Goal: Communication & Community: Answer question/provide support

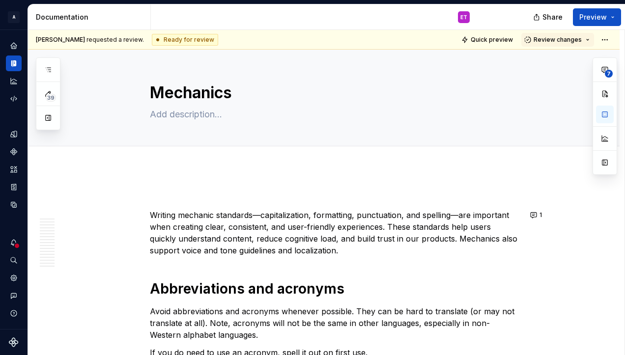
scroll to position [645, 0]
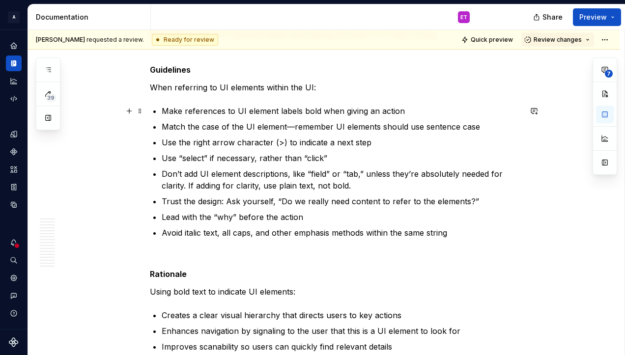
click at [302, 112] on p "Make references to UI element labels bold when giving an action" at bounding box center [342, 111] width 360 height 12
type textarea "*"
click at [534, 111] on button "button" at bounding box center [534, 111] width 14 height 14
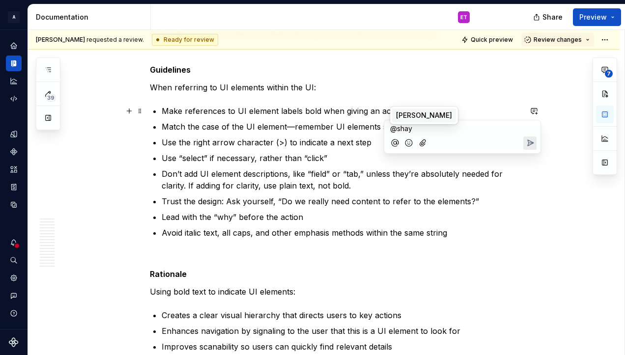
click at [412, 111] on span "[PERSON_NAME]" at bounding box center [424, 116] width 56 height 10
click at [531, 144] on icon "Send" at bounding box center [531, 144] width 6 height 6
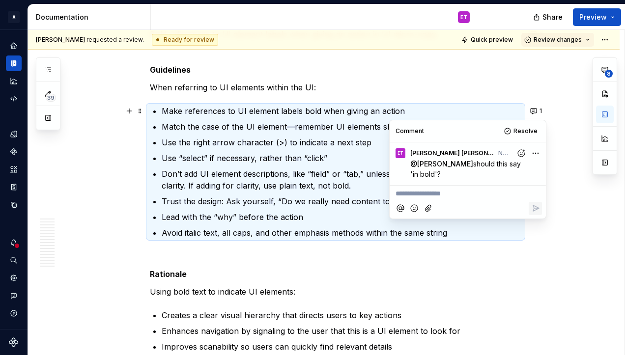
click at [428, 92] on p "When referring to UI elements within the UI:" at bounding box center [335, 88] width 371 height 12
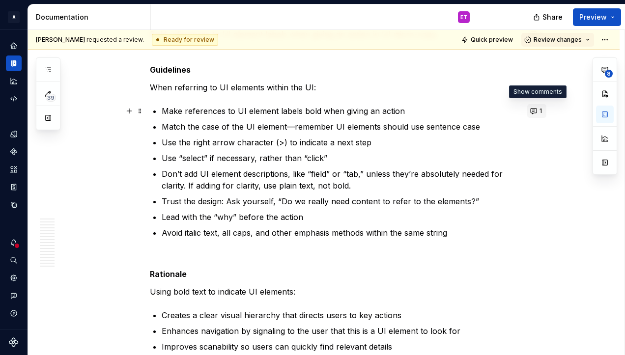
click at [533, 108] on button "1" at bounding box center [536, 111] width 19 height 14
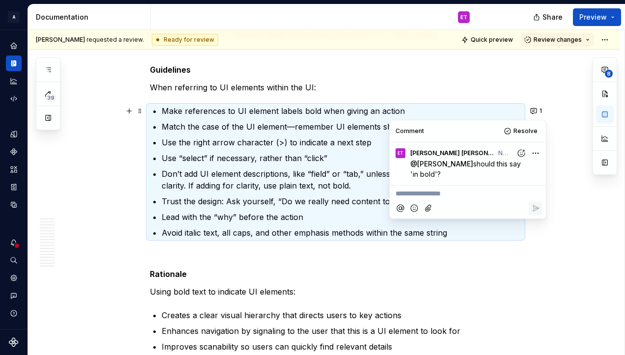
click at [535, 153] on html "A Weave ET Design system data Documentation ET Share Preview 39 Pages Add Acces…" at bounding box center [312, 177] width 625 height 355
click at [514, 179] on div "Delete comment" at bounding box center [503, 185] width 76 height 14
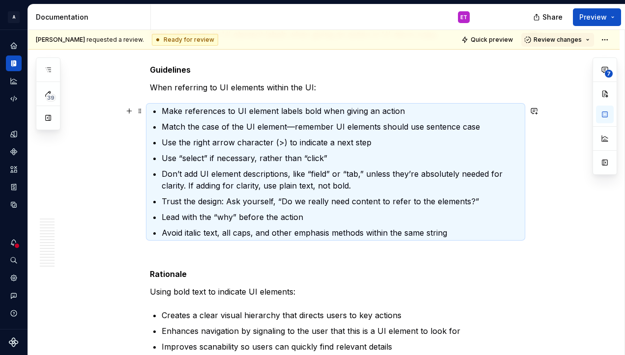
click at [300, 108] on p "Make references to UI element labels bold when giving an action" at bounding box center [342, 111] width 360 height 12
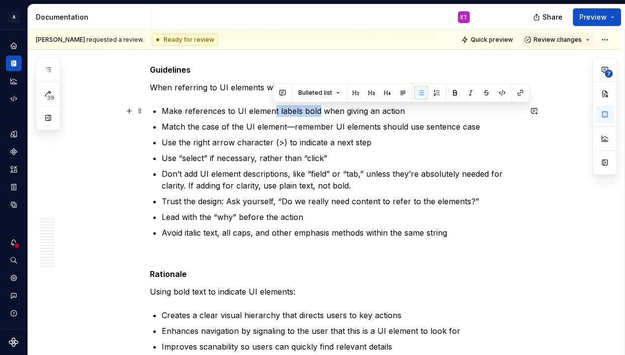
drag, startPoint x: 272, startPoint y: 111, endPoint x: 318, endPoint y: 111, distance: 45.7
click at [318, 111] on p "Make references to UI element labels bold when giving an action" at bounding box center [342, 111] width 360 height 12
type textarea "*"
click at [533, 112] on button "button" at bounding box center [534, 111] width 14 height 14
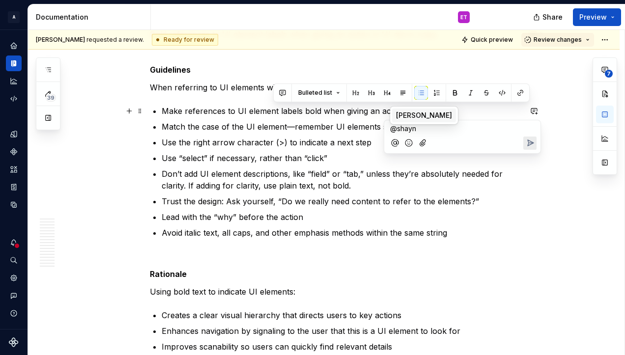
click at [414, 112] on span "Shayna" at bounding box center [424, 116] width 56 height 10
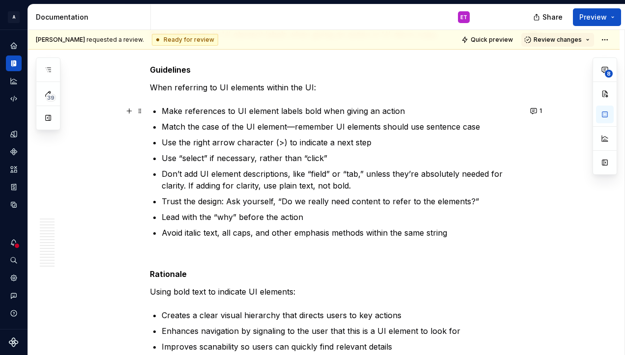
click at [299, 111] on p "Make references to UI element labels bold when giving an action" at bounding box center [342, 111] width 360 height 12
click at [531, 109] on button "1" at bounding box center [536, 111] width 19 height 14
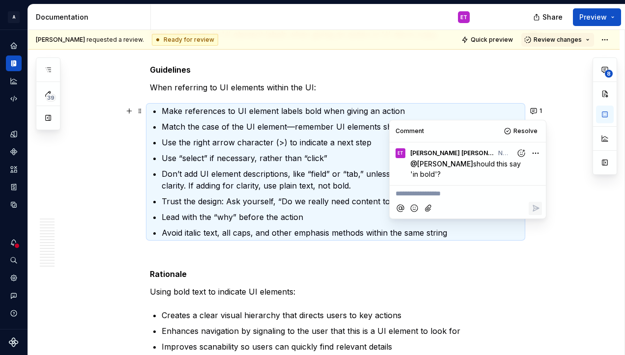
click at [535, 150] on html "A Weave ET Design system data Documentation ET Share Preview 39 Pages Add Acces…" at bounding box center [312, 177] width 625 height 355
click at [529, 167] on div "Edit comment" at bounding box center [503, 172] width 76 height 14
type textarea "*"
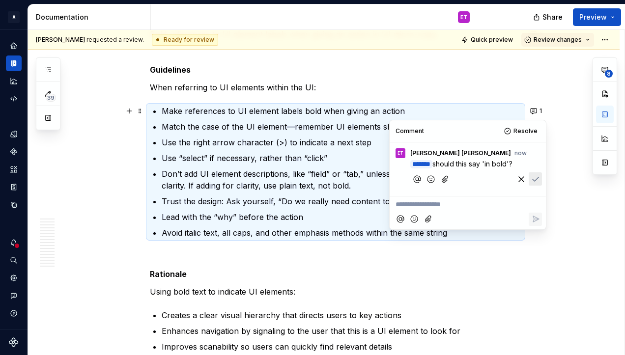
click at [484, 164] on span "should this say 'in bold'?" at bounding box center [472, 164] width 80 height 8
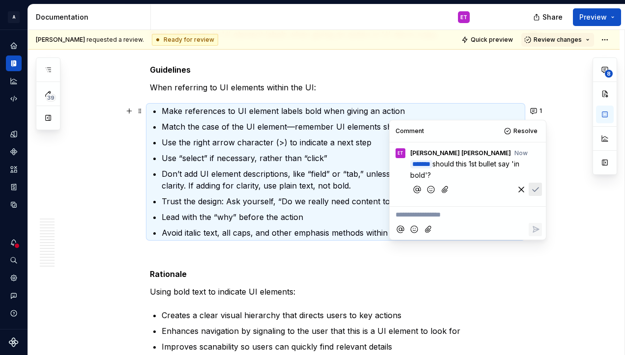
click at [535, 187] on icon "Save" at bounding box center [535, 190] width 10 height 10
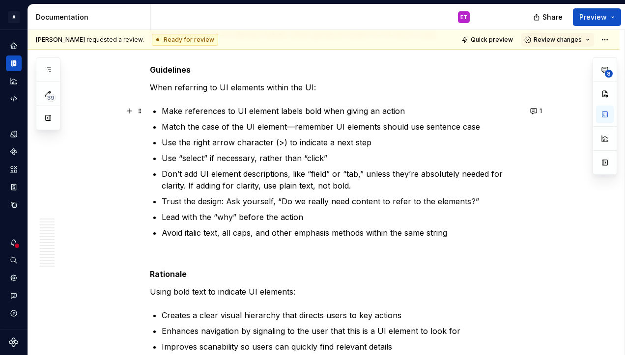
click at [343, 146] on p "Use the right arrow character (>) to indicate a next step" at bounding box center [342, 143] width 360 height 12
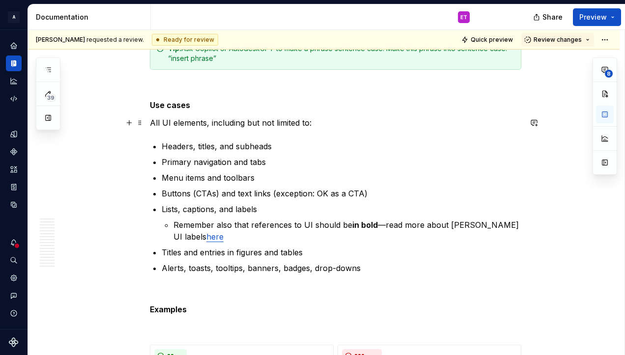
scroll to position [2168, 0]
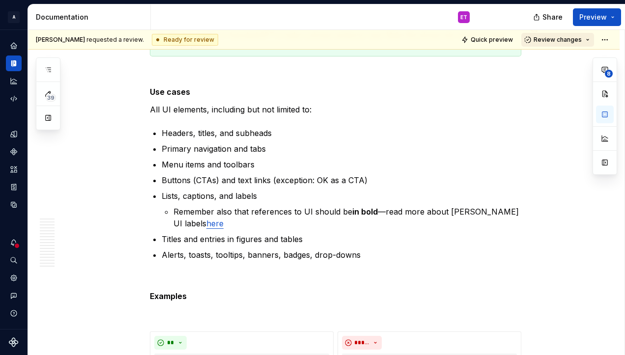
click at [588, 40] on button "Review changes" at bounding box center [557, 40] width 73 height 14
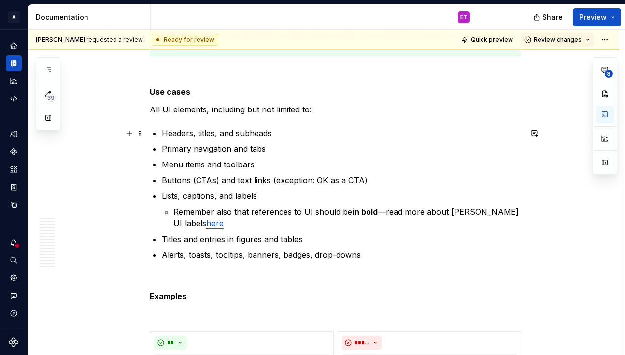
click at [267, 133] on p "Headers, titles, and subheads" at bounding box center [342, 133] width 360 height 12
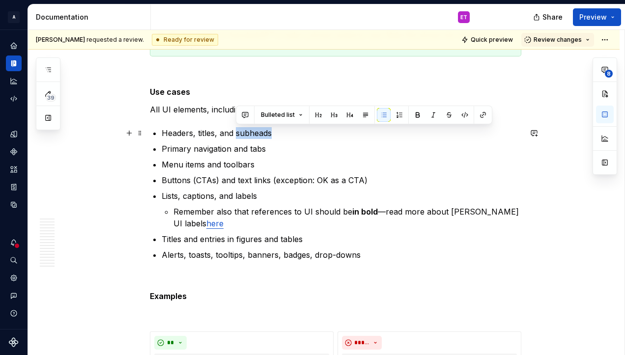
drag, startPoint x: 276, startPoint y: 135, endPoint x: 238, endPoint y: 132, distance: 38.4
click at [238, 132] on p "Headers, titles, and subheads" at bounding box center [342, 133] width 360 height 12
click at [534, 133] on button "button" at bounding box center [534, 133] width 14 height 14
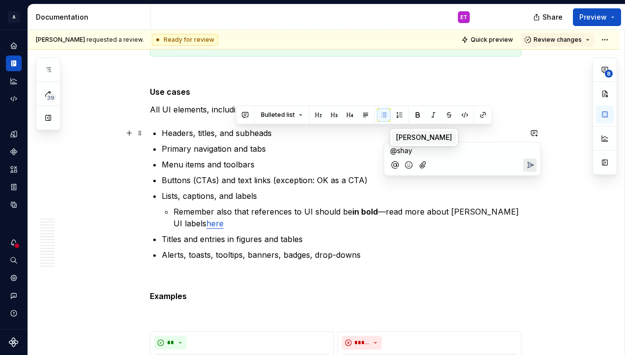
click at [406, 132] on li "S Shayna" at bounding box center [424, 138] width 64 height 14
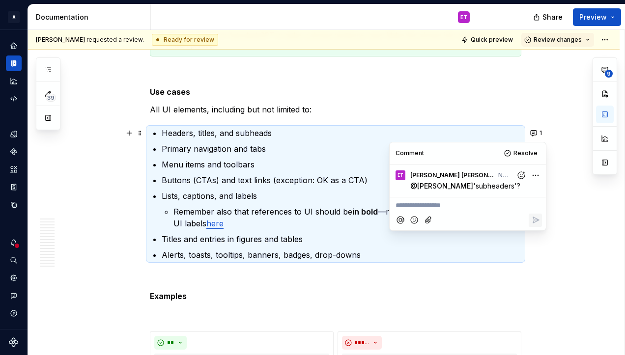
click at [283, 149] on p "Primary navigation and tabs" at bounding box center [342, 149] width 360 height 12
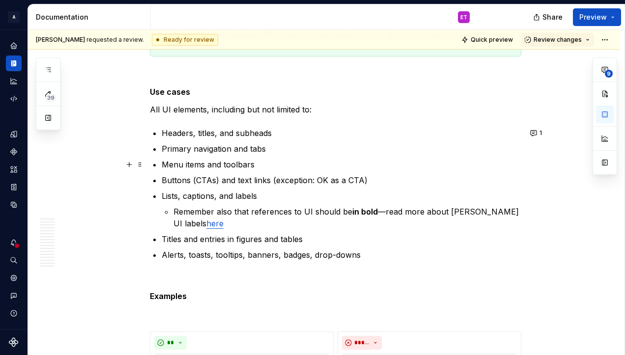
click at [247, 158] on ul "Headers, titles, and subheads Primary navigation and tabs Menu items and toolba…" at bounding box center [342, 194] width 360 height 134
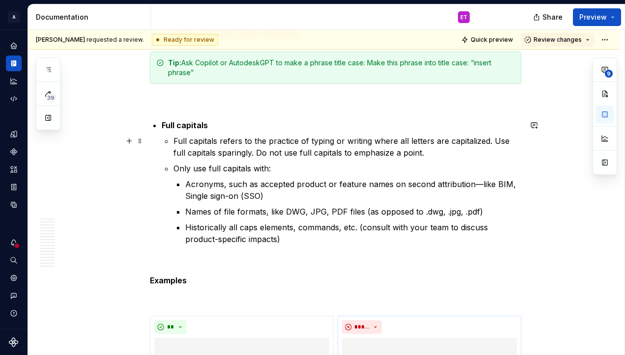
scroll to position [3298, 0]
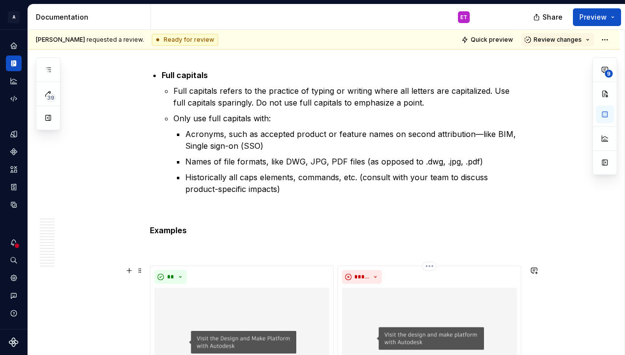
type textarea "*"
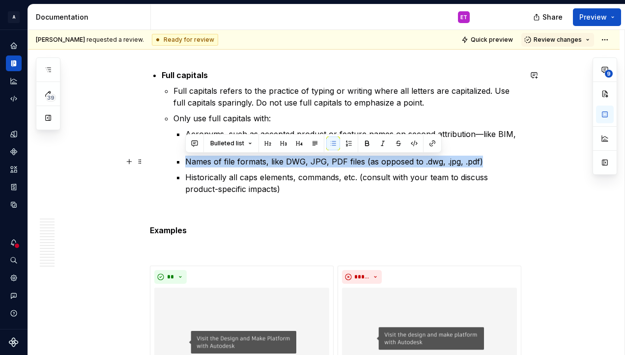
drag, startPoint x: 490, startPoint y: 164, endPoint x: 184, endPoint y: 157, distance: 306.6
click at [184, 164] on li "Only use full capitals with: Acronyms, such as accepted product or feature name…" at bounding box center [347, 153] width 348 height 83
click at [196, 144] on button "button" at bounding box center [195, 144] width 14 height 14
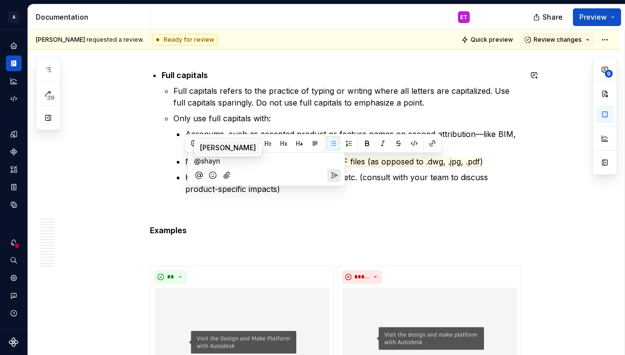
click at [204, 150] on span "Shayna" at bounding box center [228, 148] width 56 height 10
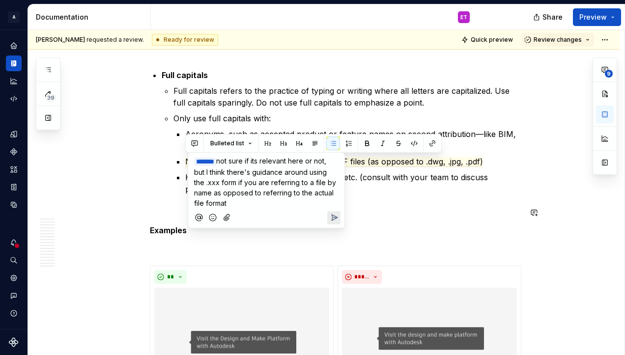
click at [331, 215] on icon "Send" at bounding box center [334, 218] width 10 height 10
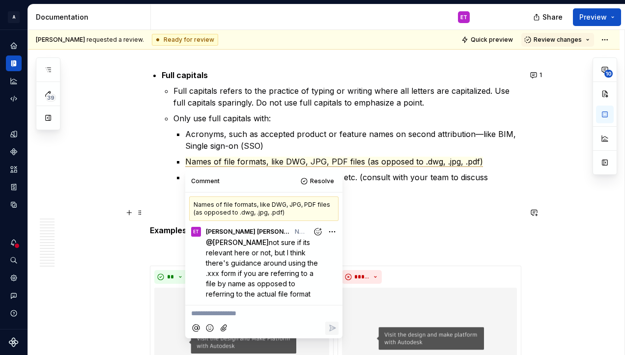
type textarea "*"
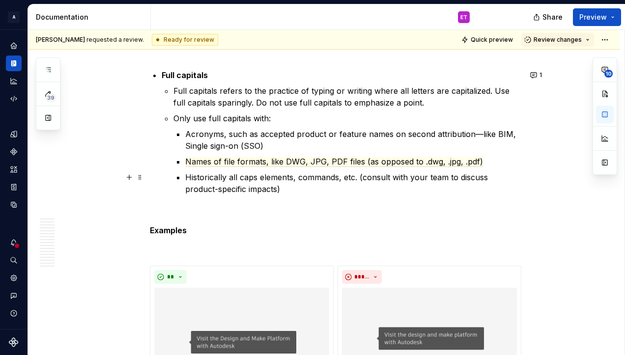
click at [226, 176] on p "Historically all caps elements, commands, etc. (consult with your team to discu…" at bounding box center [353, 183] width 336 height 24
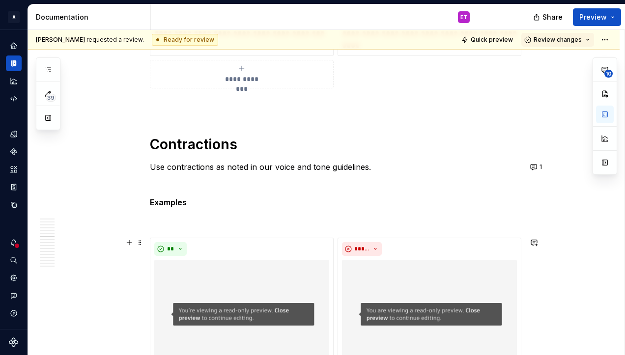
scroll to position [4870, 0]
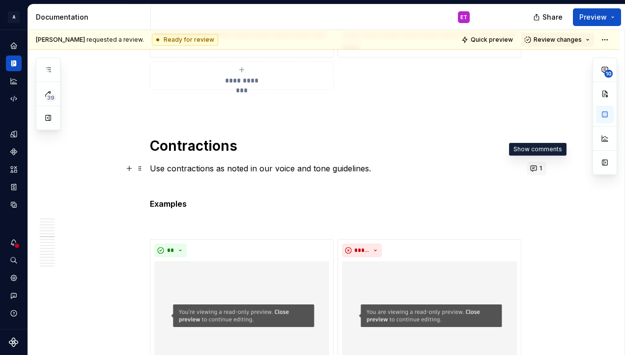
click at [532, 166] on button "1" at bounding box center [536, 169] width 19 height 14
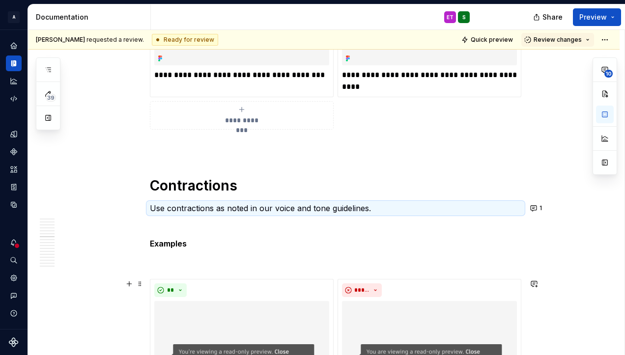
scroll to position [4820, 0]
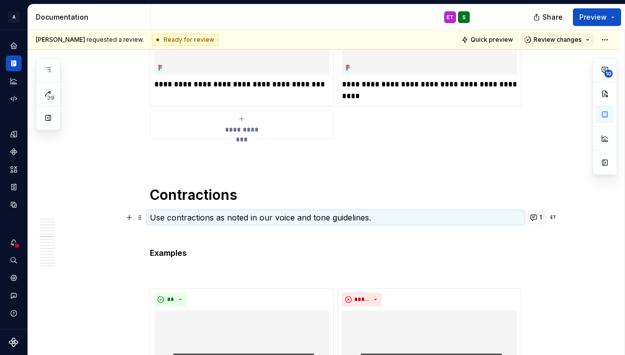
click at [544, 215] on button "1" at bounding box center [536, 218] width 19 height 14
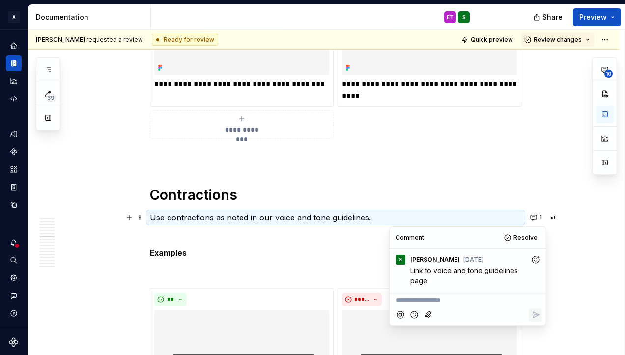
click at [457, 301] on p "**********" at bounding box center [467, 300] width 144 height 10
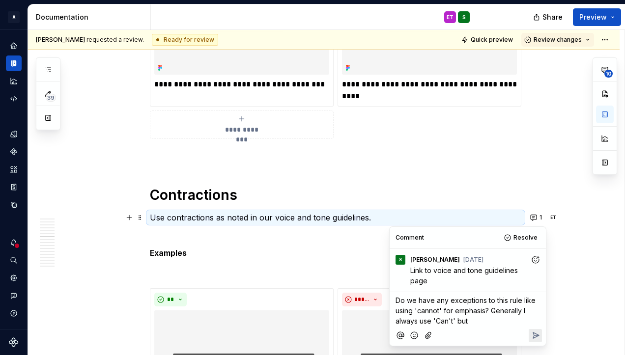
click at [421, 314] on span "Do we have any exceptions to this rule like using 'cannot' for emphasis? Genera…" at bounding box center [466, 310] width 142 height 29
click at [437, 321] on span "Do we have any exceptions to this rule like using 'cannot' for emphasis? Genera…" at bounding box center [466, 310] width 142 height 29
click at [471, 320] on p "Do we have any exceptions to this rule like using 'cannot' for emphasis? Genera…" at bounding box center [467, 310] width 144 height 31
click at [530, 336] on icon "Reply" at bounding box center [535, 336] width 10 height 10
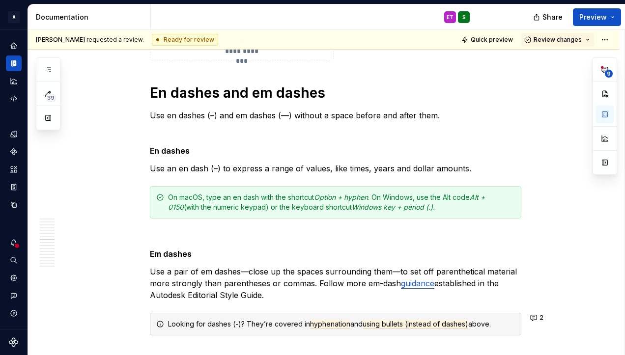
scroll to position [5406, 0]
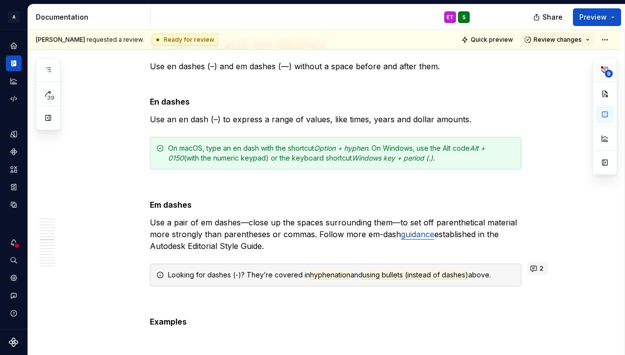
click at [532, 268] on button "2" at bounding box center [537, 269] width 21 height 14
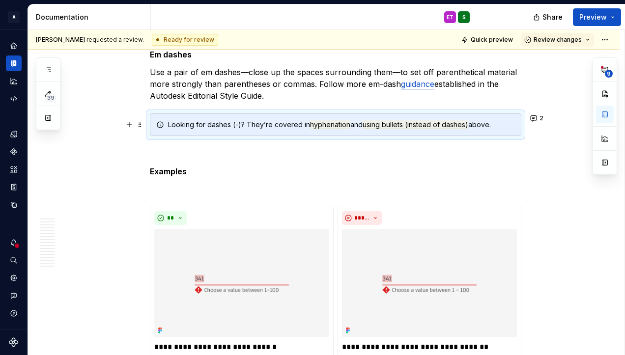
scroll to position [5504, 0]
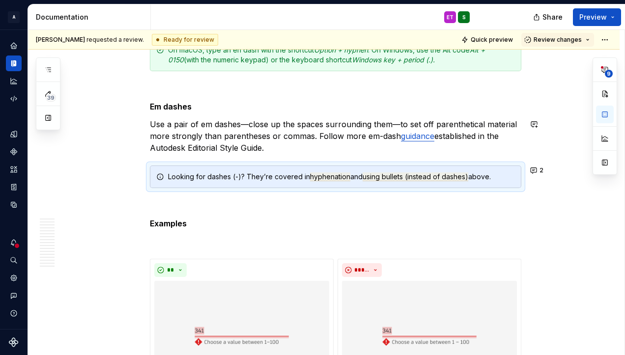
type textarea "*"
click at [531, 103] on button "button" at bounding box center [534, 107] width 14 height 14
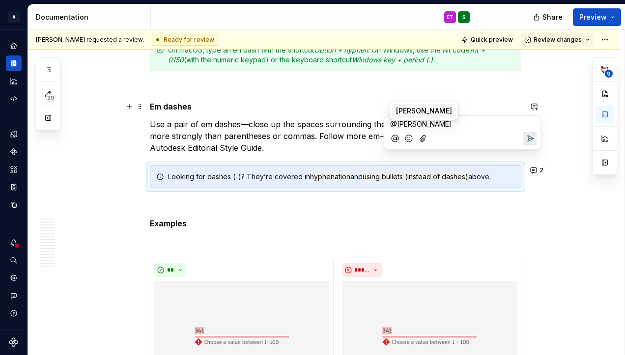
click at [414, 108] on span "Shayna" at bounding box center [424, 111] width 56 height 10
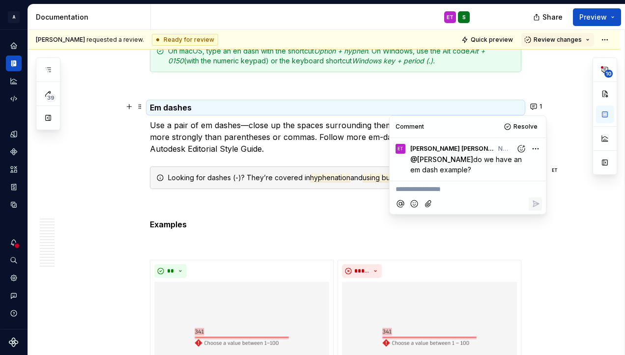
type textarea "*"
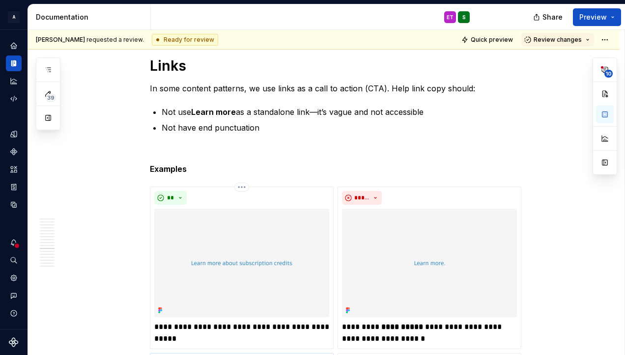
scroll to position [6044, 0]
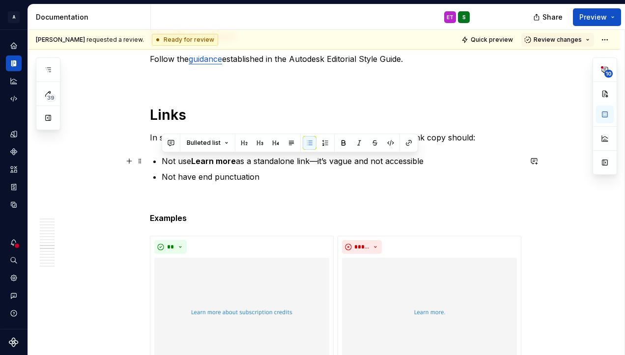
drag, startPoint x: 438, startPoint y: 165, endPoint x: 371, endPoint y: 161, distance: 66.9
click at [162, 165] on li "Not use Learn more as a standalone link—it’s vague and not accessible" at bounding box center [342, 161] width 360 height 12
click at [533, 160] on button "button" at bounding box center [534, 161] width 14 height 14
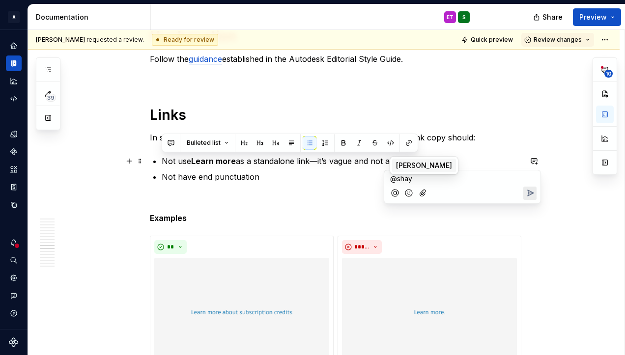
click at [420, 170] on span "Shayna" at bounding box center [424, 166] width 56 height 10
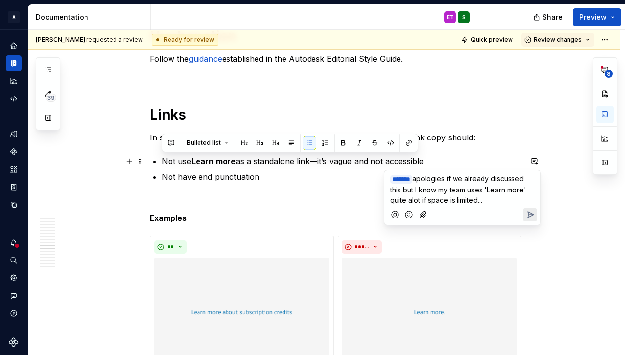
click at [433, 201] on span "apologies if we already discussed this but I know my team uses 'Learn more' qui…" at bounding box center [459, 189] width 138 height 30
click at [436, 205] on p "﻿ * ****** ﻿ apologies if we already discussed this but I know my team uses 'Le…" at bounding box center [462, 189] width 144 height 32
click at [501, 196] on span "apologies if we already discussed this but I know my team uses 'Learn more' sta…" at bounding box center [459, 189] width 138 height 30
click at [440, 204] on span "apologies if we already discussed this but I know my team uses 'Learn more' sta…" at bounding box center [460, 189] width 140 height 30
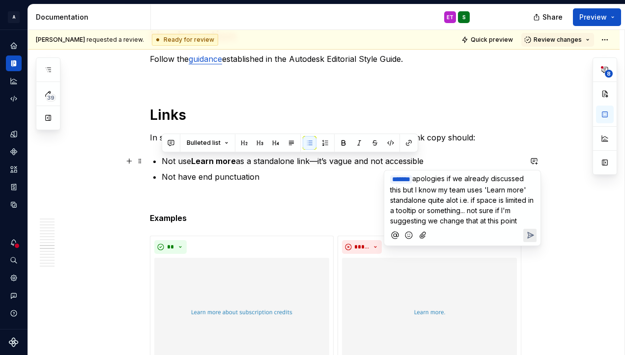
click at [508, 221] on span "apologies if we already discussed this but I know my team uses 'Learn more' sta…" at bounding box center [462, 199] width 145 height 51
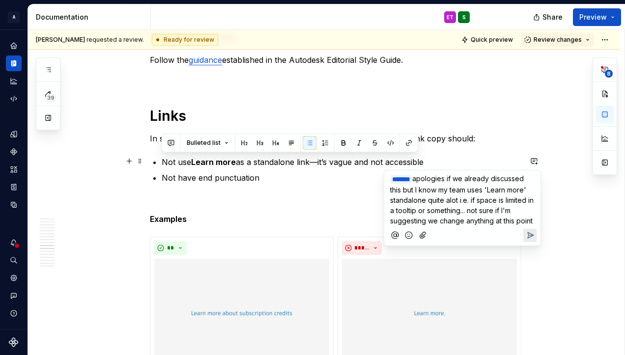
click at [504, 226] on p "﻿ * ****** ﻿ apologies if we already discussed this but I know my team uses 'Le…" at bounding box center [462, 199] width 144 height 53
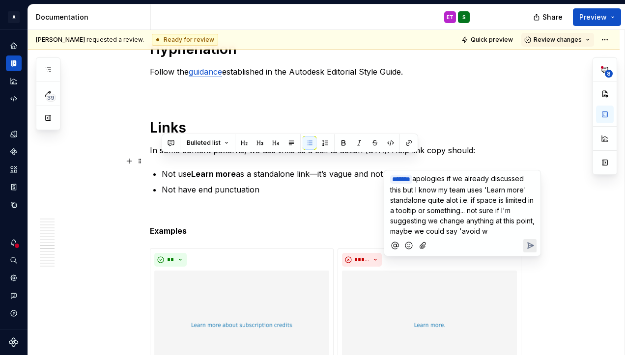
scroll to position [6056, 0]
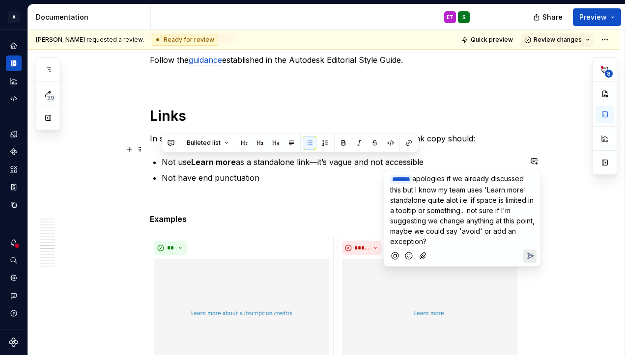
click at [533, 256] on icon "Send" at bounding box center [530, 256] width 10 height 10
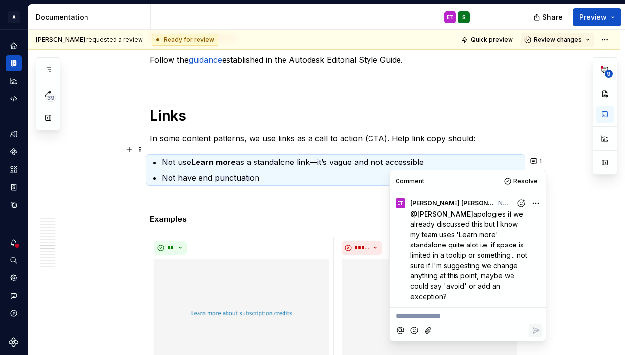
type textarea "*"
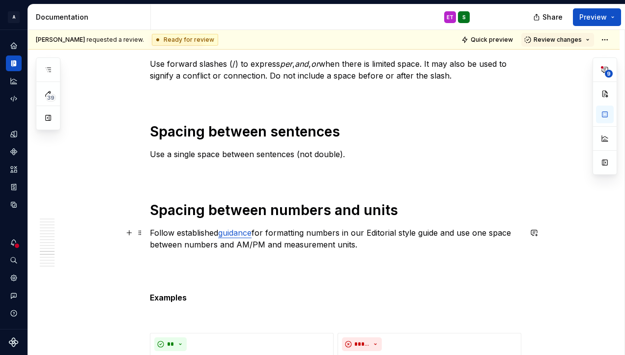
scroll to position [6539, 0]
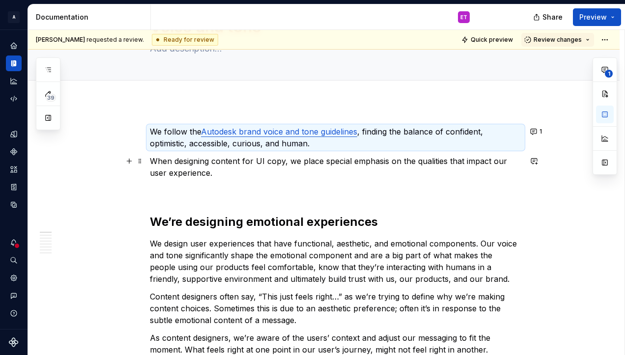
scroll to position [49, 0]
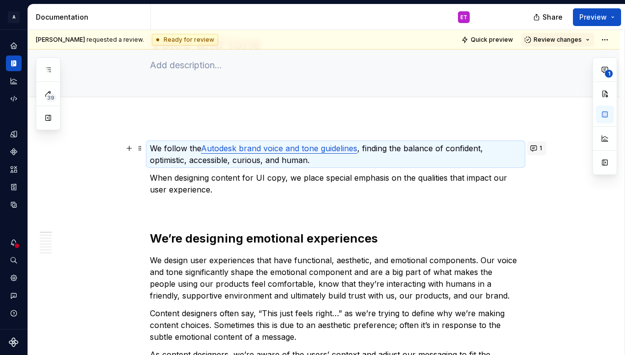
click at [533, 148] on button "1" at bounding box center [536, 148] width 19 height 14
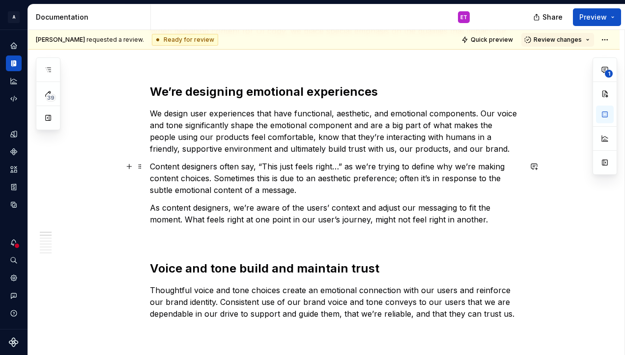
scroll to position [196, 0]
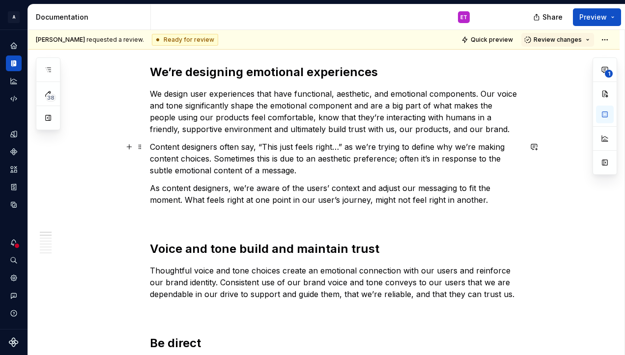
scroll to position [0, 0]
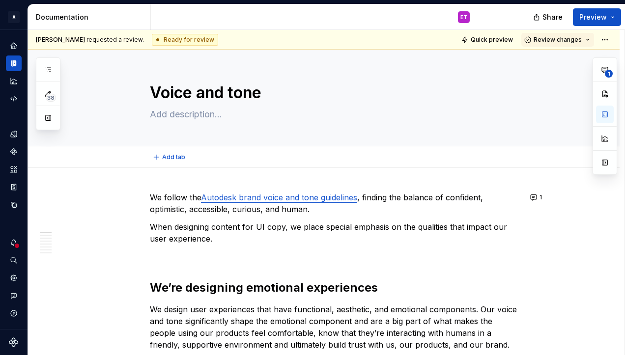
type textarea "*"
click at [533, 196] on button "1" at bounding box center [536, 198] width 19 height 14
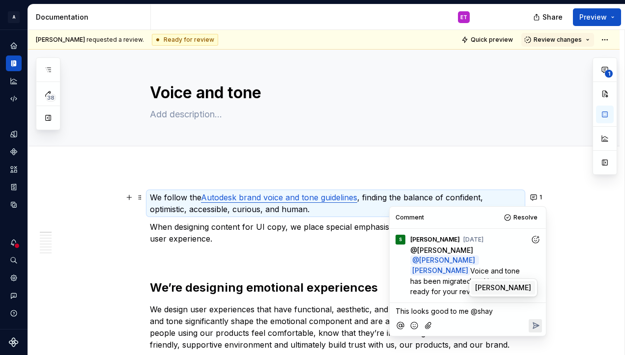
click at [501, 285] on li "S Shayna" at bounding box center [503, 288] width 64 height 14
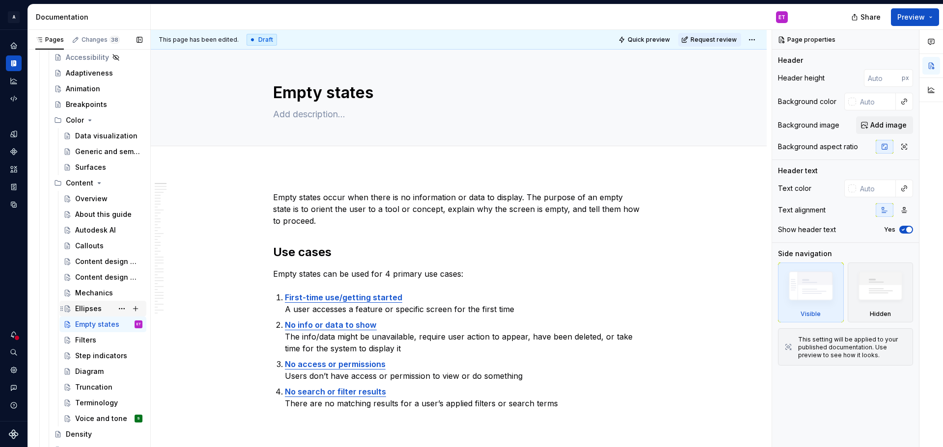
scroll to position [196, 0]
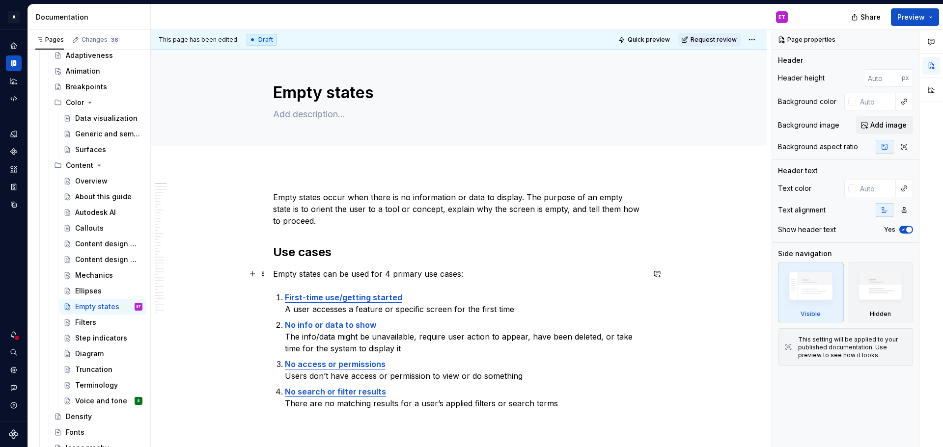
click at [481, 278] on p "Empty states can be used for 4 primary use cases:" at bounding box center [458, 274] width 371 height 12
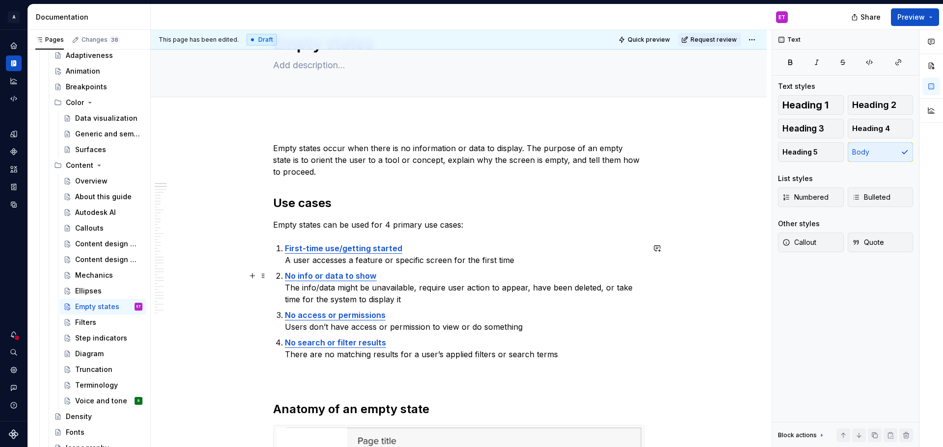
scroll to position [0, 0]
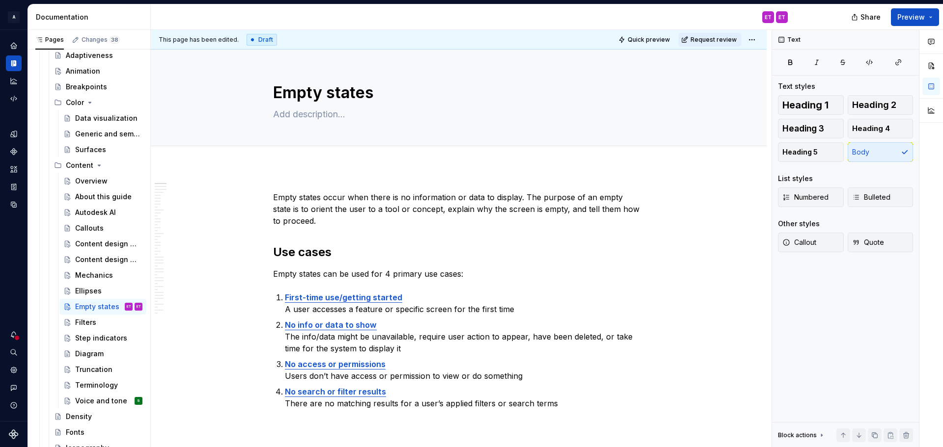
type textarea "*"
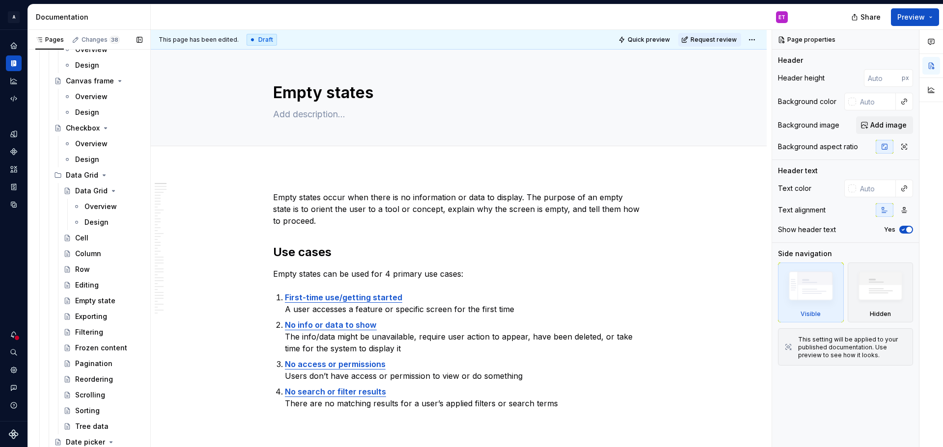
scroll to position [1179, 0]
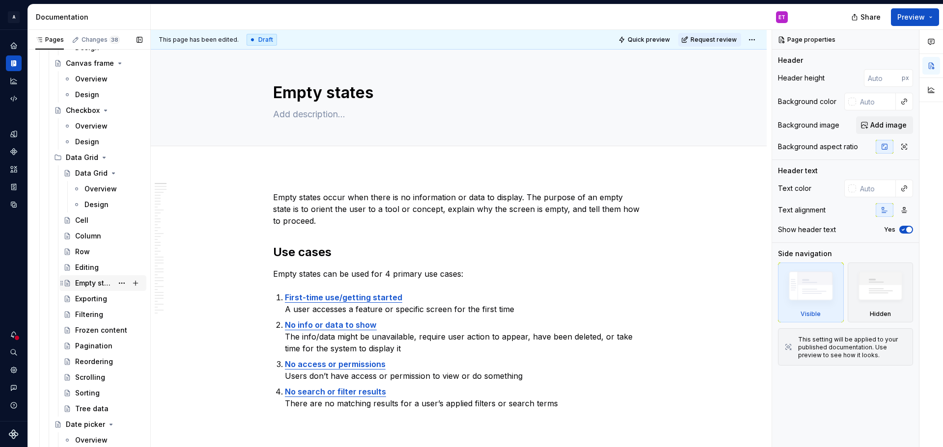
click at [89, 283] on div "Empty state" at bounding box center [94, 283] width 38 height 10
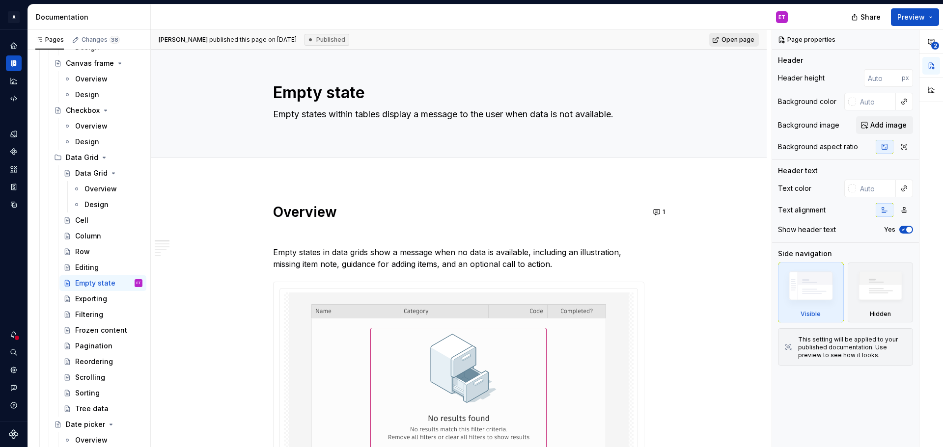
click at [736, 34] on link "Open page" at bounding box center [734, 40] width 50 height 14
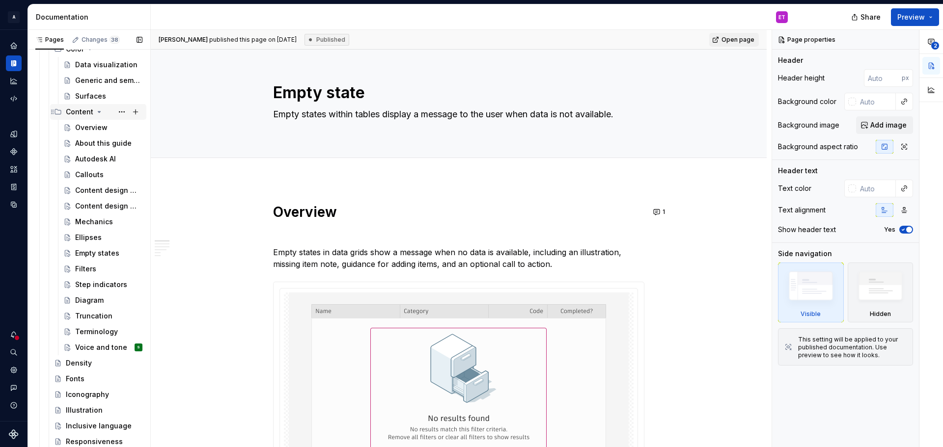
scroll to position [196, 0]
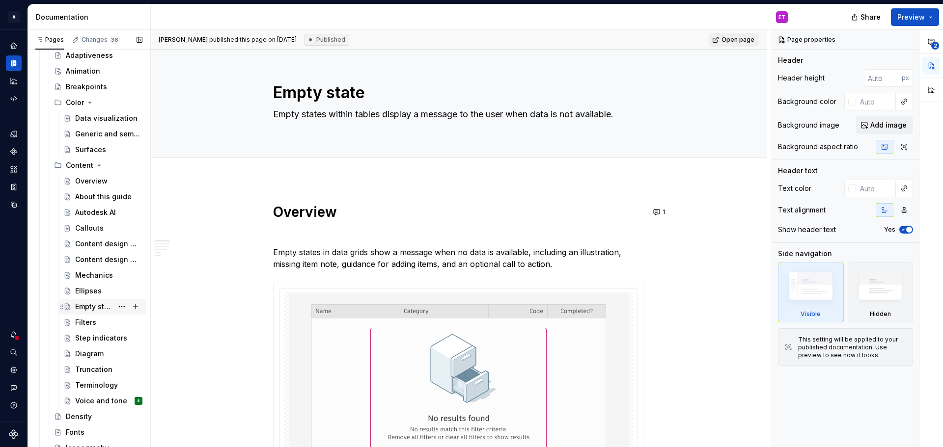
click at [91, 304] on div "Empty states" at bounding box center [94, 307] width 38 height 10
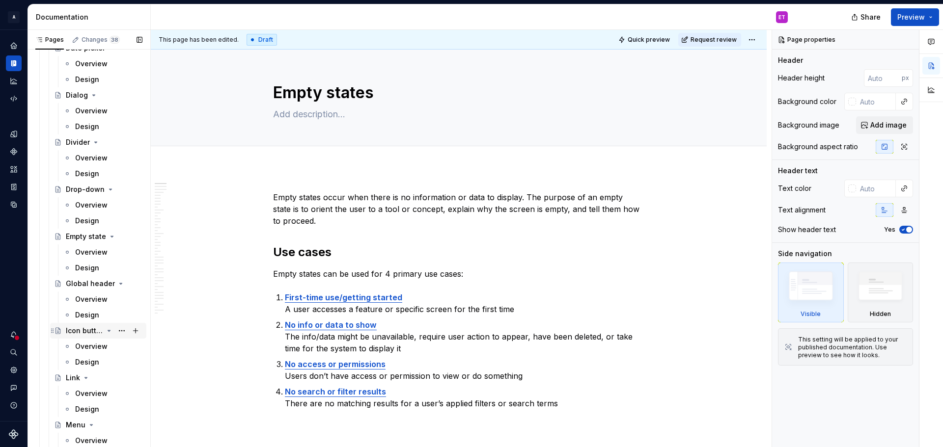
scroll to position [1572, 0]
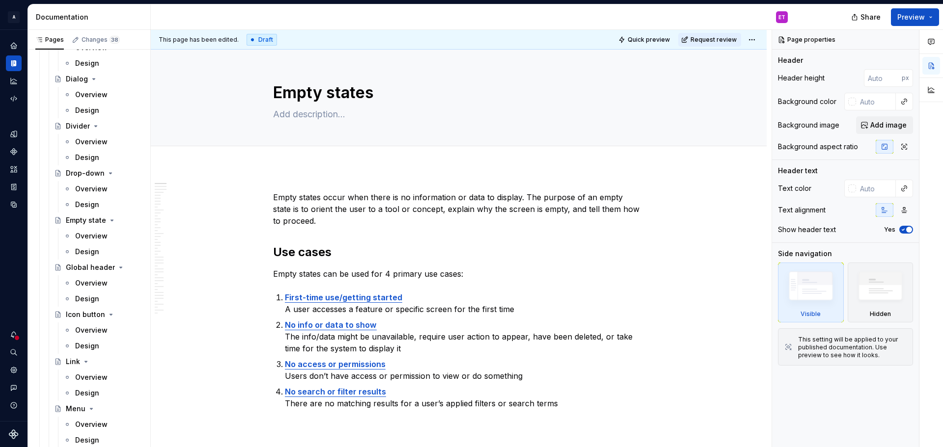
type textarea "*"
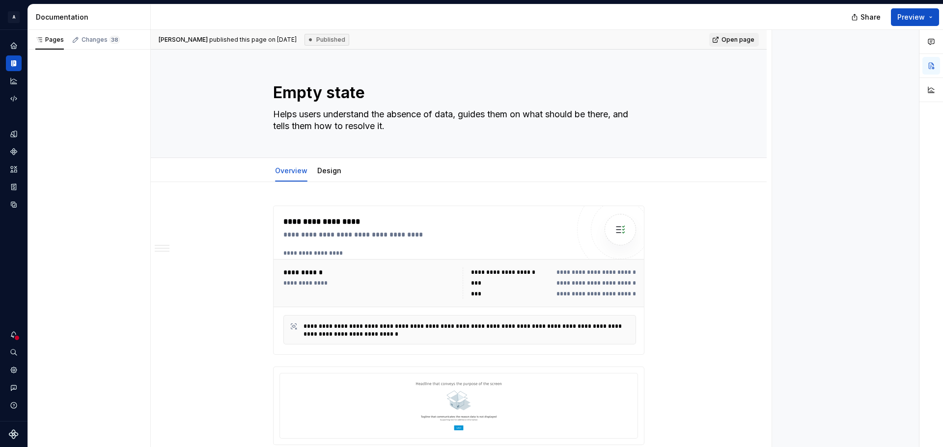
type textarea "*"
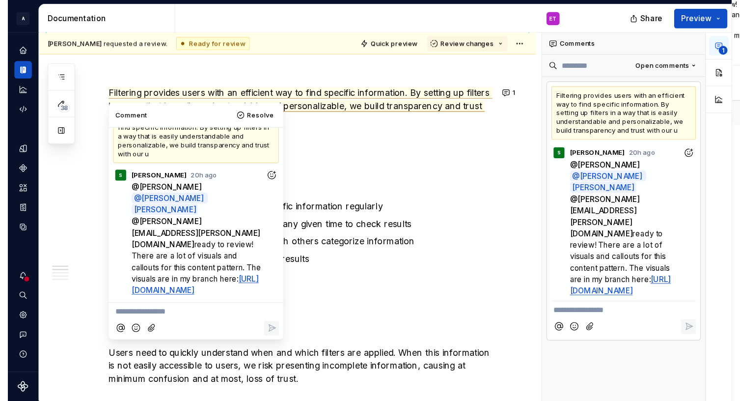
scroll to position [51, 0]
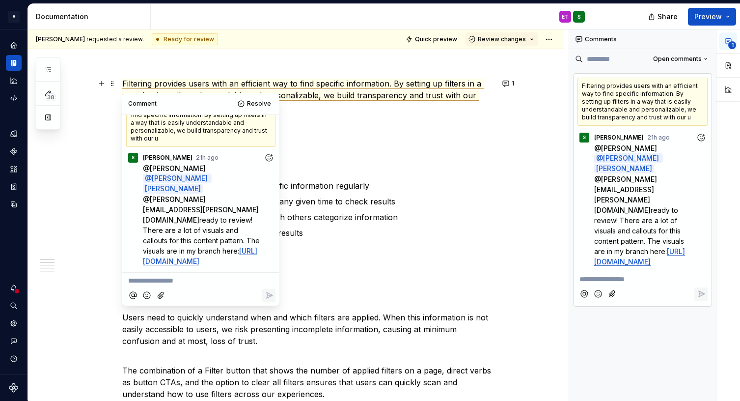
drag, startPoint x: 80, startPoint y: 110, endPoint x: 86, endPoint y: 1, distance: 108.7
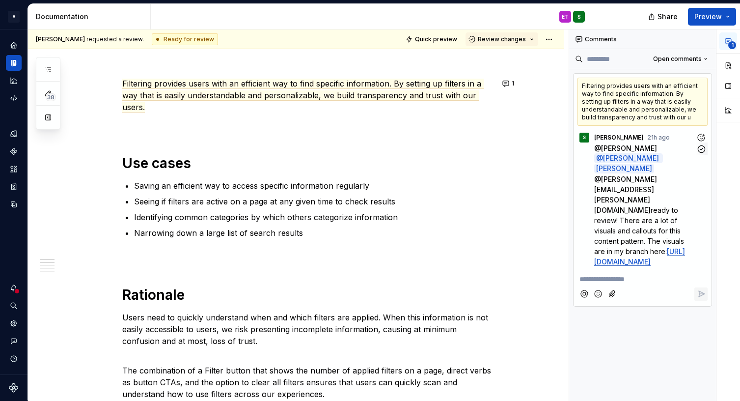
click at [263, 110] on link "[URL][DOMAIN_NAME]" at bounding box center [639, 256] width 91 height 19
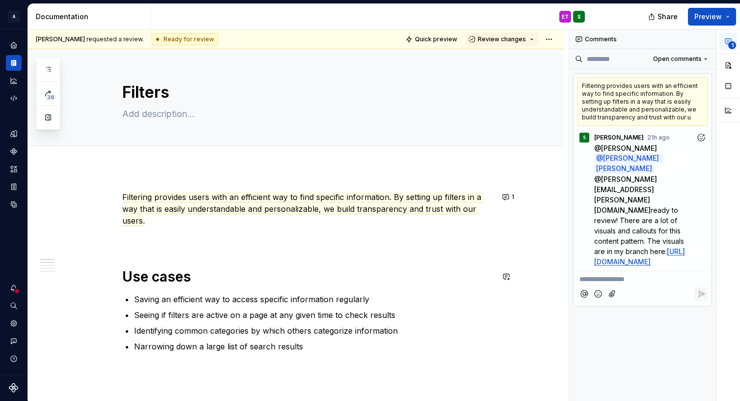
scroll to position [49, 0]
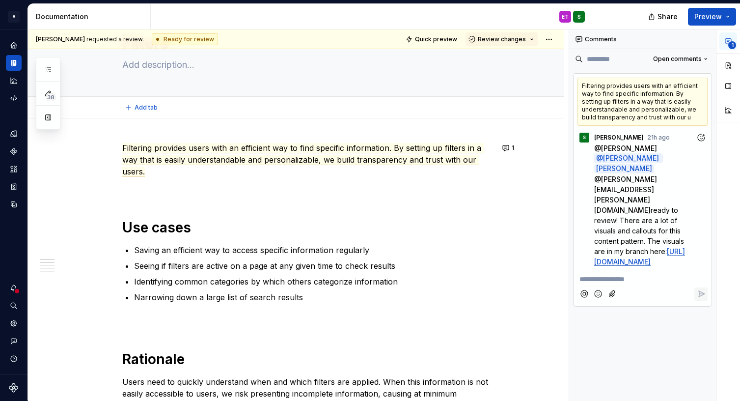
type textarea "*"
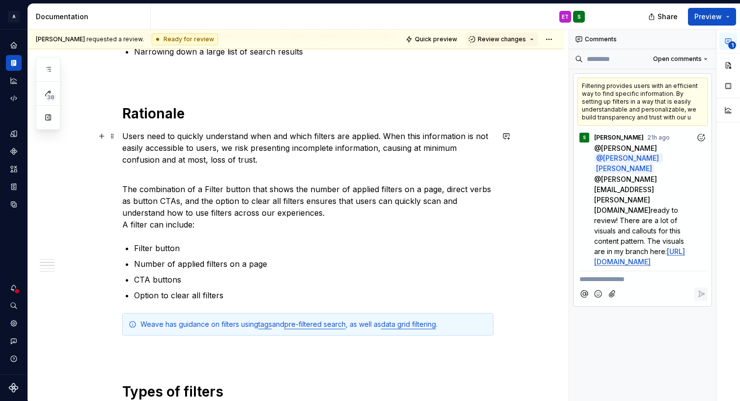
scroll to position [344, 0]
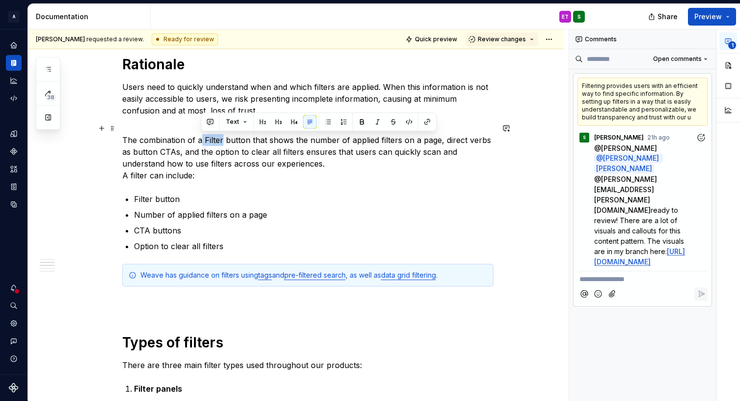
drag, startPoint x: 199, startPoint y: 140, endPoint x: 223, endPoint y: 140, distance: 23.6
click at [223, 110] on p "The combination of a Filter button that shows the number of applied filters on …" at bounding box center [307, 151] width 371 height 59
click at [210, 110] on button "button" at bounding box center [210, 122] width 14 height 14
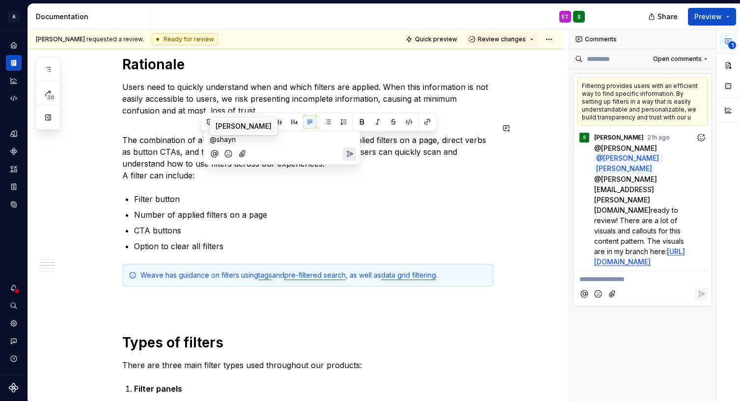
click at [229, 110] on span "[PERSON_NAME]" at bounding box center [244, 126] width 56 height 10
click at [263, 110] on span "should this be capitalizd?" at bounding box center [273, 139] width 82 height 8
click at [263, 110] on icon "Send" at bounding box center [350, 155] width 6 height 6
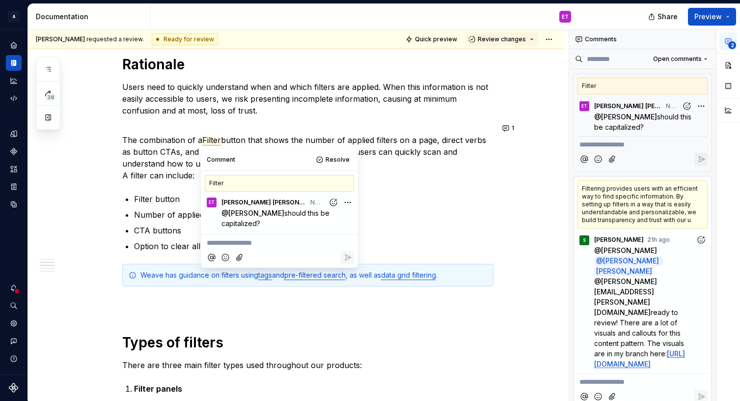
type textarea "*"
click at [263, 110] on p "The combination of a Filter button that shows the number of applied filters on …" at bounding box center [307, 151] width 371 height 59
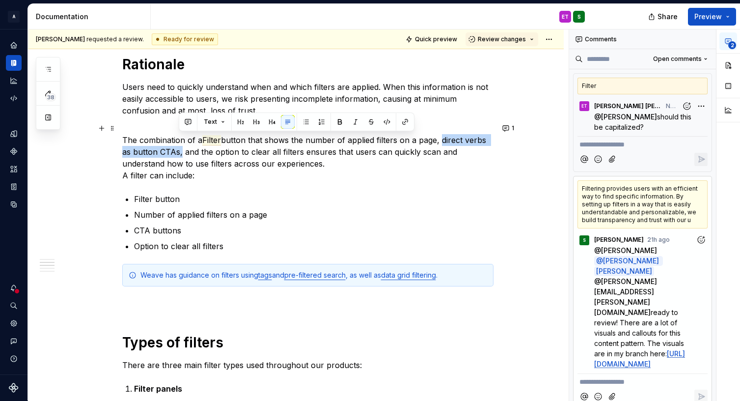
drag, startPoint x: 439, startPoint y: 140, endPoint x: 178, endPoint y: 149, distance: 260.5
click at [178, 110] on p "The combination of a Filter button that shows the number of applied filters on …" at bounding box center [307, 151] width 371 height 59
click at [192, 110] on button "button" at bounding box center [188, 122] width 14 height 14
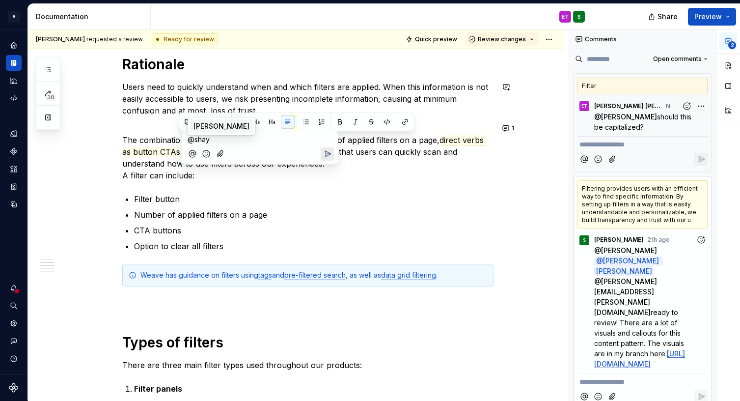
click at [205, 110] on span "[PERSON_NAME]" at bounding box center [222, 126] width 56 height 10
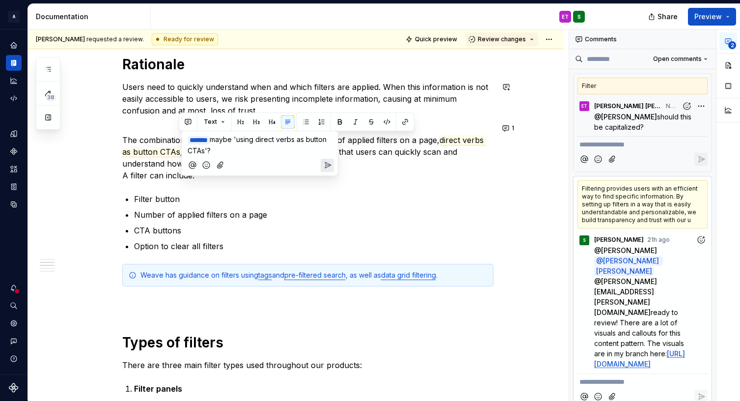
click at [263, 110] on icon "Send" at bounding box center [328, 165] width 10 height 10
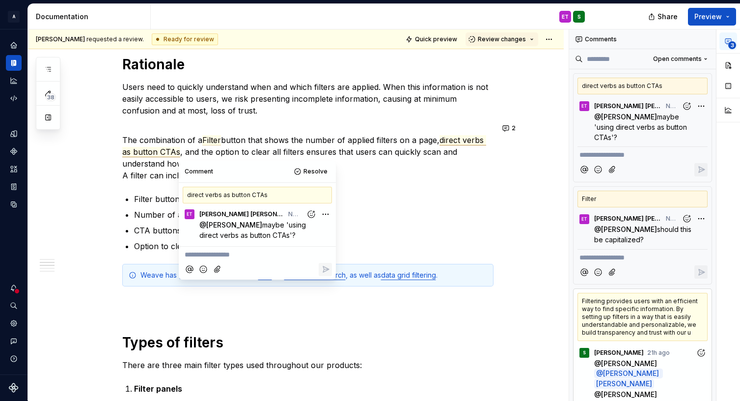
click at [263, 110] on p "Number of applied filters on a page" at bounding box center [314, 215] width 360 height 12
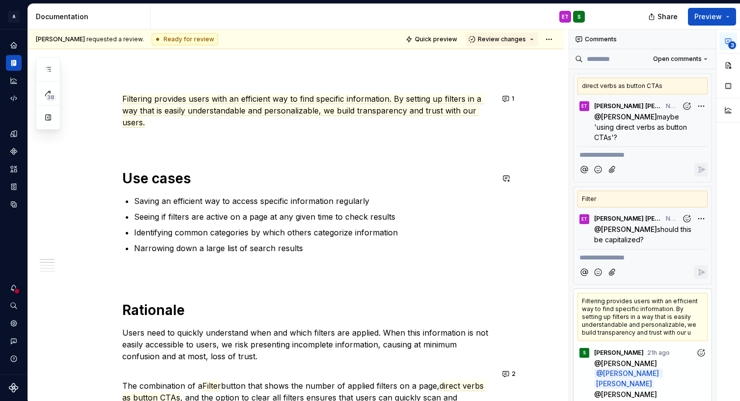
scroll to position [0, 0]
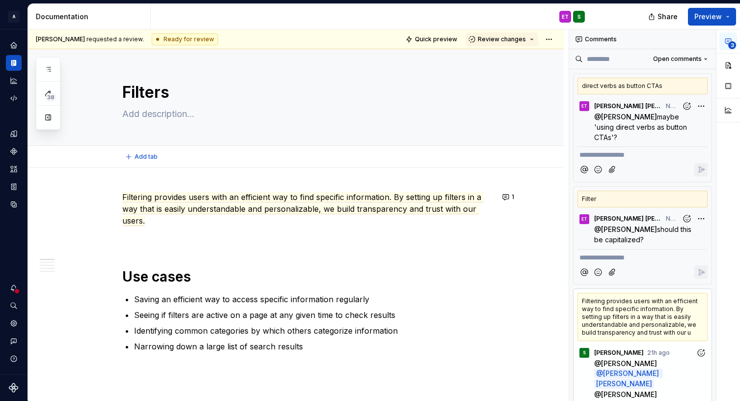
type textarea "*"
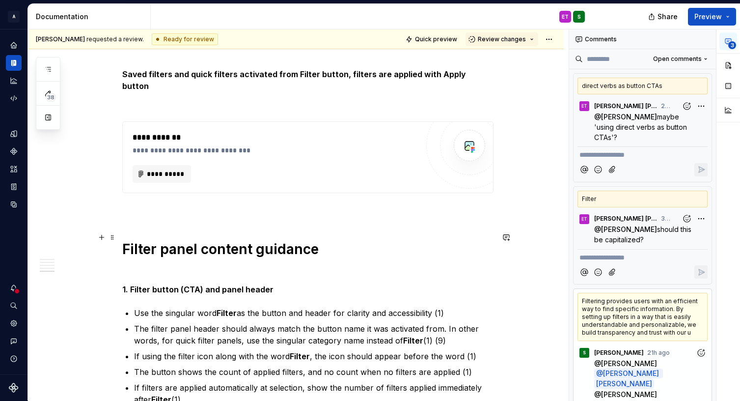
scroll to position [1424, 0]
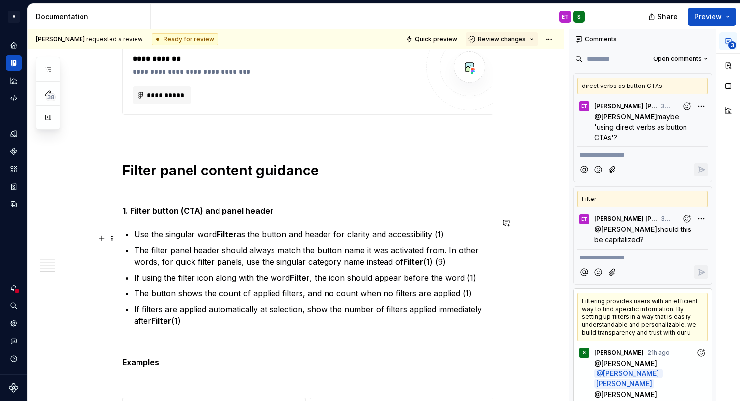
click at [263, 110] on p "The filter panel header should always match the button name it was activated fr…" at bounding box center [314, 256] width 360 height 24
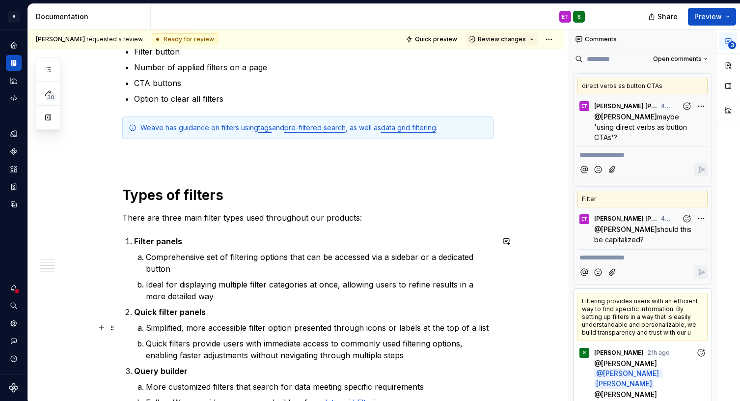
scroll to position [344, 0]
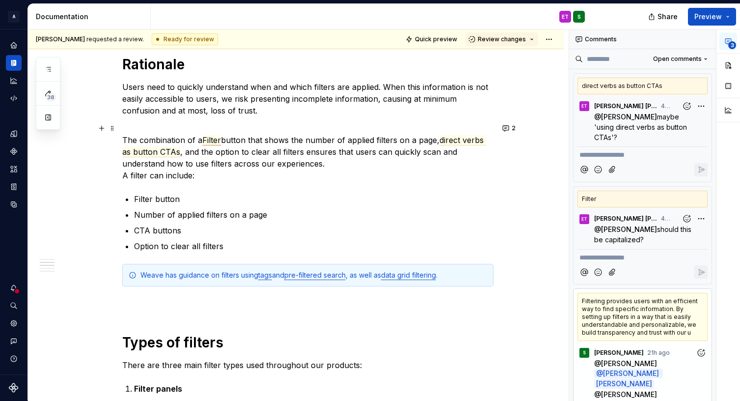
click at [211, 110] on span "Filter" at bounding box center [211, 140] width 19 height 10
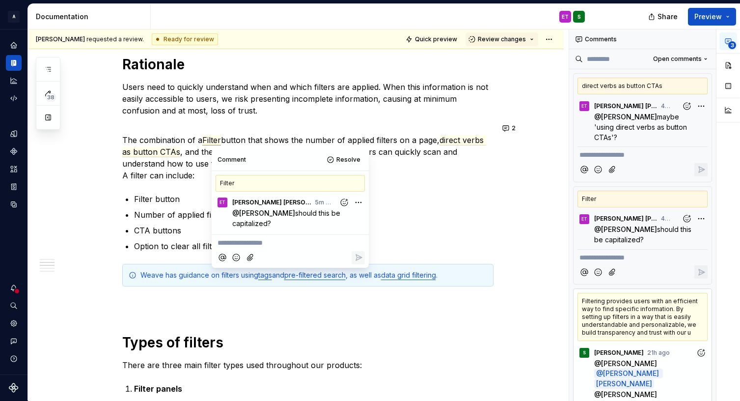
click at [255, 110] on p "**********" at bounding box center [290, 243] width 145 height 10
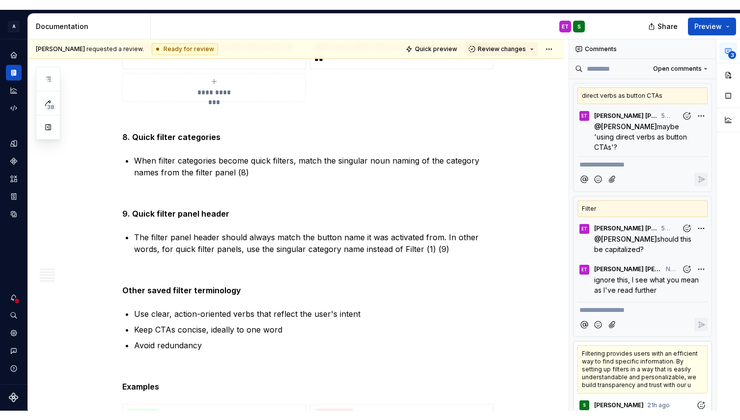
scroll to position [3007, 0]
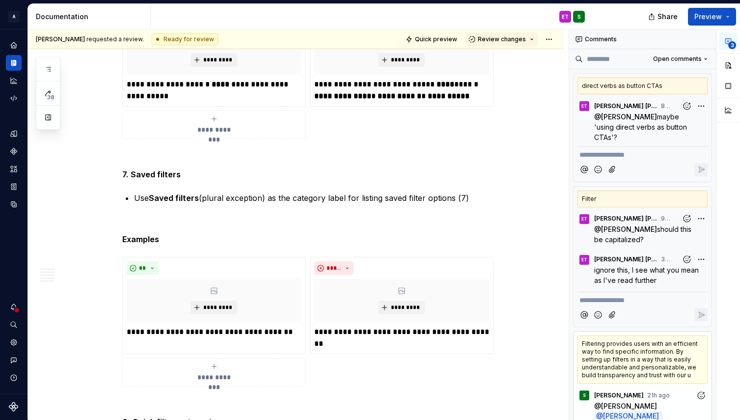
type textarea "*"
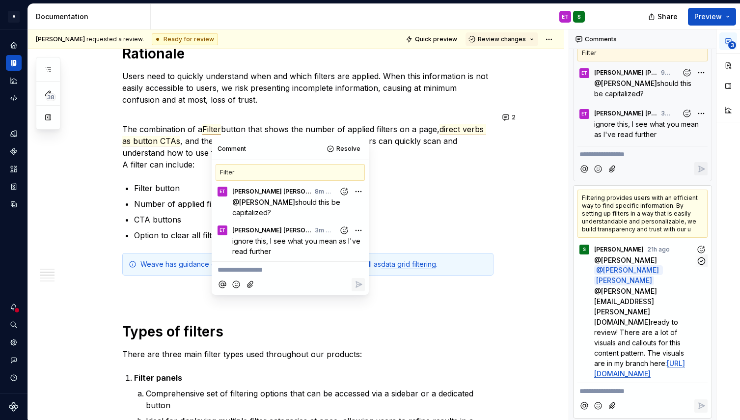
scroll to position [169, 0]
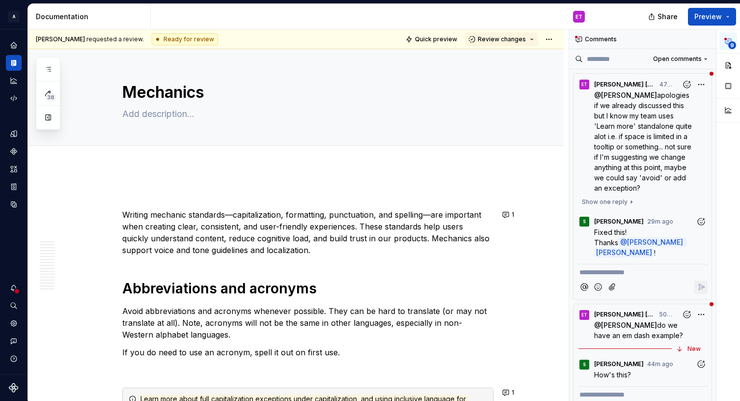
scroll to position [409, 0]
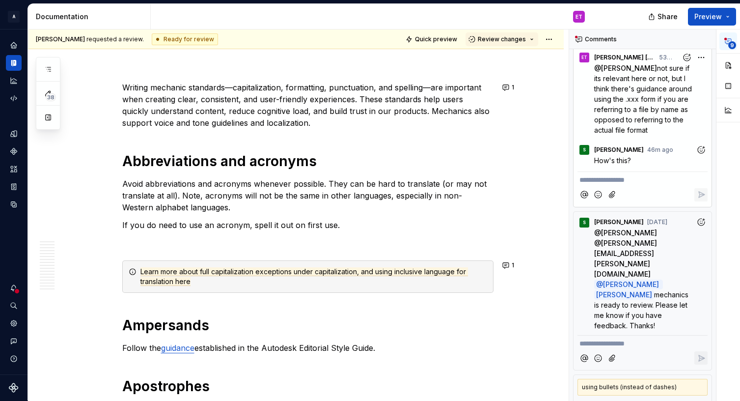
type textarea "*"
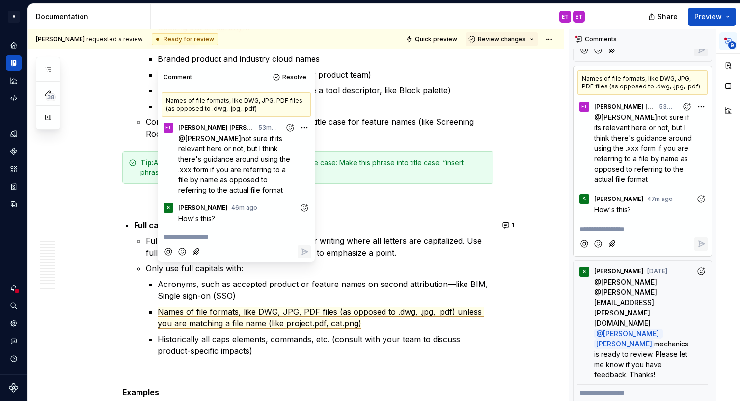
scroll to position [3144, 0]
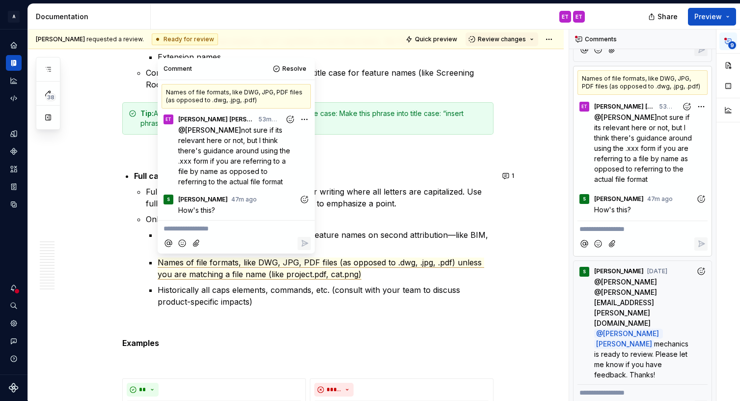
click at [182, 242] on icon "Add emoji" at bounding box center [182, 243] width 10 height 10
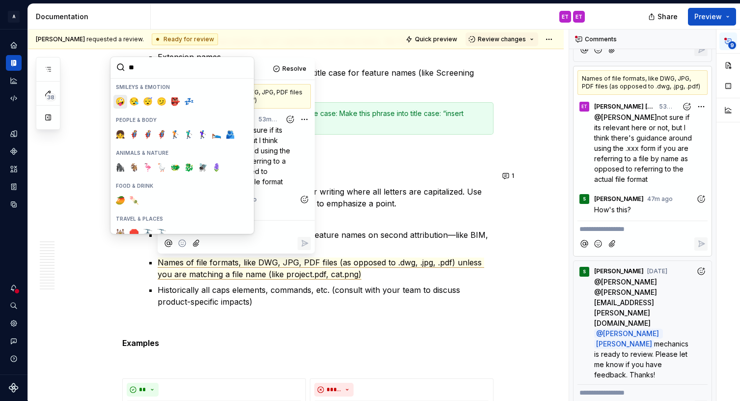
type input "*"
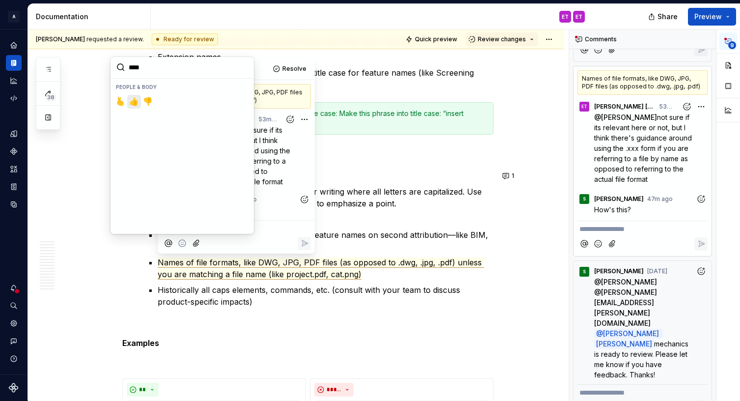
click at [137, 103] on span "👍️" at bounding box center [134, 102] width 8 height 10
type input "****"
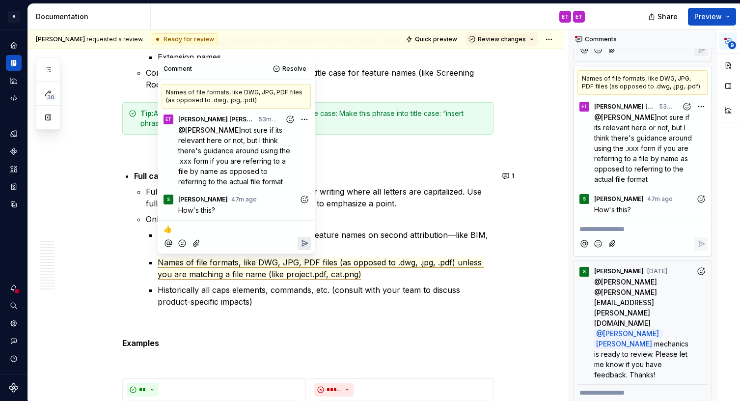
click at [307, 239] on icon "Reply" at bounding box center [305, 243] width 10 height 10
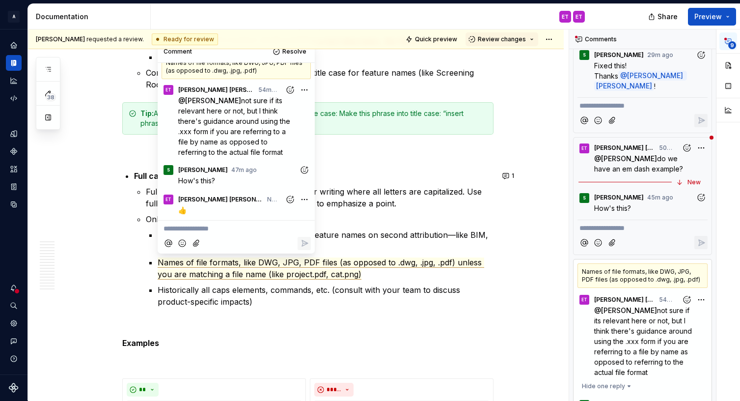
scroll to position [119, 0]
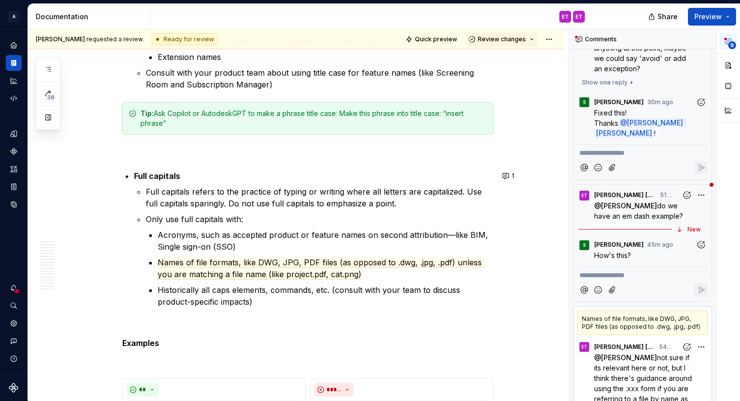
click at [652, 250] on p "How's this?" at bounding box center [650, 255] width 113 height 10
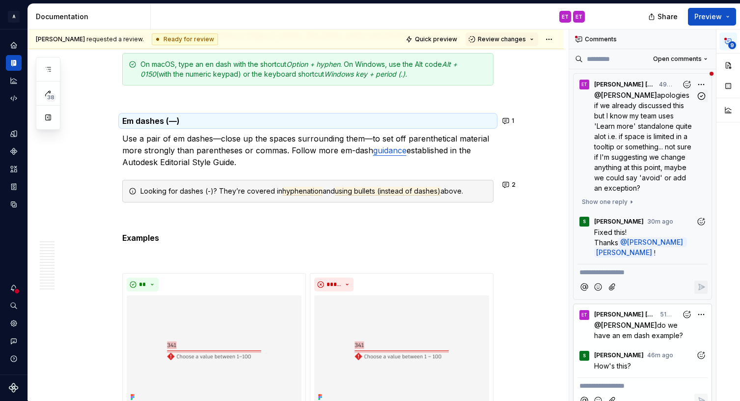
click at [652, 186] on span "apologies if we already discussed this but I know my team uses 'Learn more' sta…" at bounding box center [644, 141] width 100 height 101
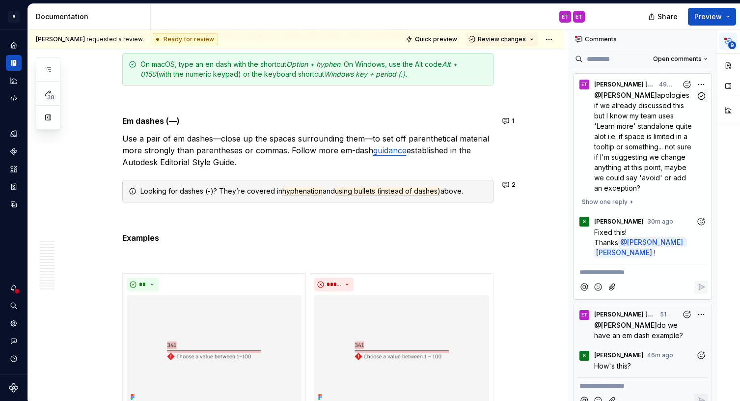
scroll to position [77, 0]
click at [652, 124] on span "apologies if we already discussed this but I know my team uses 'Learn more' sta…" at bounding box center [644, 141] width 100 height 101
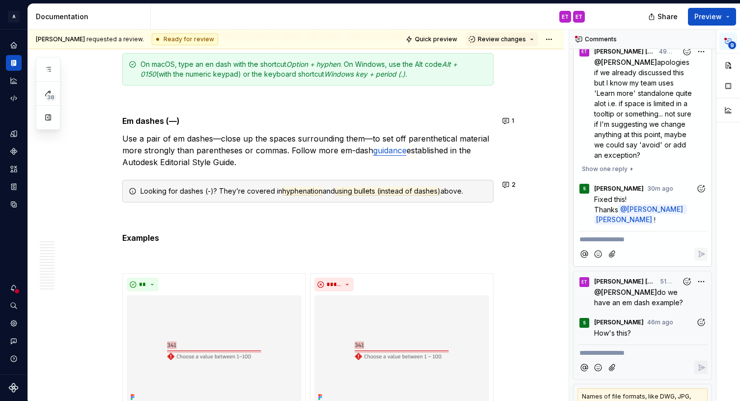
scroll to position [0, 0]
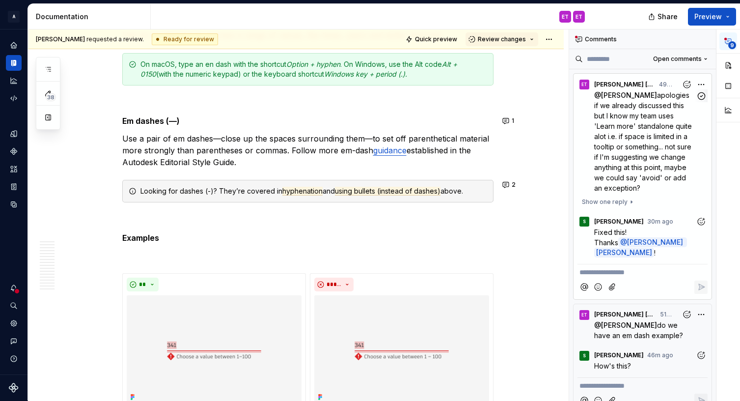
click at [642, 136] on span "apologies if we already discussed this but I know my team uses 'Learn more' sta…" at bounding box center [644, 141] width 100 height 101
click at [652, 151] on div "EM Emma Thompson Murdock 49m ago @ Shayna apologies if we already discussed thi…" at bounding box center [643, 134] width 138 height 120
click at [619, 199] on span "Show one reply" at bounding box center [605, 202] width 46 height 8
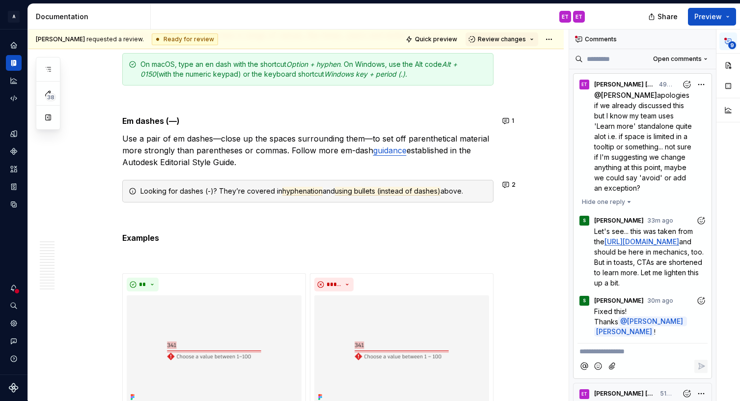
click at [652, 213] on div "S Shayna 33m ago" at bounding box center [643, 218] width 130 height 13
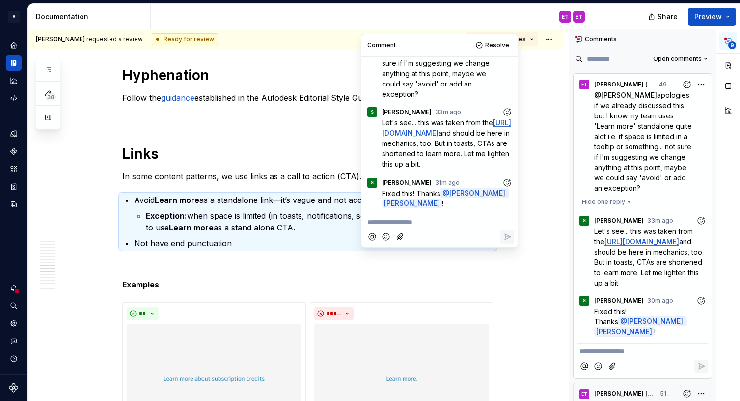
scroll to position [6041, 0]
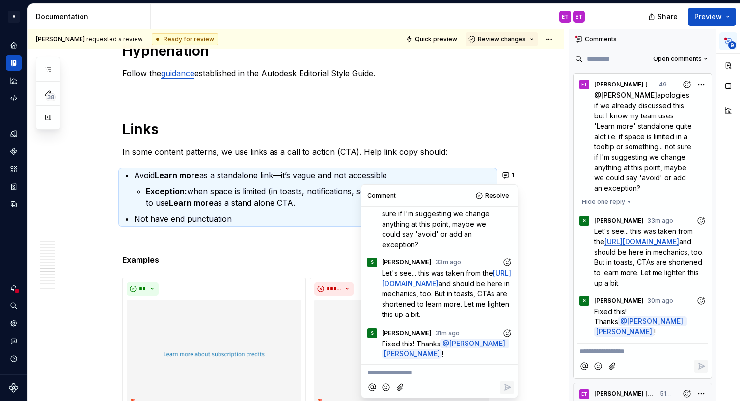
drag, startPoint x: 449, startPoint y: 190, endPoint x: 458, endPoint y: 200, distance: 13.5
click at [458, 200] on div "Comment Resolve" at bounding box center [440, 196] width 156 height 22
drag, startPoint x: 451, startPoint y: 194, endPoint x: 484, endPoint y: 190, distance: 33.1
click at [484, 190] on div "Comment Resolve" at bounding box center [440, 196] width 156 height 22
type textarea "*"
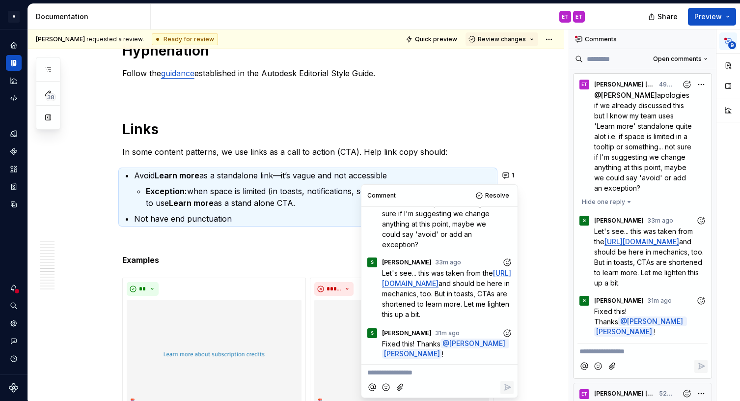
click at [387, 361] on icon "Add emoji" at bounding box center [386, 387] width 10 height 10
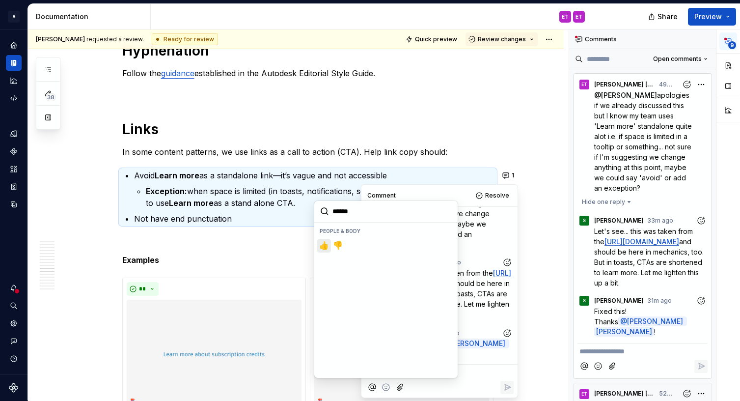
click at [327, 248] on span "👍️" at bounding box center [324, 246] width 8 height 10
type input "******"
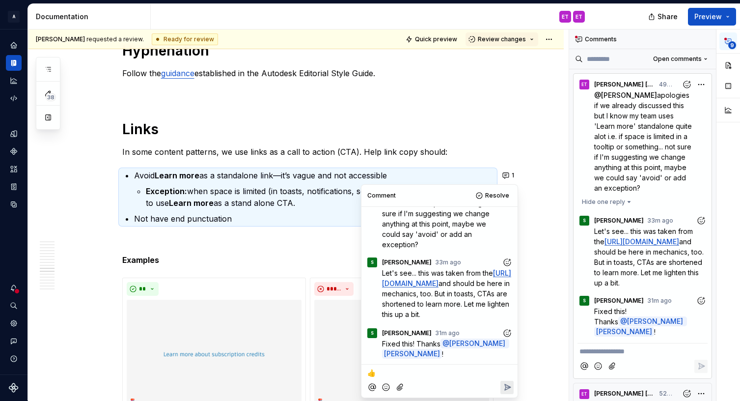
click at [506, 361] on icon "Reply" at bounding box center [508, 387] width 6 height 6
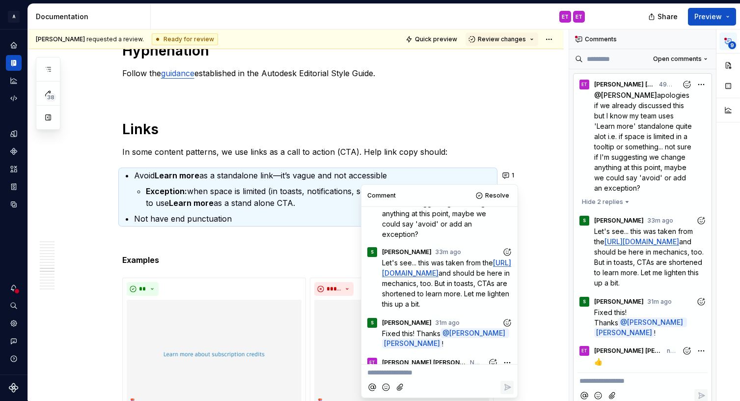
scroll to position [106, 0]
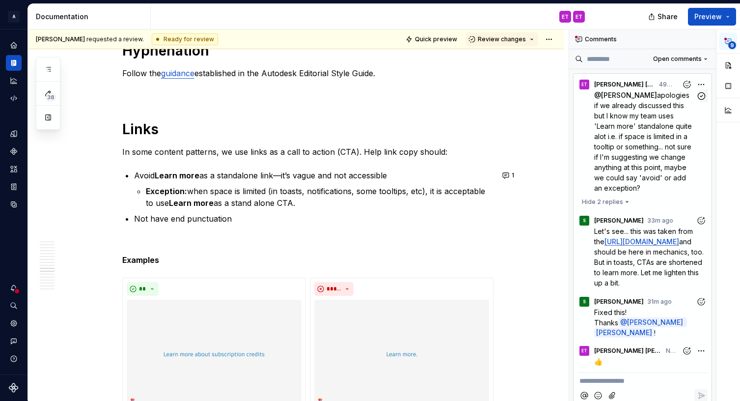
click at [625, 130] on span "apologies if we already discussed this but I know my team uses 'Learn more' sta…" at bounding box center [644, 141] width 100 height 101
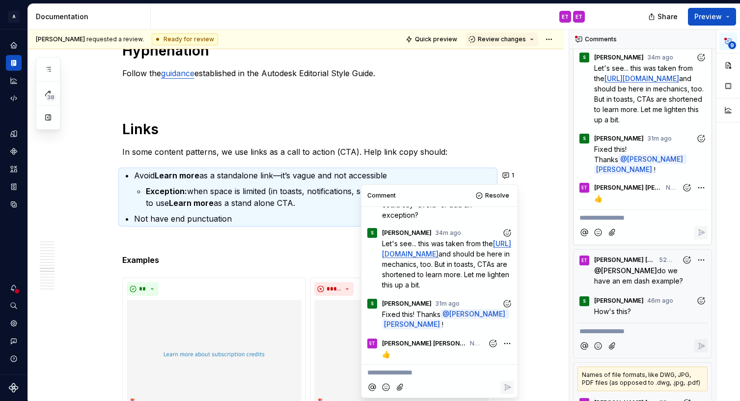
scroll to position [196, 0]
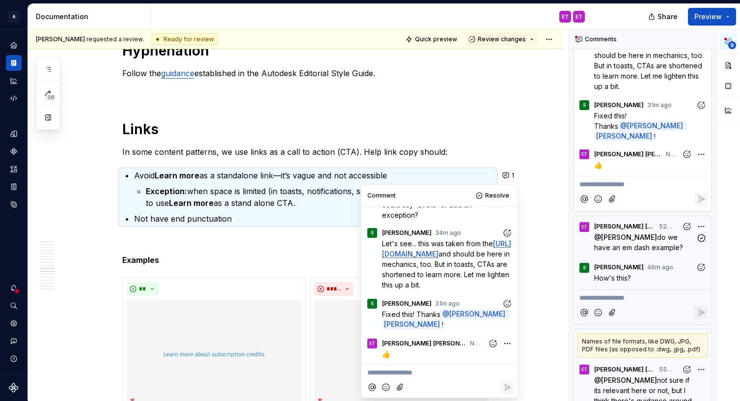
click at [652, 252] on p "@ Shayna do we have an em dash example?" at bounding box center [645, 242] width 102 height 21
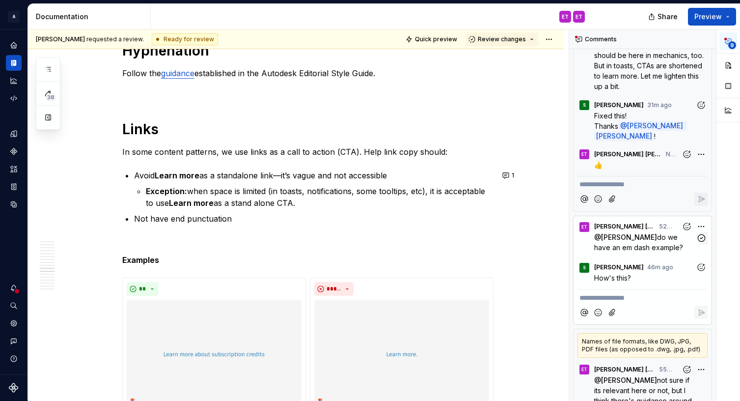
click at [652, 238] on span "do we have an em dash example?" at bounding box center [638, 242] width 89 height 19
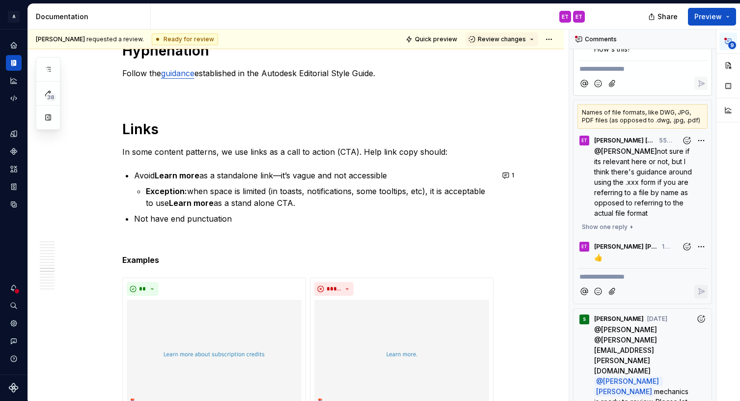
scroll to position [393, 0]
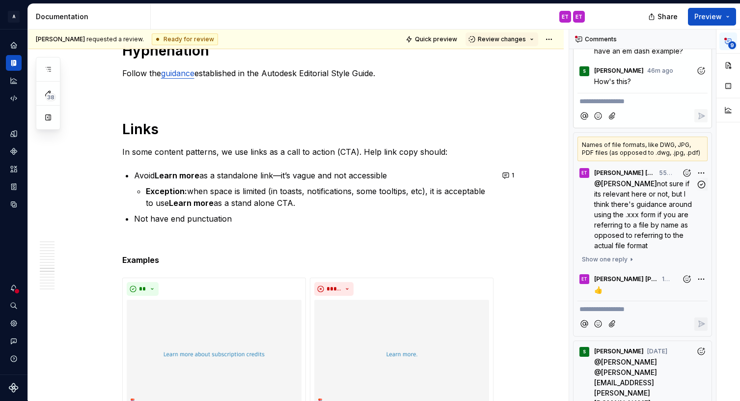
click at [644, 227] on span "not sure if its relevant here or not, but I think there's guidance around using…" at bounding box center [644, 214] width 100 height 70
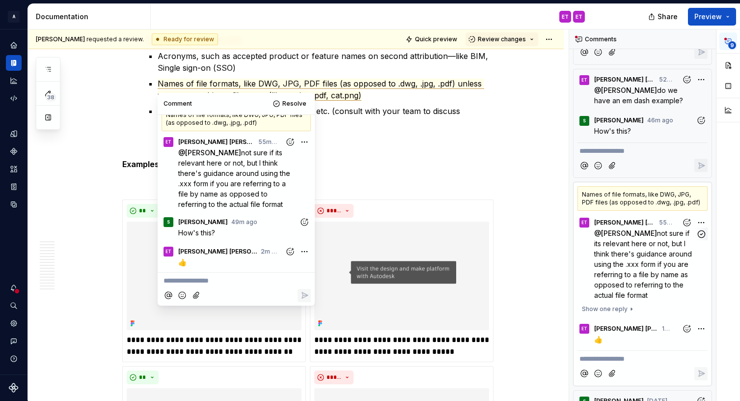
scroll to position [295, 0]
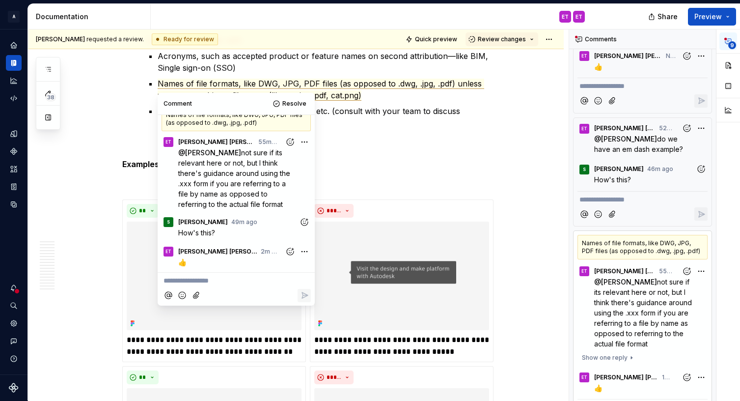
click at [652, 179] on p "How's this?" at bounding box center [650, 179] width 113 height 10
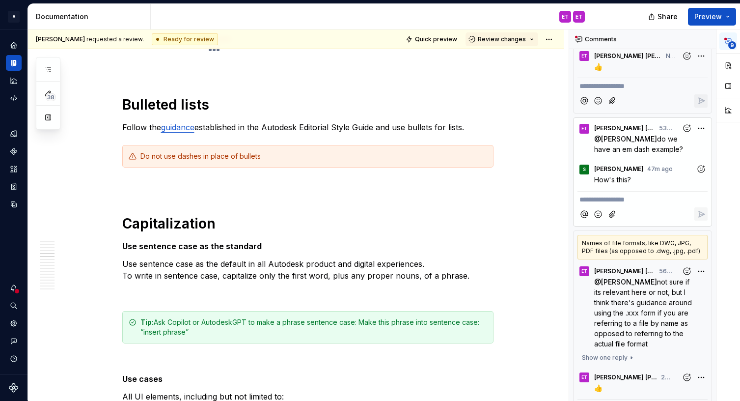
scroll to position [1800, 0]
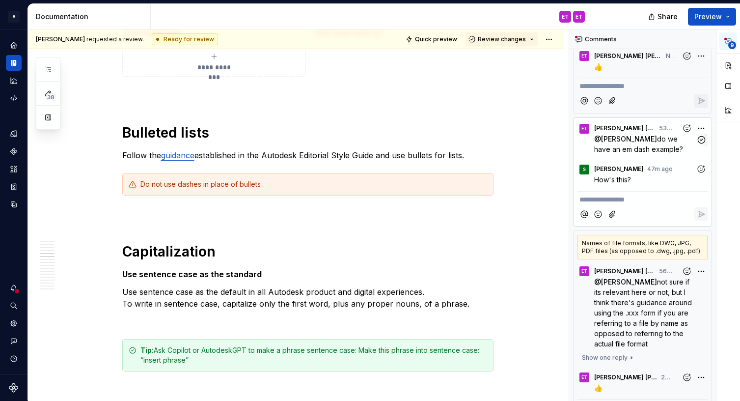
click at [652, 140] on span "do we have an em dash example?" at bounding box center [638, 144] width 89 height 19
click at [652, 190] on div "S Shayna 47m ago How's this? S" at bounding box center [643, 174] width 138 height 31
click at [652, 205] on div at bounding box center [643, 214] width 130 height 20
click at [652, 200] on p "**********" at bounding box center [643, 200] width 126 height 10
click at [627, 123] on span "Emma Thompson Murdock 53m ago" at bounding box center [634, 128] width 81 height 10
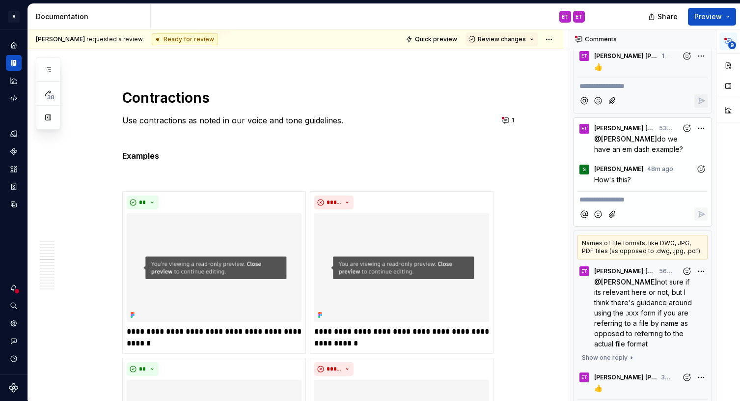
scroll to position [4894, 0]
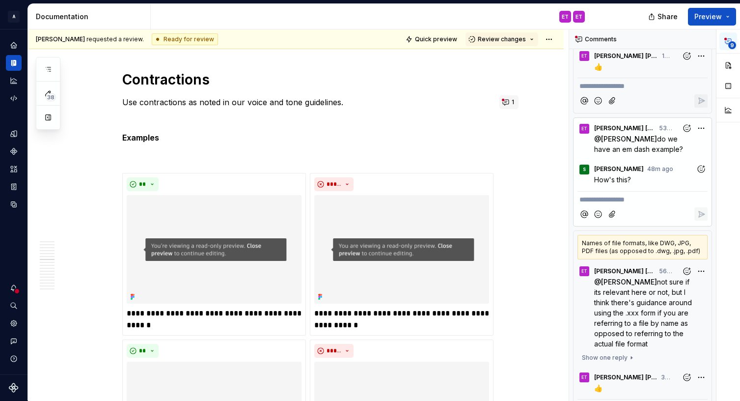
click at [508, 103] on button "1" at bounding box center [509, 102] width 19 height 14
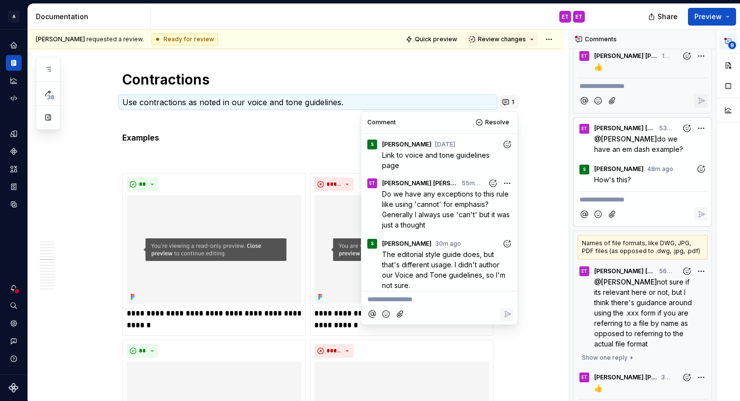
scroll to position [4, 0]
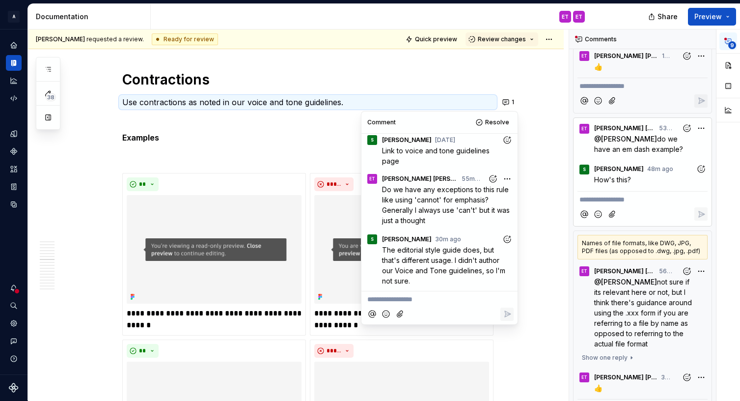
type textarea "*"
click at [502, 238] on icon "Add reaction" at bounding box center [507, 239] width 10 height 10
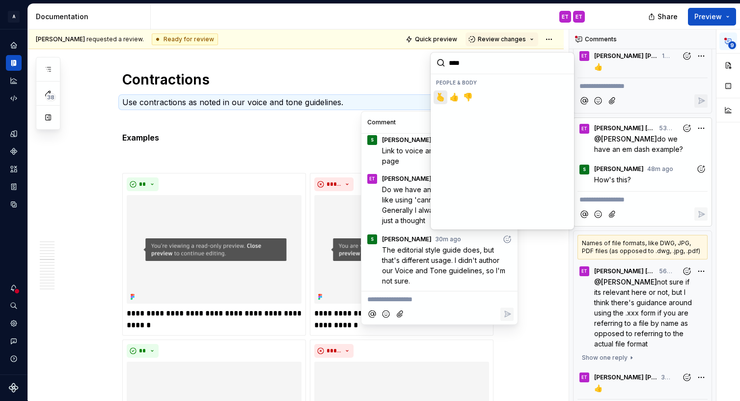
type input "*****"
click at [452, 97] on span "👍️" at bounding box center [454, 97] width 8 height 10
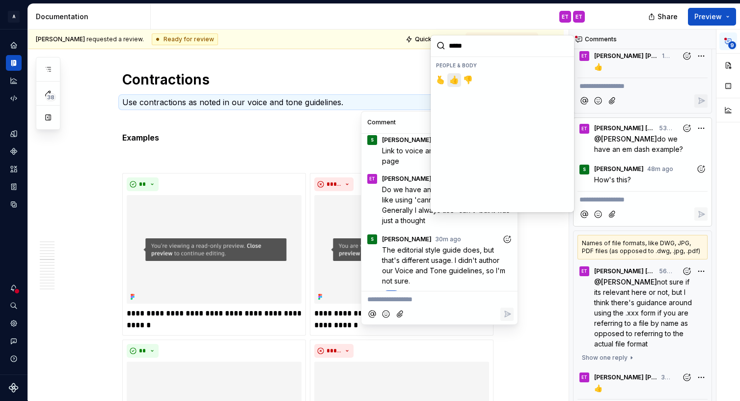
scroll to position [22, 0]
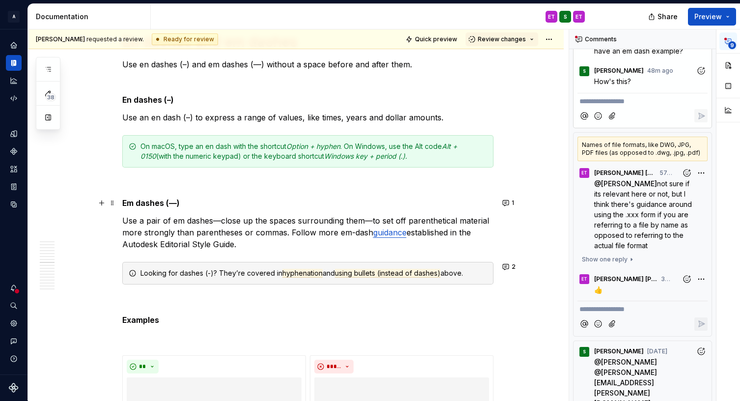
scroll to position [5434, 0]
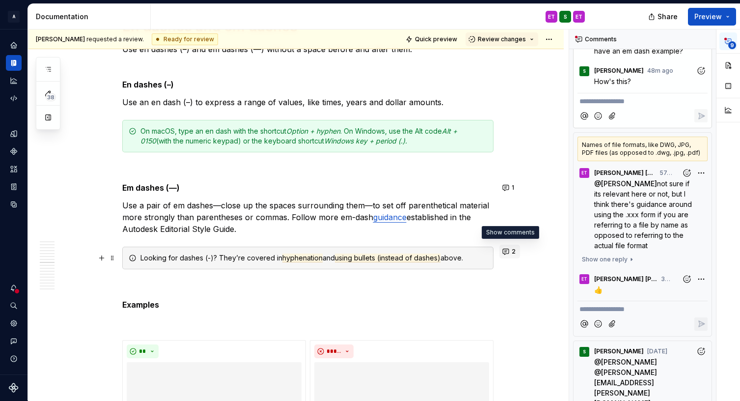
click at [507, 254] on button "2" at bounding box center [510, 252] width 21 height 14
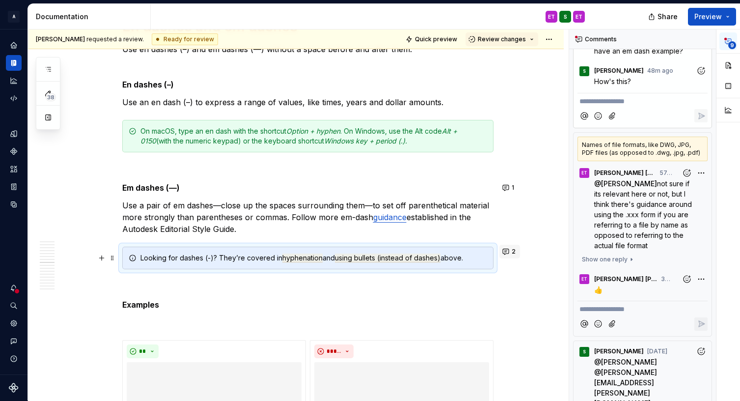
click at [506, 251] on button "2" at bounding box center [510, 252] width 21 height 14
click at [506, 190] on button "1" at bounding box center [509, 188] width 19 height 14
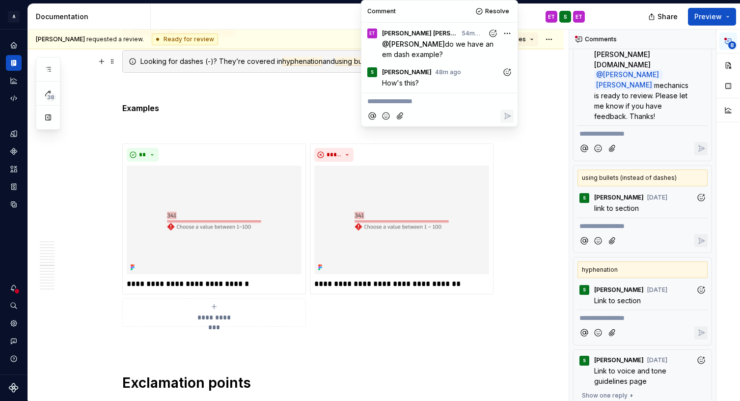
scroll to position [55, 0]
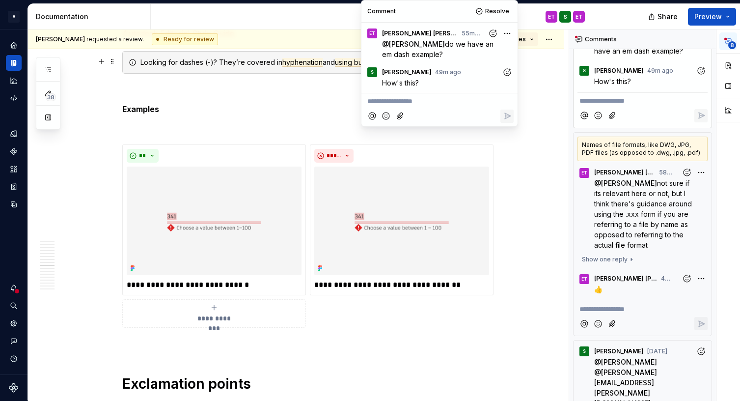
click at [423, 100] on p "**********" at bounding box center [439, 101] width 144 height 10
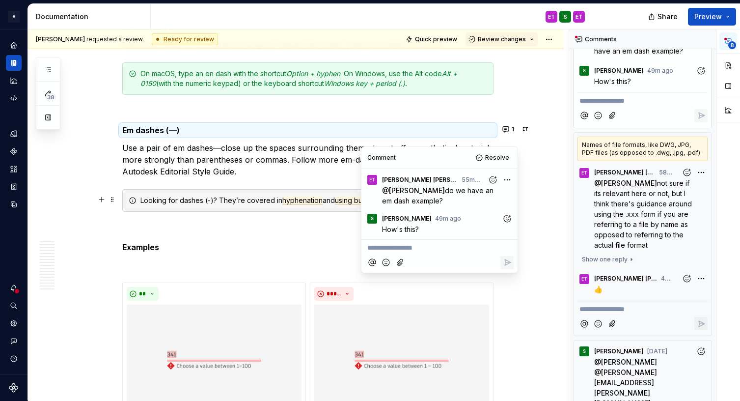
scroll to position [5483, 0]
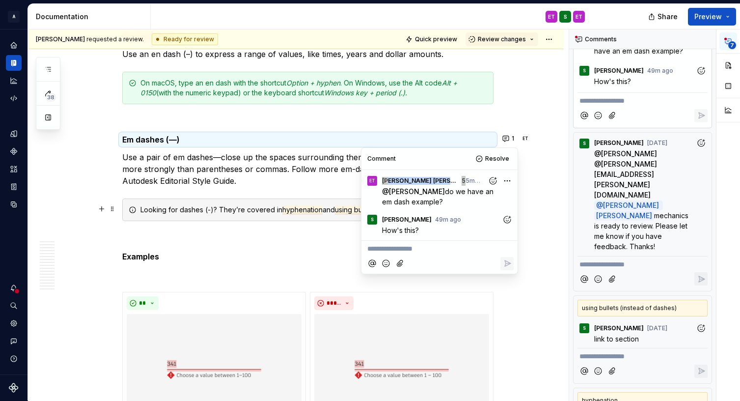
drag, startPoint x: 458, startPoint y: 154, endPoint x: 463, endPoint y: 173, distance: 19.7
click at [463, 173] on div "**********" at bounding box center [440, 211] width 156 height 126
click at [449, 156] on div "Comment Resolve" at bounding box center [440, 159] width 156 height 22
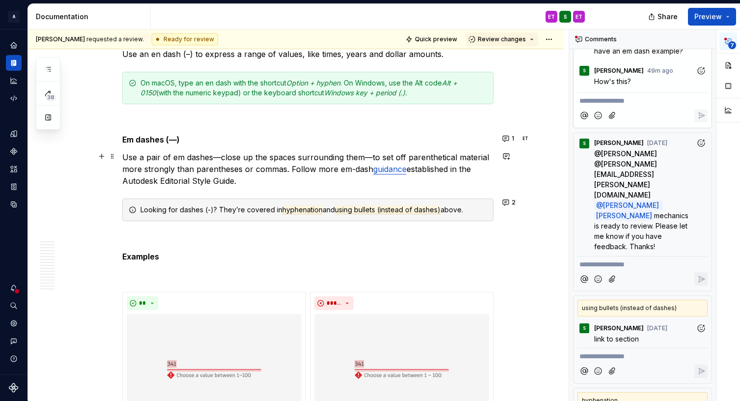
click at [390, 167] on link "guidance" at bounding box center [389, 169] width 33 height 10
type textarea "*"
click at [509, 136] on button "1" at bounding box center [509, 139] width 19 height 14
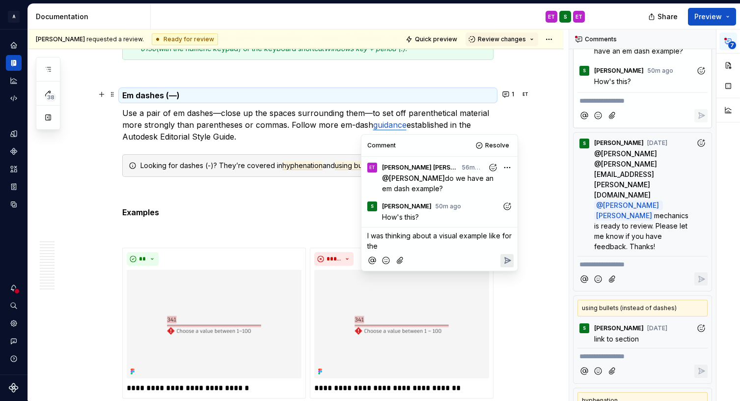
scroll to position [5582, 0]
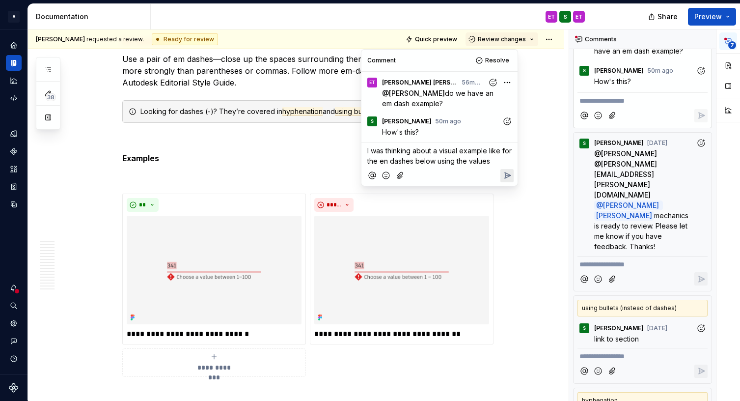
type textarea "*"
click at [507, 172] on icon "Reply" at bounding box center [507, 175] width 10 height 10
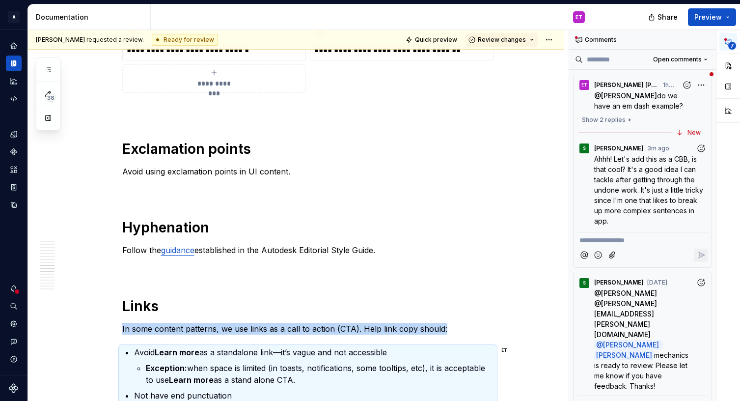
click at [679, 127] on div "**********" at bounding box center [642, 171] width 139 height 194
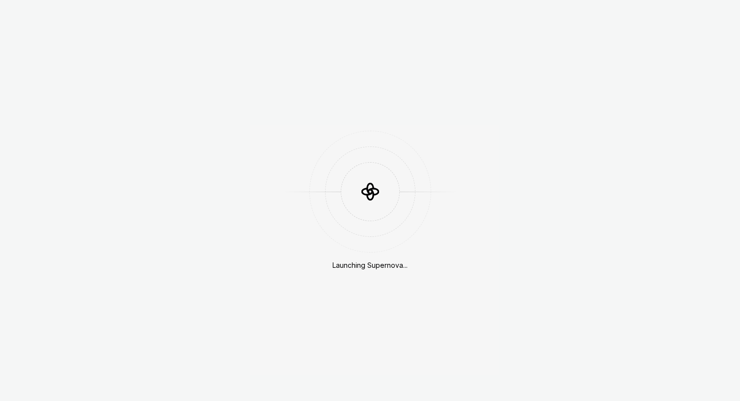
click at [613, 118] on div "Launching Supernova..." at bounding box center [370, 200] width 740 height 401
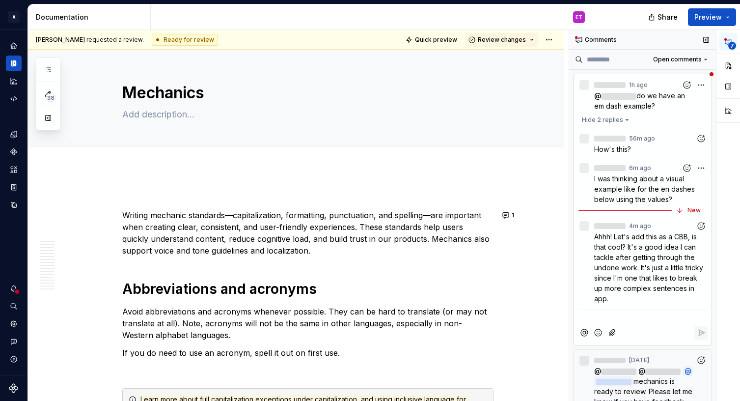
type textarea "*"
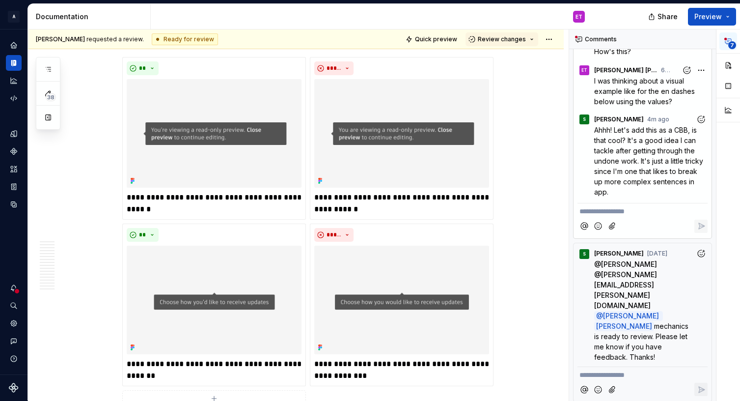
scroll to position [71, 0]
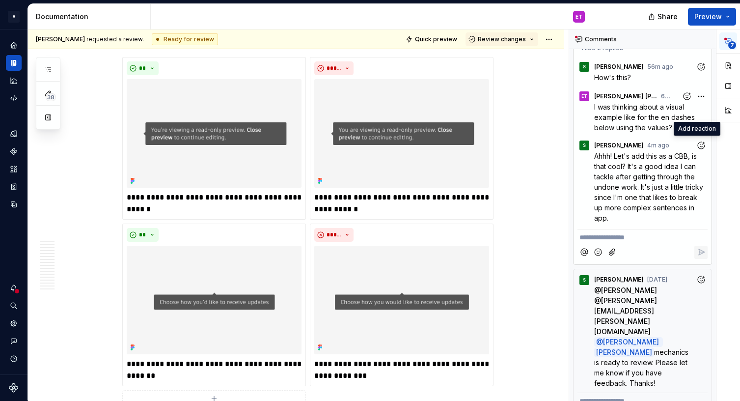
click at [697, 142] on icon "Add reaction" at bounding box center [701, 145] width 10 height 10
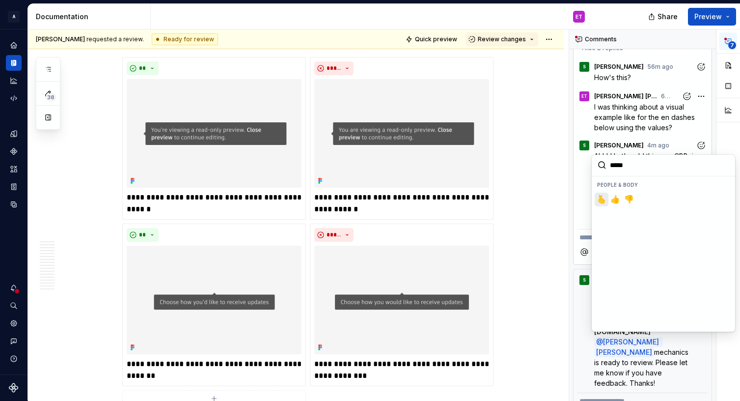
type input "******"
click at [596, 195] on button "👍️" at bounding box center [602, 200] width 14 height 14
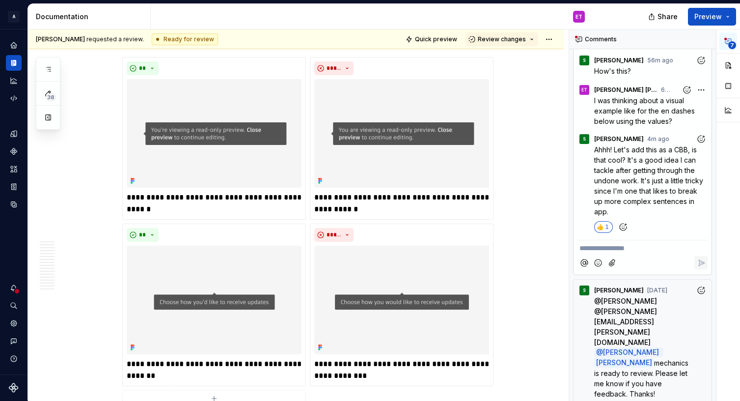
scroll to position [0, 0]
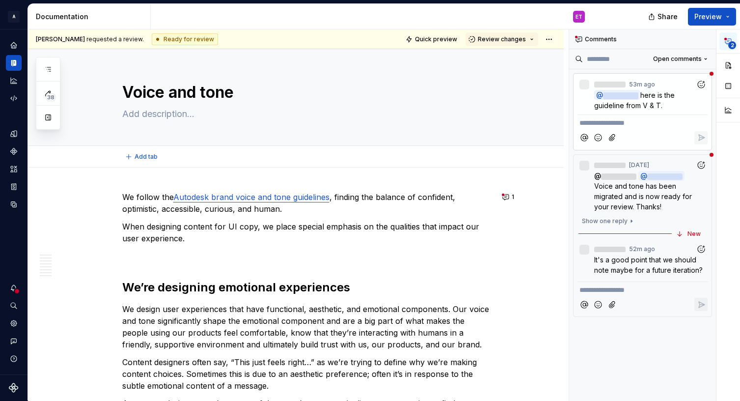
scroll to position [490, 0]
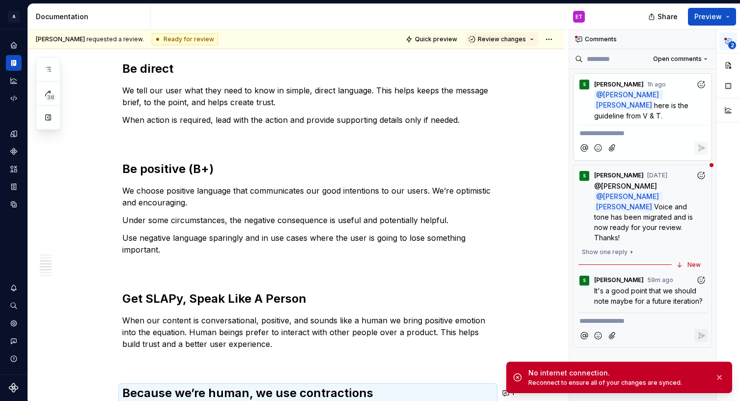
click at [686, 261] on div "New" at bounding box center [648, 265] width 138 height 8
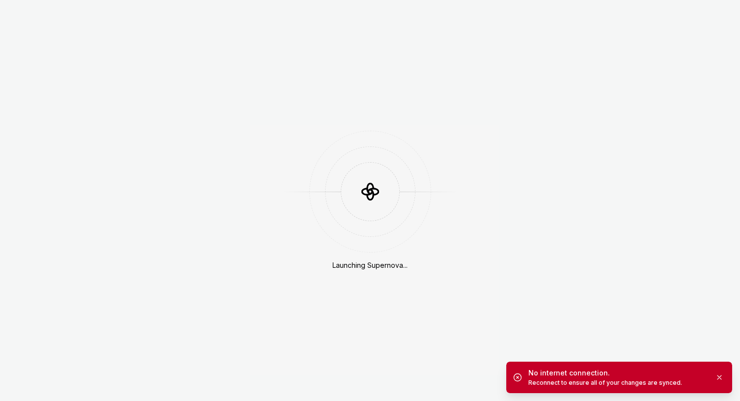
type textarea "*"
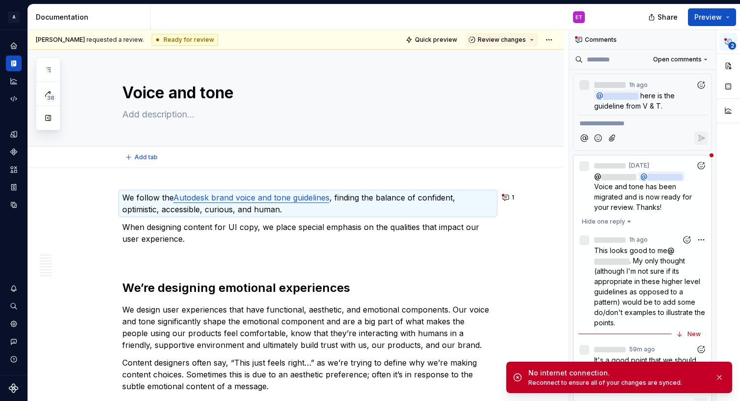
scroll to position [0, 0]
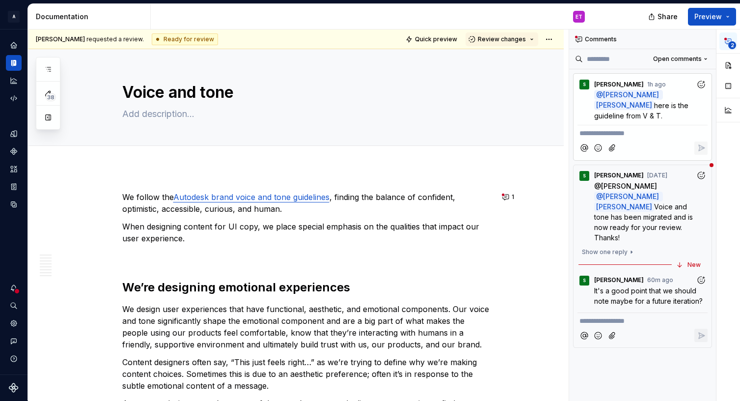
scroll to position [490, 0]
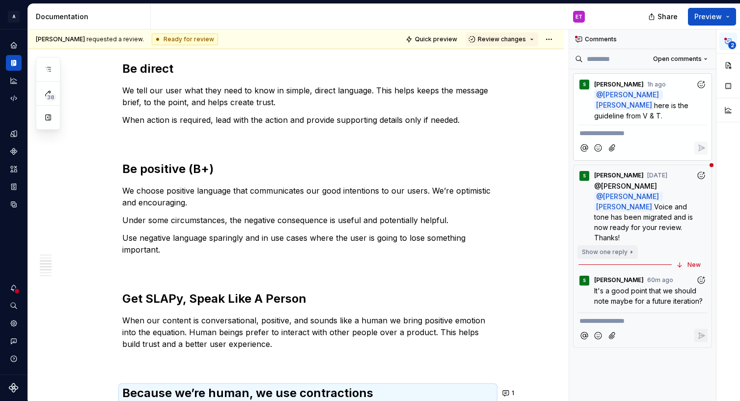
click at [621, 248] on span "Show one reply" at bounding box center [605, 252] width 46 height 8
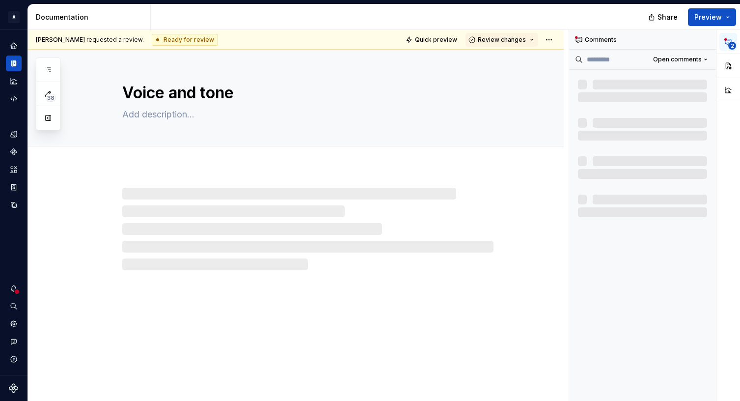
type textarea "*"
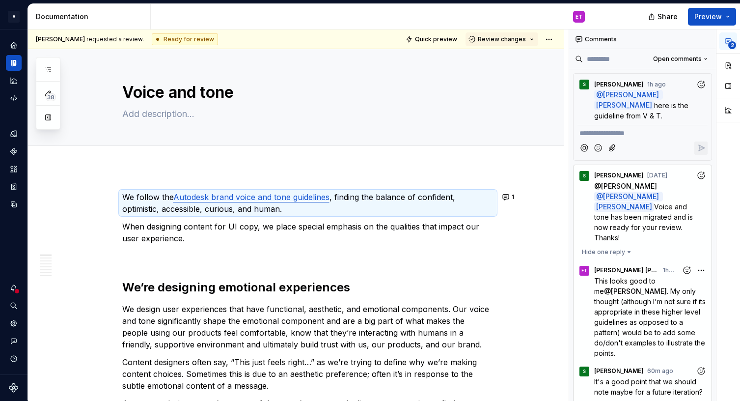
scroll to position [31, 0]
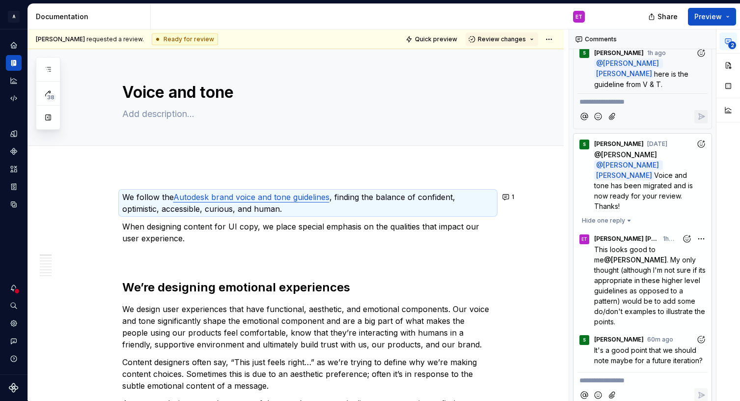
click at [698, 334] on icon "Add reaction" at bounding box center [701, 339] width 10 height 10
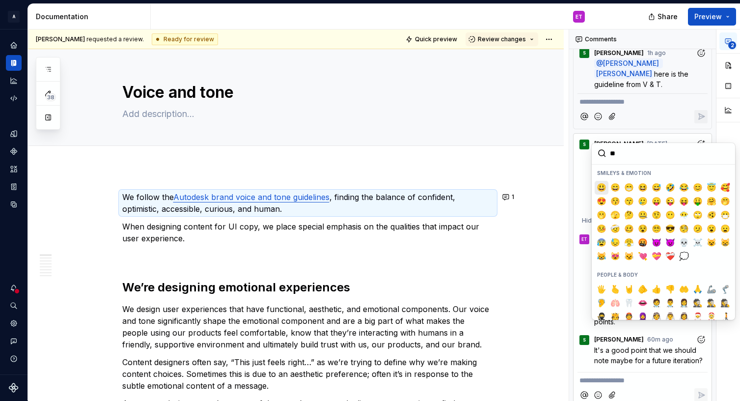
type input "***"
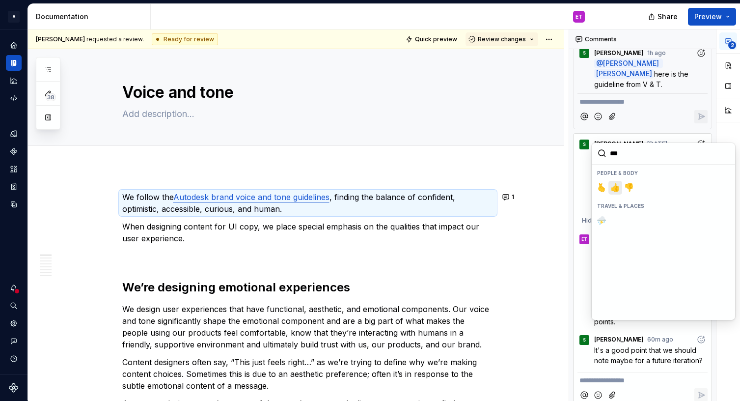
click at [614, 194] on button "👍️" at bounding box center [616, 188] width 14 height 14
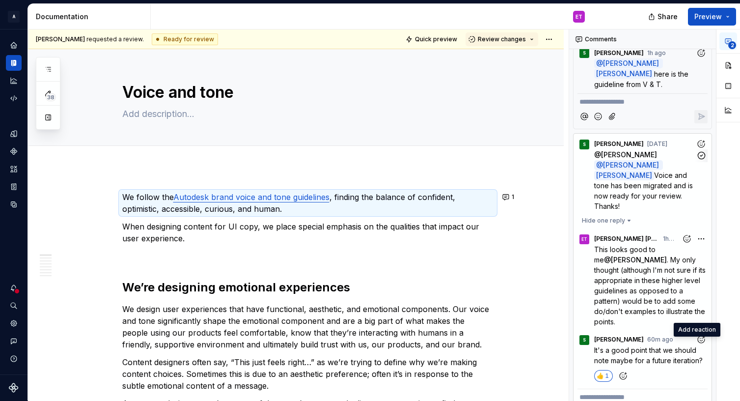
scroll to position [0, 0]
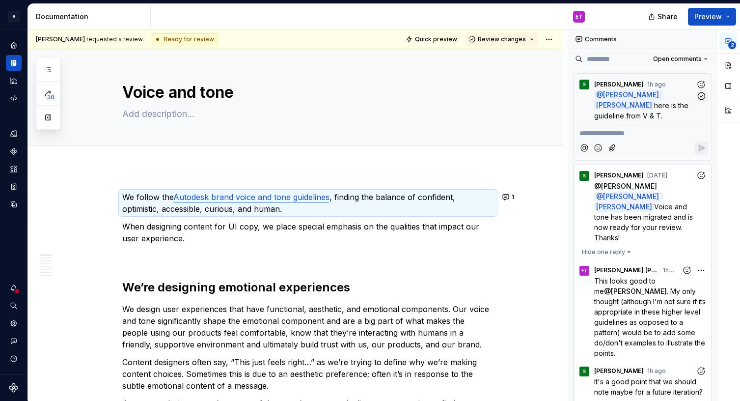
click at [671, 97] on p "@ Emma Thompson Murdock here is the guideline from V & T." at bounding box center [645, 105] width 102 height 31
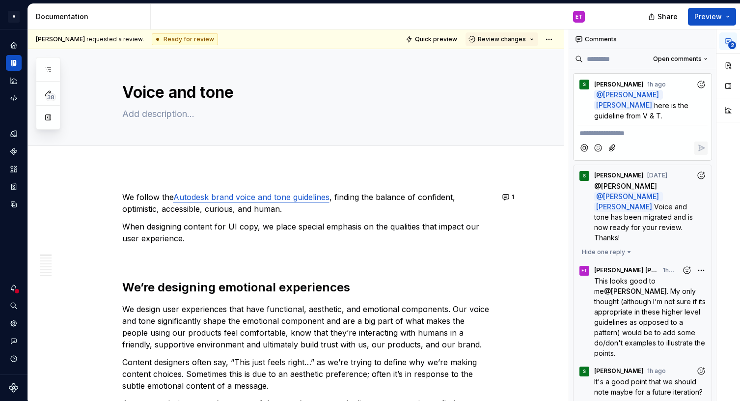
click at [681, 105] on p "@ Emma Thompson Murdock here is the guideline from V & T." at bounding box center [645, 105] width 102 height 31
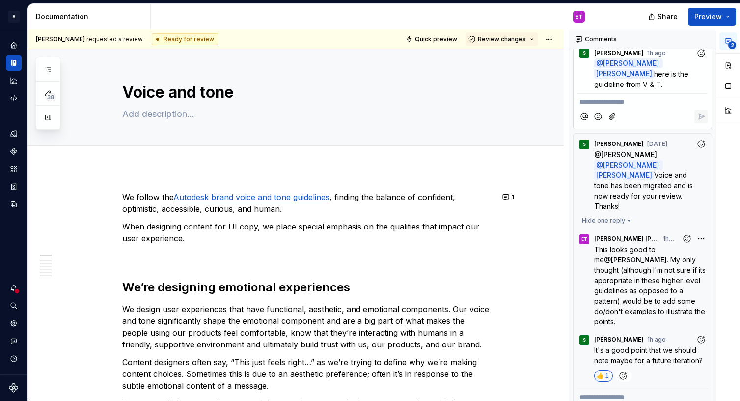
scroll to position [49, 0]
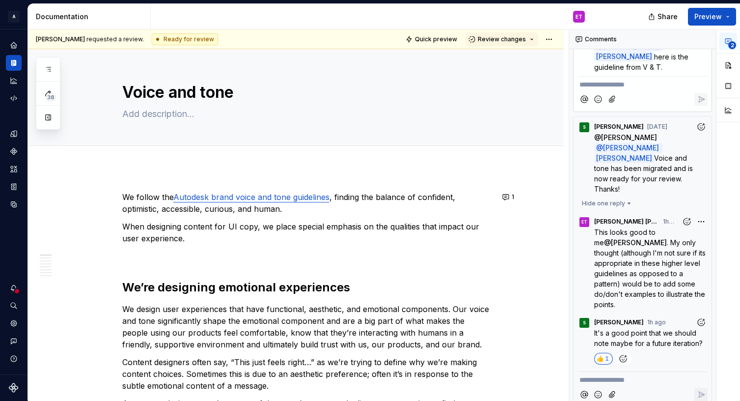
type textarea "*"
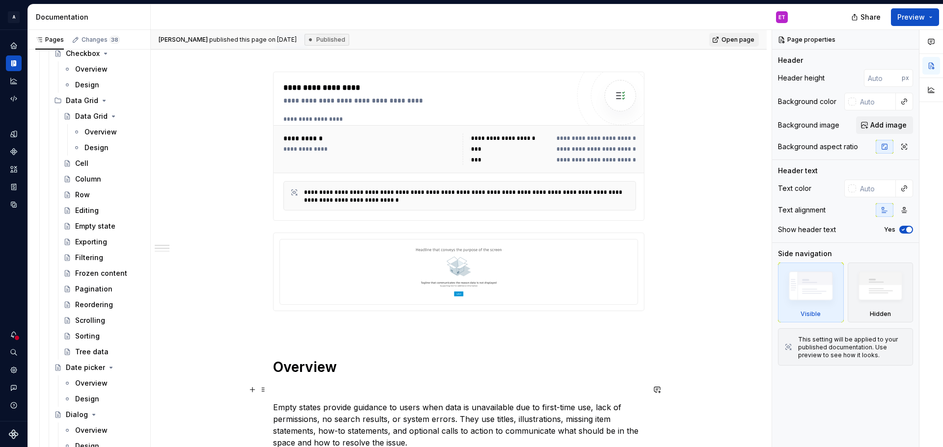
scroll to position [295, 0]
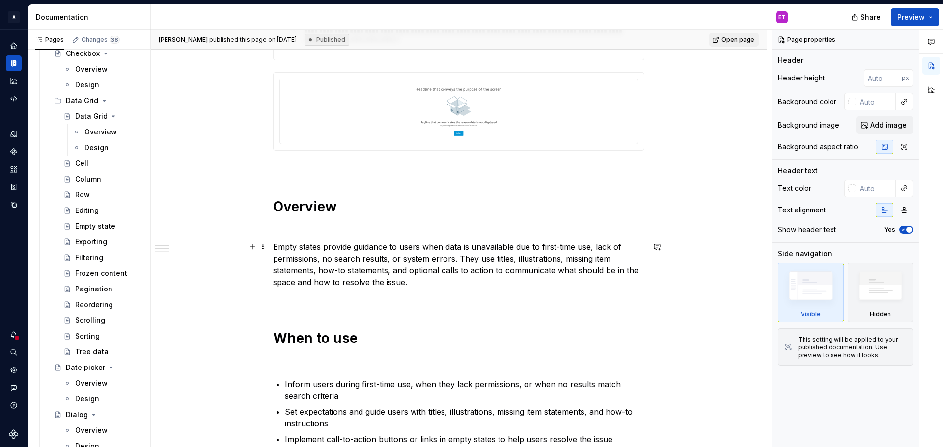
click at [337, 255] on p "Empty states provide guidance to users when data is unavailable due to first-ti…" at bounding box center [458, 264] width 371 height 47
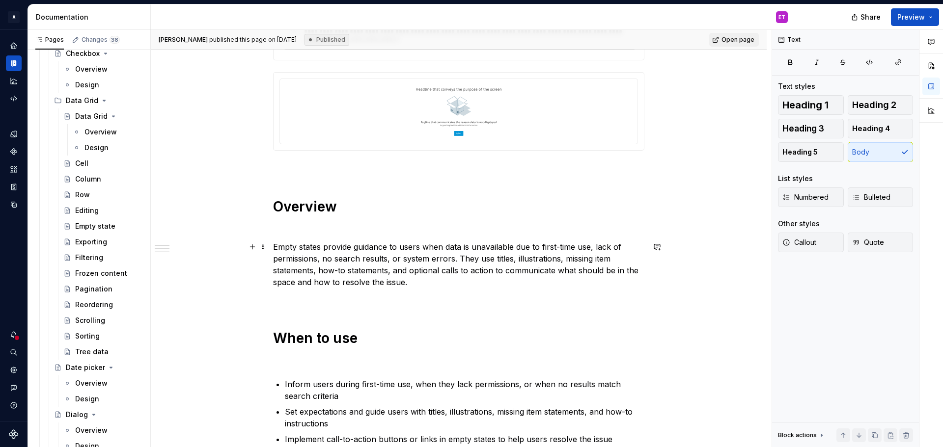
click at [481, 277] on p "Empty states provide guidance to users when data is unavailable due to first-ti…" at bounding box center [458, 264] width 371 height 47
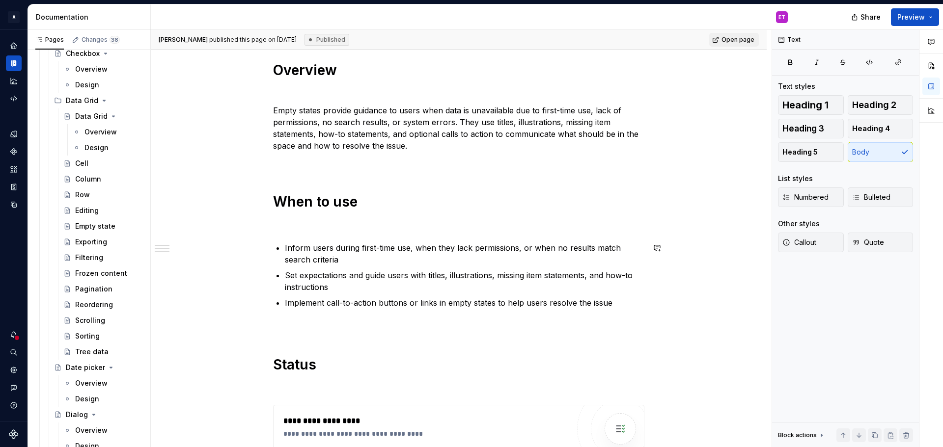
scroll to position [445, 0]
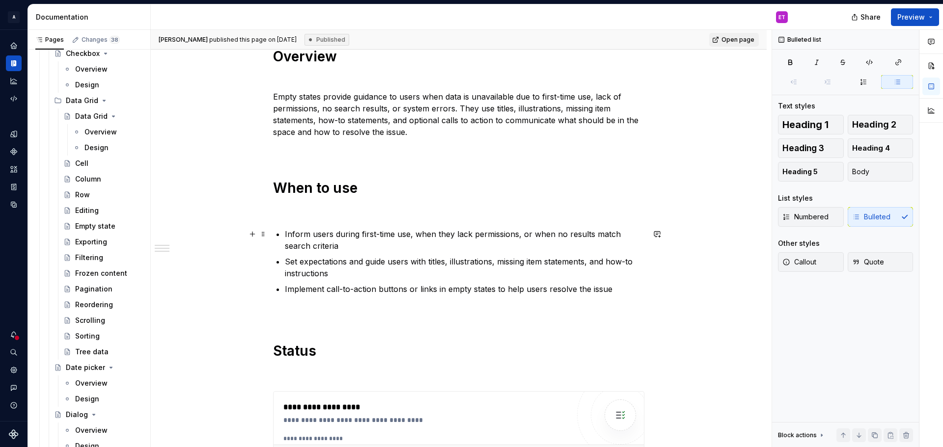
click at [352, 237] on p "Inform users during first-time use, when they lack permissions, or when no resu…" at bounding box center [465, 240] width 360 height 24
click at [466, 236] on p "Inform users during first-time use, when they lack permissions, or when no resu…" at bounding box center [465, 240] width 360 height 24
click at [456, 248] on p "Inform users during first-time use, when they lack permissions, or when no resu…" at bounding box center [465, 240] width 360 height 24
click at [349, 258] on p "Set expectations and guide users with titles, illustrations, missing item state…" at bounding box center [465, 268] width 360 height 24
click at [356, 275] on p "Set expectations and guide users with titles, illustrations, missing item state…" at bounding box center [465, 268] width 360 height 24
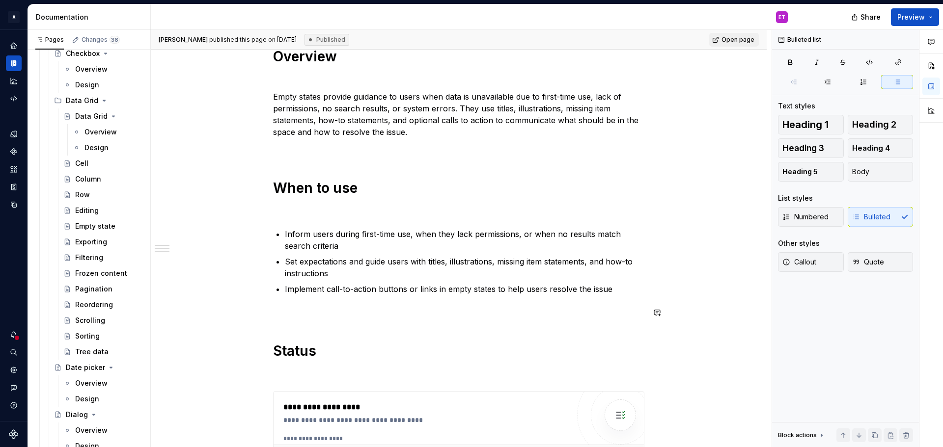
click at [517, 293] on p "Implement call-to-action buttons or links in empty states to help users resolve…" at bounding box center [465, 289] width 360 height 12
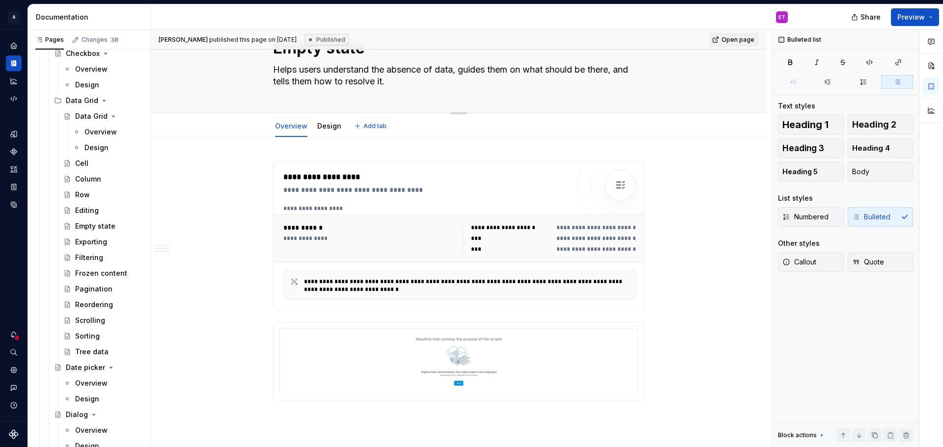
scroll to position [0, 0]
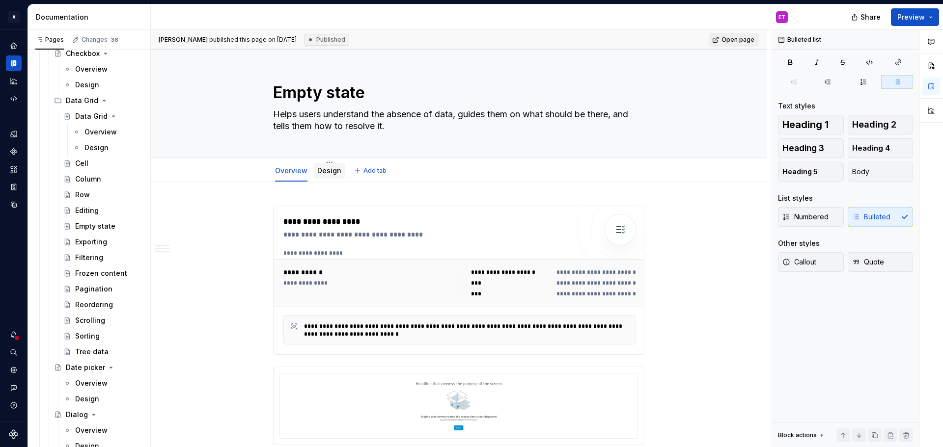
click at [322, 171] on link "Design" at bounding box center [329, 171] width 24 height 8
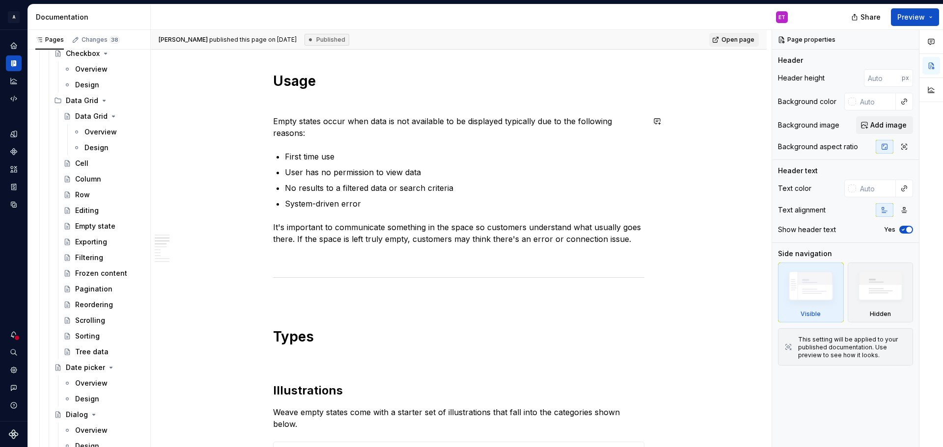
scroll to position [1031, 0]
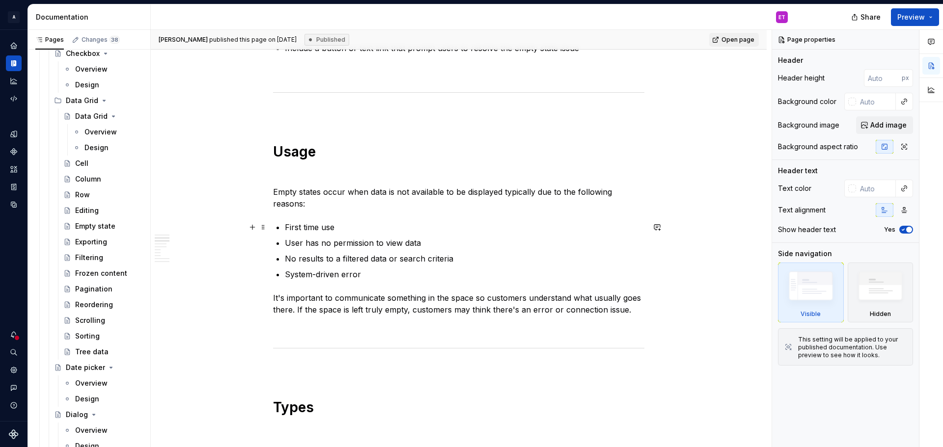
click at [345, 225] on p "First time use" at bounding box center [465, 228] width 360 height 12
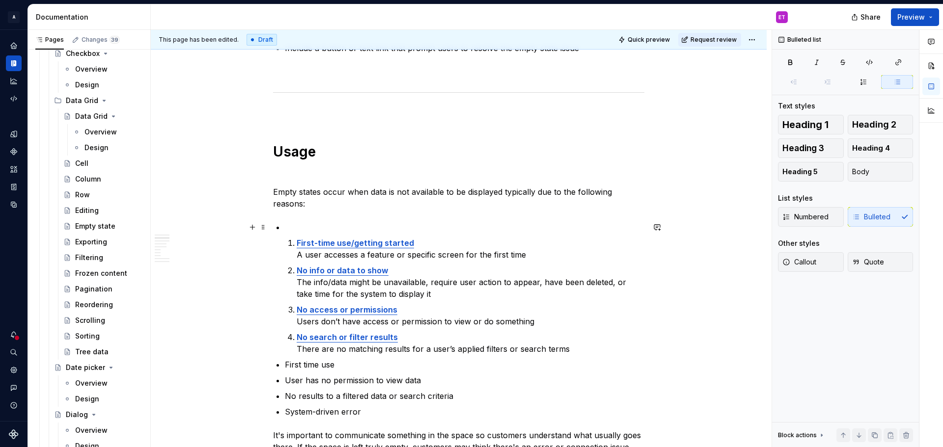
click at [298, 228] on p at bounding box center [465, 228] width 360 height 12
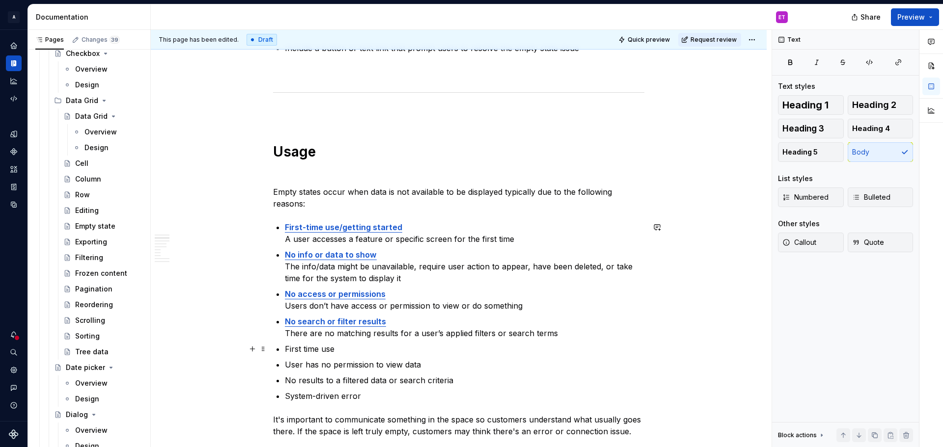
click at [362, 347] on p "First time use" at bounding box center [465, 349] width 360 height 12
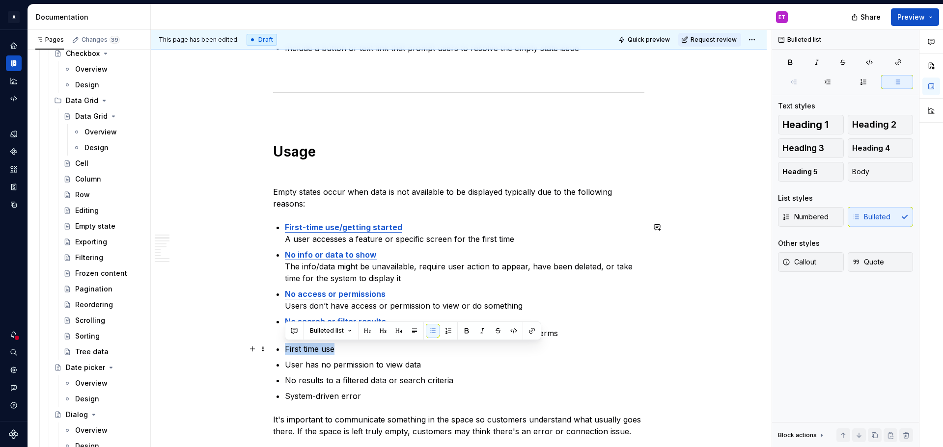
drag, startPoint x: 340, startPoint y: 348, endPoint x: 283, endPoint y: 351, distance: 57.1
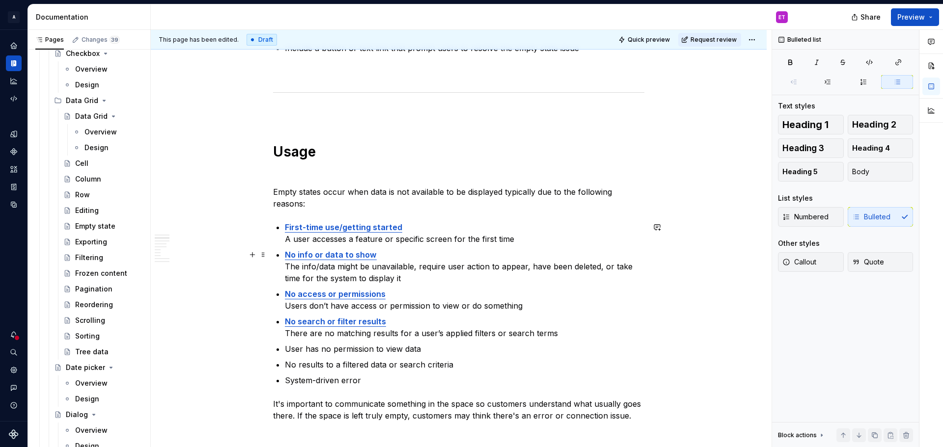
click at [415, 279] on p "No info or data to show The info/data might be unavailable, require user action…" at bounding box center [465, 266] width 360 height 35
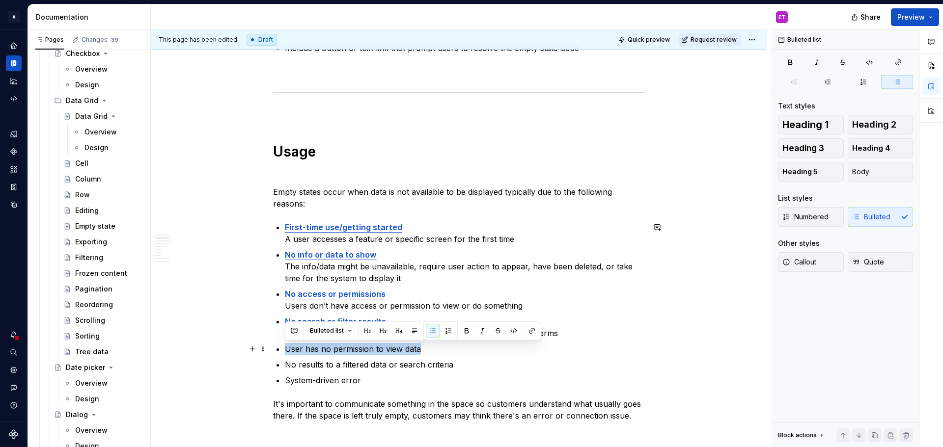
drag, startPoint x: 426, startPoint y: 347, endPoint x: 283, endPoint y: 349, distance: 142.9
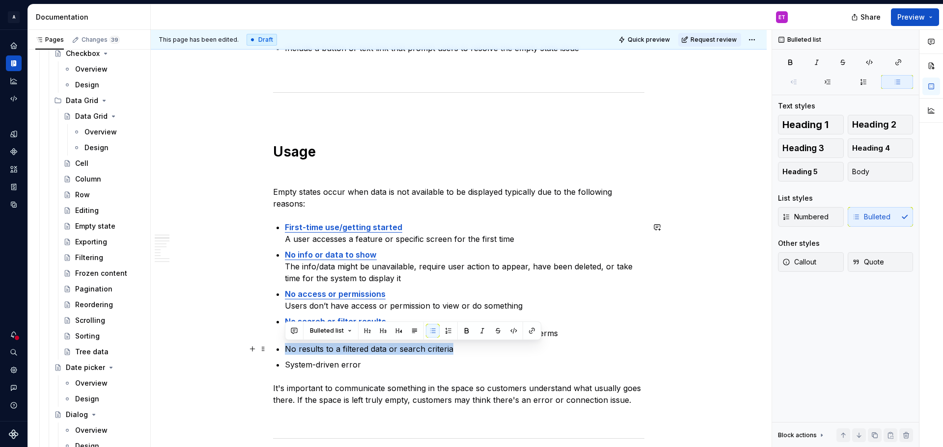
drag, startPoint x: 460, startPoint y: 347, endPoint x: 284, endPoint y: 345, distance: 176.3
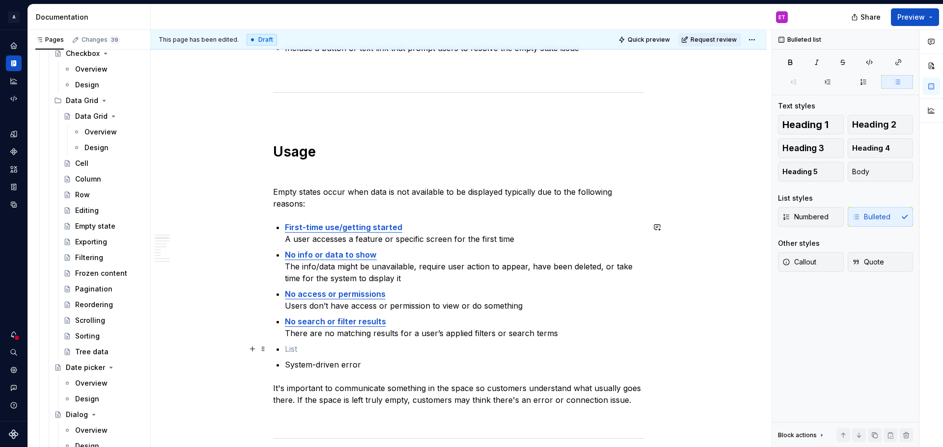
click at [459, 349] on p at bounding box center [465, 349] width 360 height 12
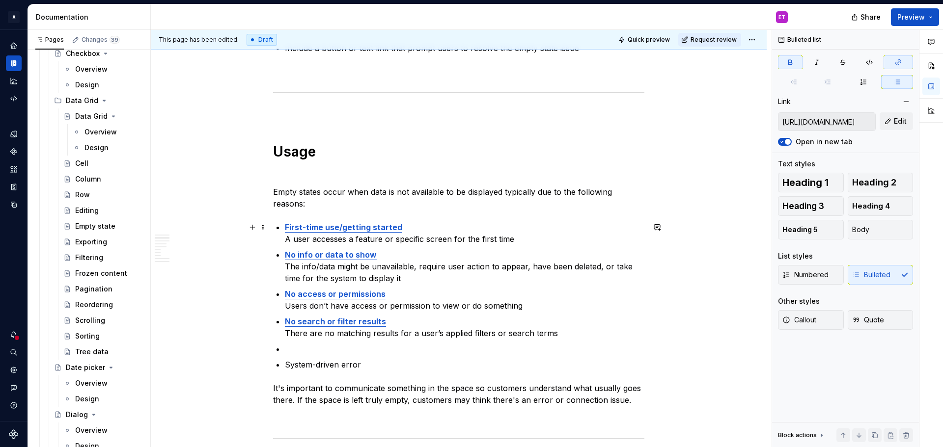
click at [372, 228] on strong "First-time use/getting started" at bounding box center [343, 228] width 117 height 10
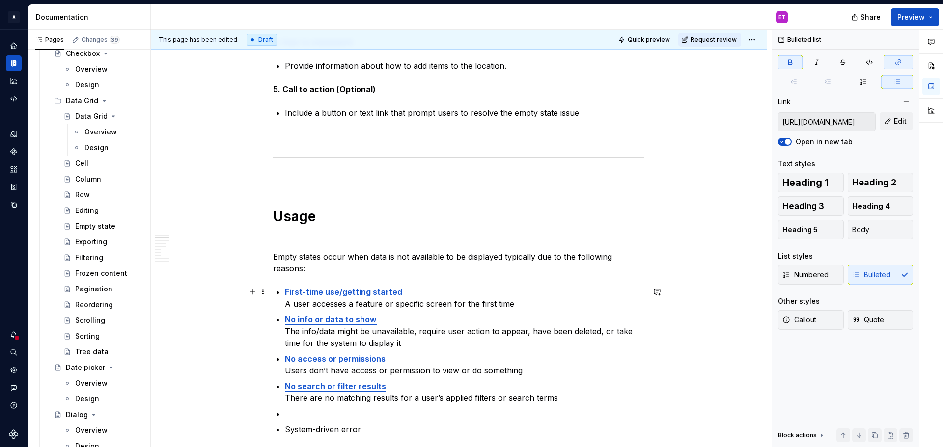
scroll to position [982, 0]
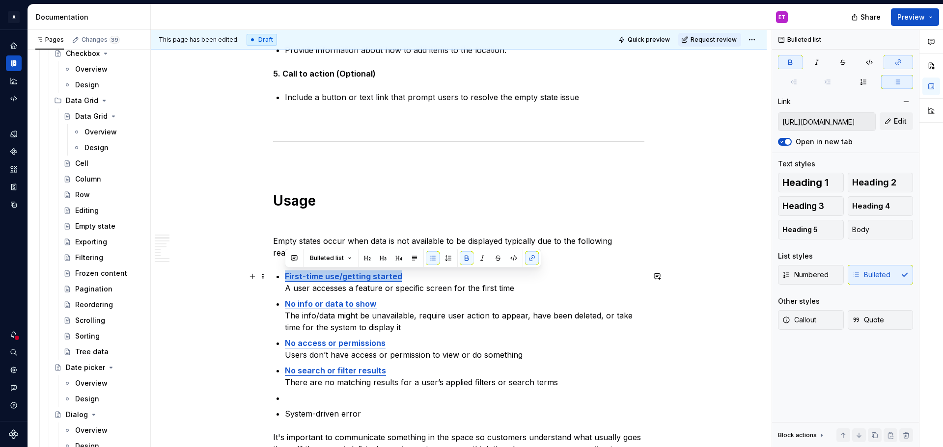
drag, startPoint x: 402, startPoint y: 278, endPoint x: 279, endPoint y: 275, distance: 122.8
click at [285, 275] on li "First-time use/getting started A user accesses a feature or specific screen for…" at bounding box center [465, 283] width 360 height 24
click at [529, 259] on button "button" at bounding box center [532, 258] width 14 height 14
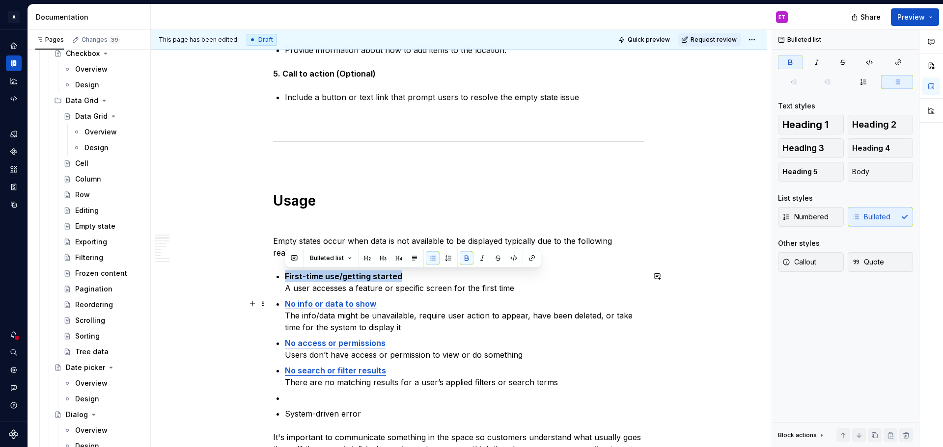
click at [395, 304] on p "No info or data to show The info/data might be unavailable, require user action…" at bounding box center [465, 315] width 360 height 35
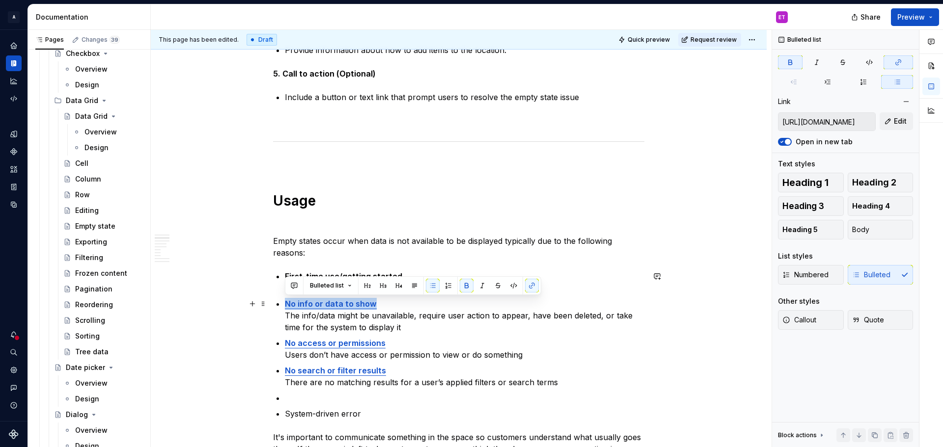
drag, startPoint x: 382, startPoint y: 308, endPoint x: 284, endPoint y: 305, distance: 98.3
click at [853, 120] on input "[URL][DOMAIN_NAME]" at bounding box center [827, 122] width 97 height 18
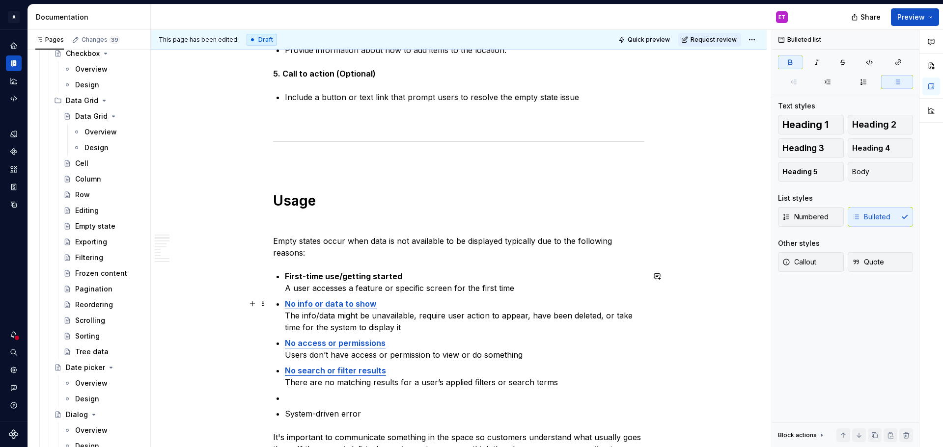
click at [566, 306] on p "No info or data to show The info/data might be unavailable, require user action…" at bounding box center [465, 315] width 360 height 35
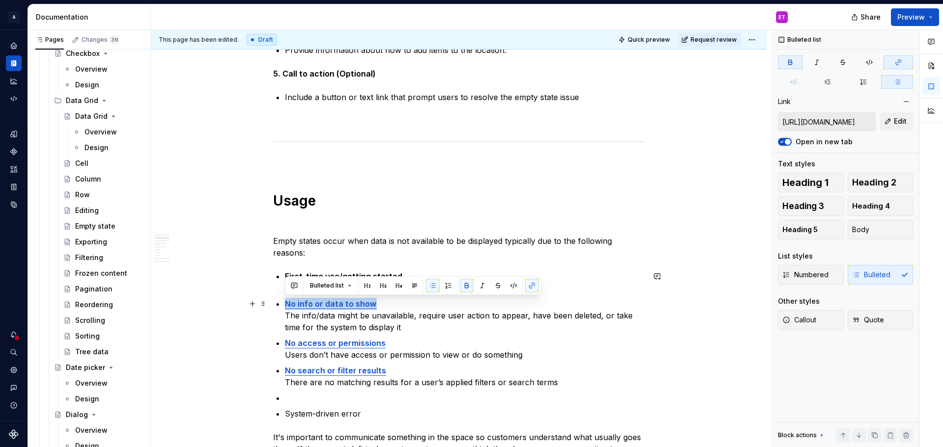
drag, startPoint x: 381, startPoint y: 306, endPoint x: 285, endPoint y: 306, distance: 96.3
click at [285, 306] on p "No info or data to show The info/data might be unavailable, require user action…" at bounding box center [465, 315] width 360 height 35
click at [530, 284] on button "button" at bounding box center [532, 286] width 14 height 14
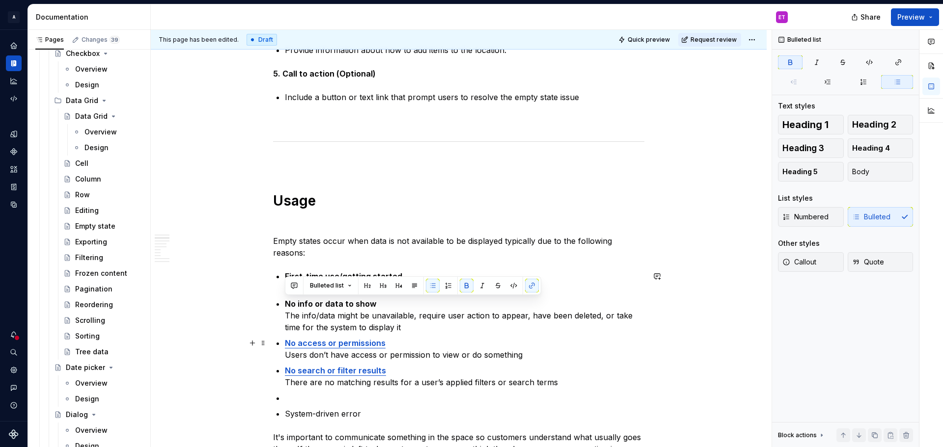
click at [369, 349] on p "No access or permissions Users don’t have access or permission to view or do so…" at bounding box center [465, 349] width 360 height 24
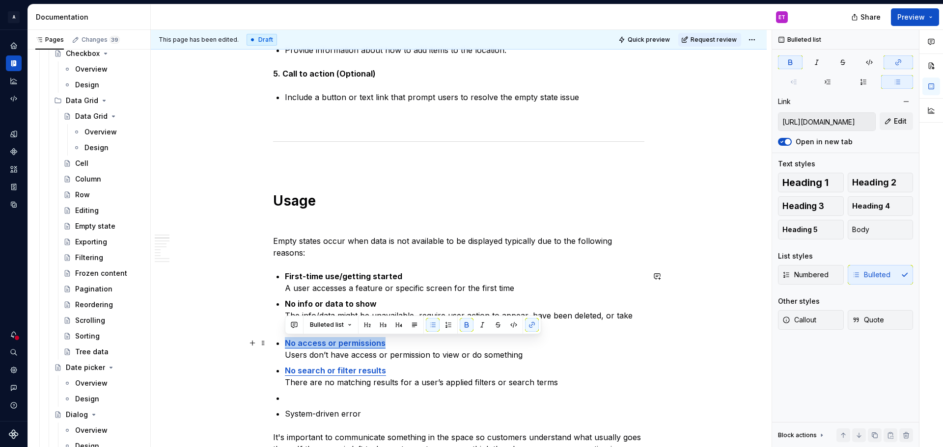
drag, startPoint x: 390, startPoint y: 347, endPoint x: 284, endPoint y: 344, distance: 106.6
click at [533, 323] on button "button" at bounding box center [532, 325] width 14 height 14
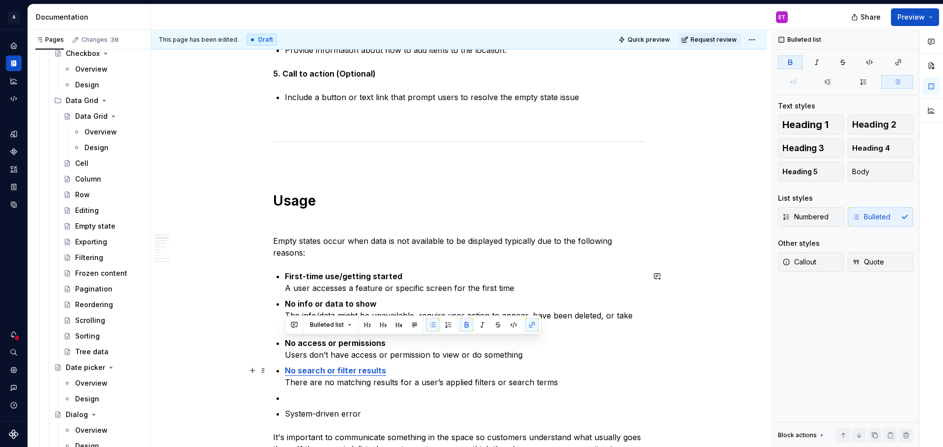
click at [428, 363] on ul "First-time use/getting started A user accesses a feature or specific screen for…" at bounding box center [465, 345] width 360 height 149
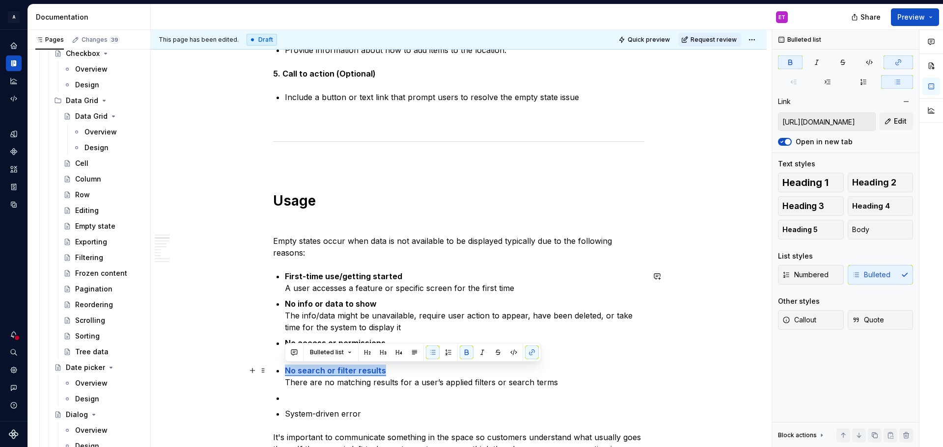
drag, startPoint x: 385, startPoint y: 369, endPoint x: 281, endPoint y: 369, distance: 103.1
click at [531, 353] on button "button" at bounding box center [532, 353] width 14 height 14
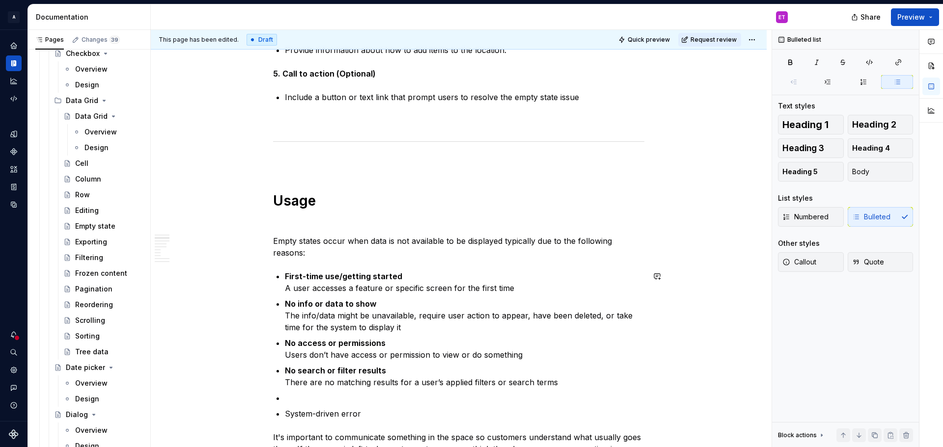
click at [594, 351] on p "No access or permissions Users don’t have access or permission to view or do so…" at bounding box center [465, 349] width 360 height 24
click at [452, 364] on ul "First-time use/getting started A user accesses a feature or specific screen for…" at bounding box center [465, 345] width 360 height 149
click at [375, 393] on p at bounding box center [465, 398] width 360 height 12
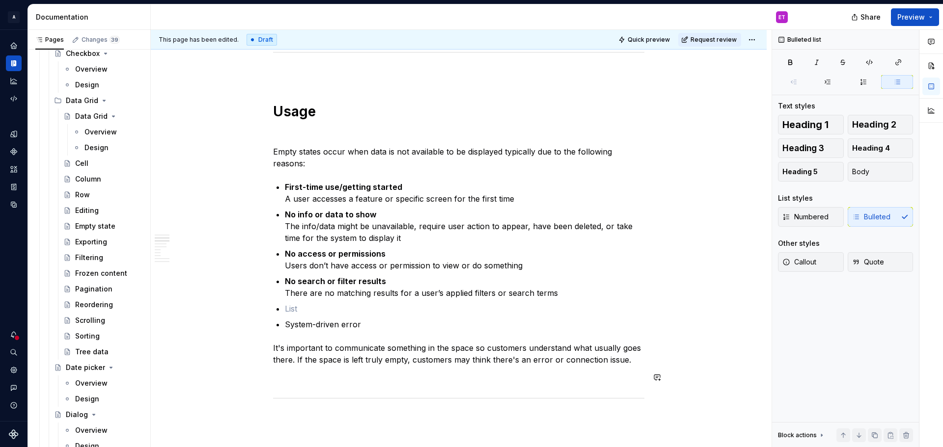
scroll to position [1081, 0]
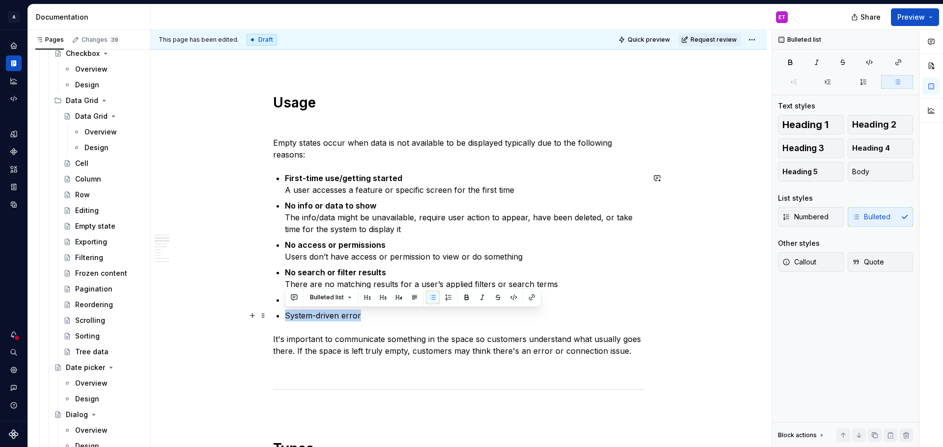
drag, startPoint x: 367, startPoint y: 320, endPoint x: 283, endPoint y: 318, distance: 83.5
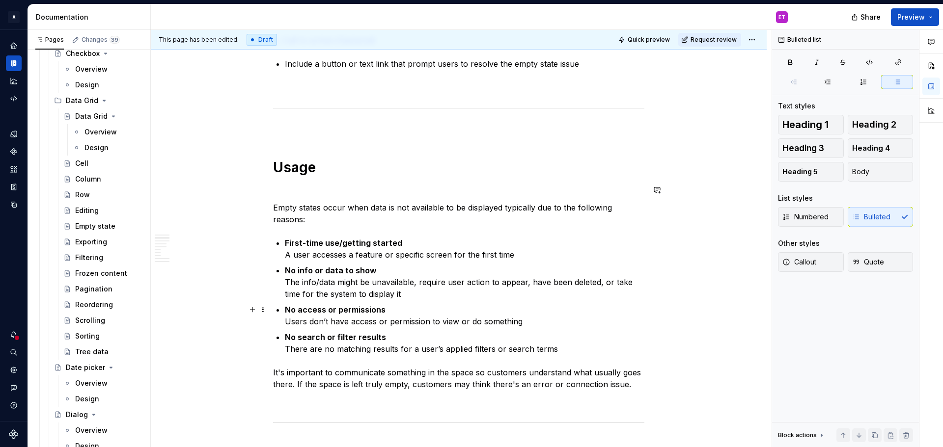
scroll to position [1031, 0]
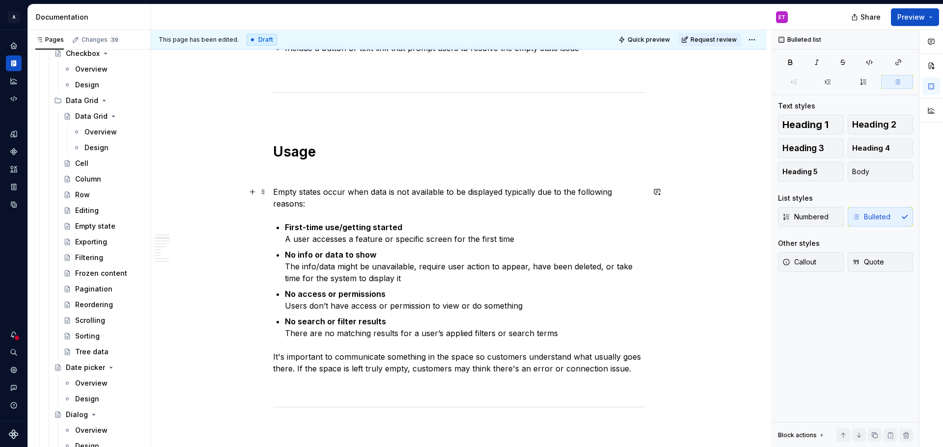
click at [350, 198] on p "Empty states occur when data is not available to be displayed typically due to …" at bounding box center [458, 198] width 371 height 24
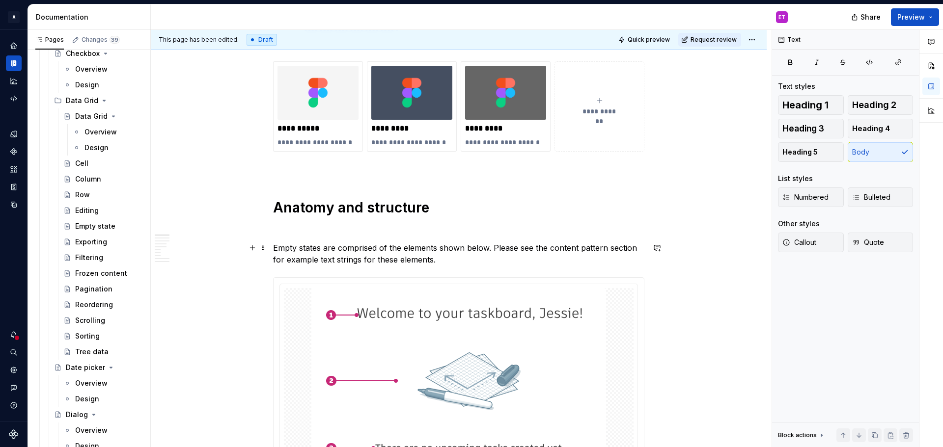
scroll to position [0, 0]
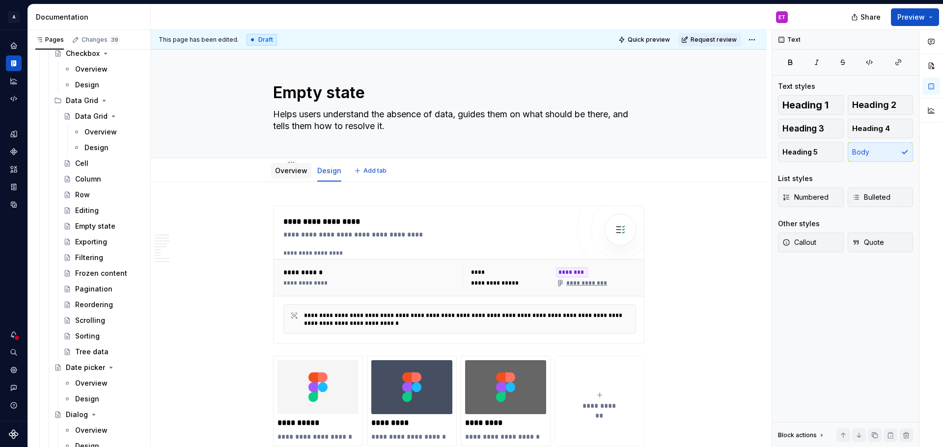
click at [289, 174] on link "Overview" at bounding box center [291, 171] width 32 height 8
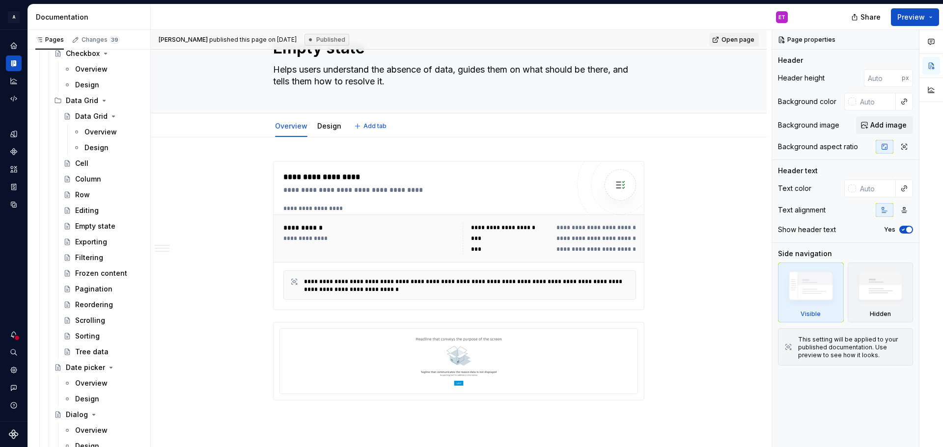
type textarea "*"
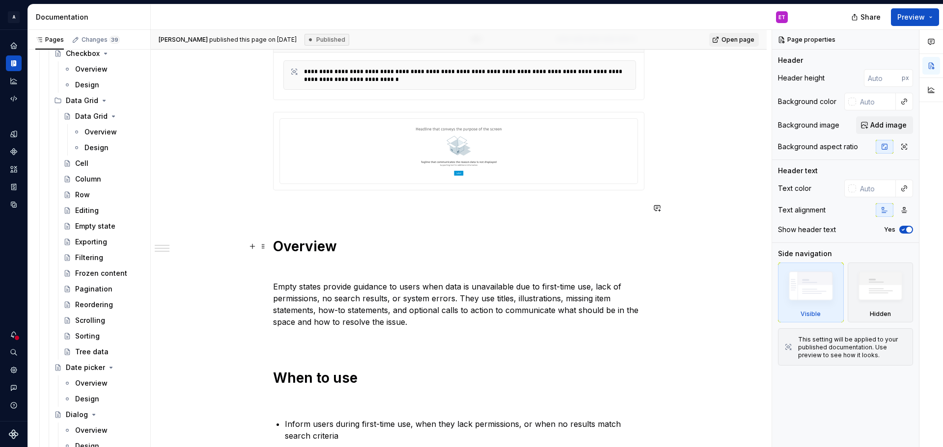
scroll to position [344, 0]
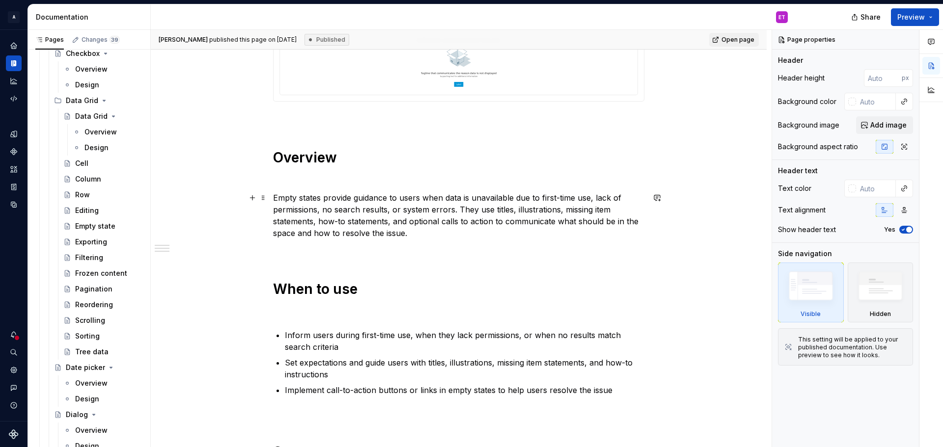
click at [413, 238] on p "Empty states provide guidance to users when data is unavailable due to first-ti…" at bounding box center [458, 215] width 371 height 47
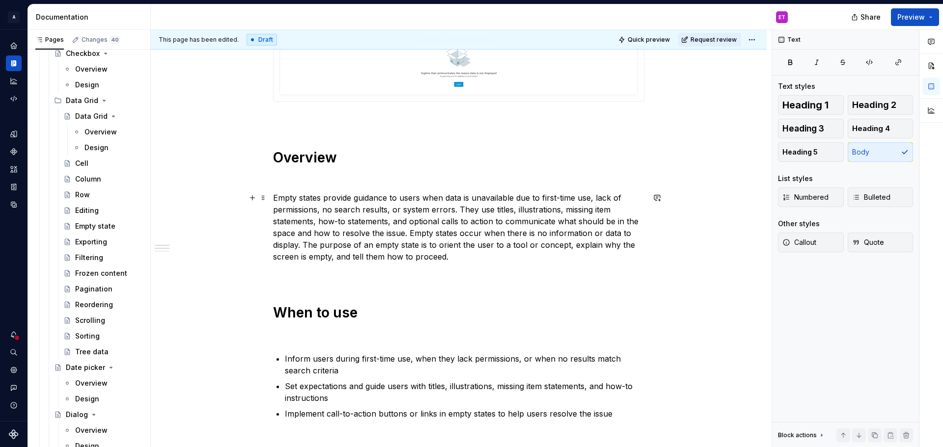
click at [385, 210] on p "Empty states provide guidance to users when data is unavailable due to first-ti…" at bounding box center [458, 227] width 371 height 71
click at [334, 208] on p "Empty states provide guidance to users when data is unavailable due to first-ti…" at bounding box center [458, 227] width 371 height 71
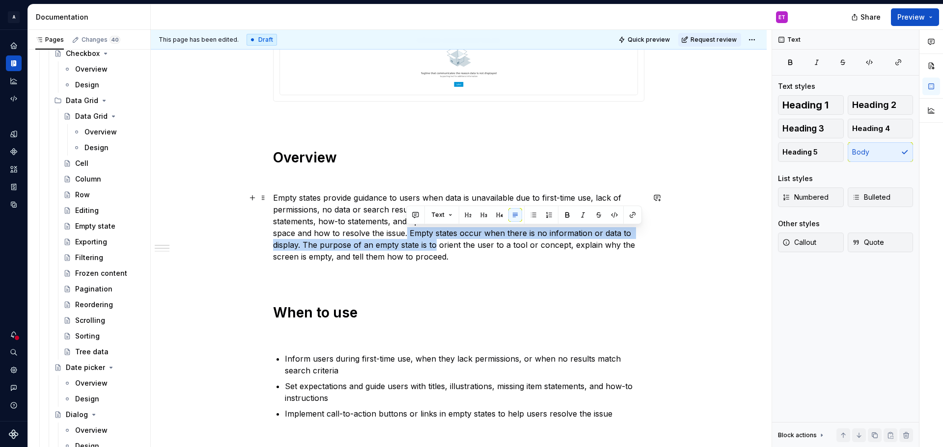
drag, startPoint x: 407, startPoint y: 234, endPoint x: 436, endPoint y: 242, distance: 29.6
click at [436, 242] on p "Empty states provide guidance to users when data is unavailable due to first-ti…" at bounding box center [458, 227] width 371 height 71
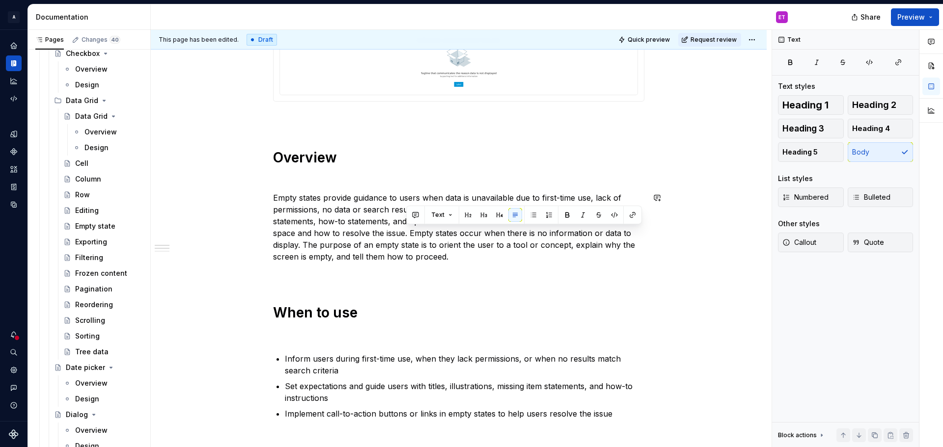
click at [381, 220] on p "Empty states provide guidance to users when data is unavailable due to first-ti…" at bounding box center [458, 227] width 371 height 71
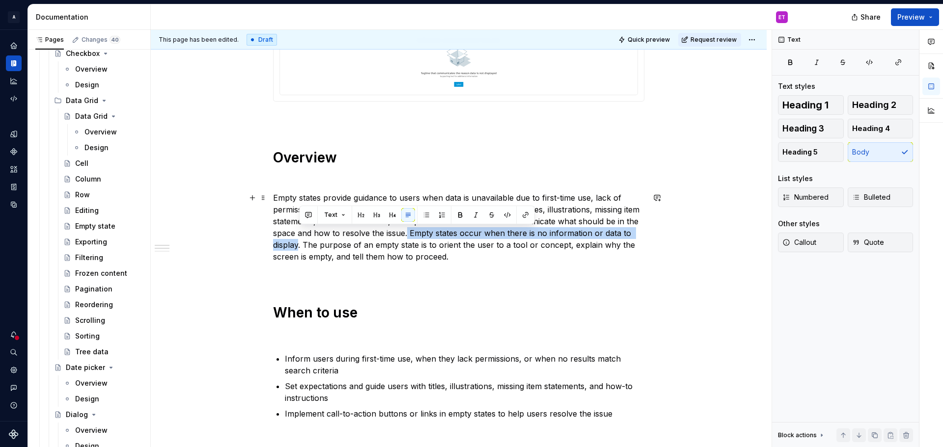
drag, startPoint x: 298, startPoint y: 246, endPoint x: 405, endPoint y: 235, distance: 107.6
click at [405, 235] on p "Empty states provide guidance to users when data is unavailable due to first-ti…" at bounding box center [458, 227] width 371 height 71
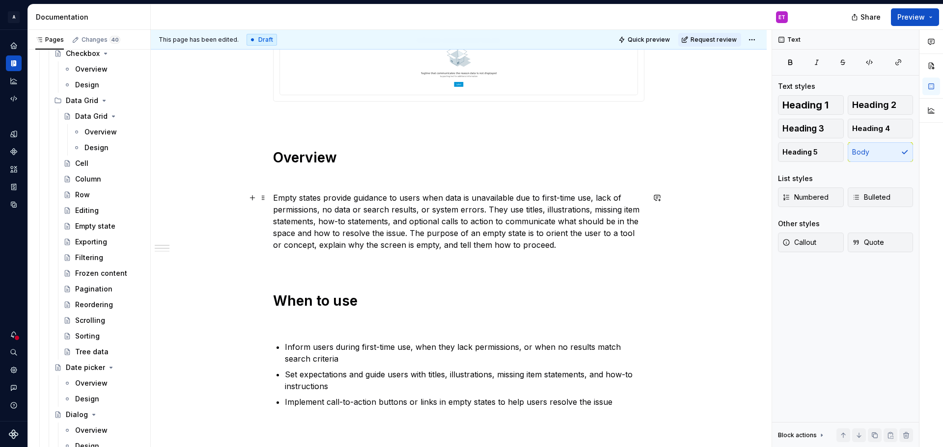
drag, startPoint x: 525, startPoint y: 240, endPoint x: 532, endPoint y: 247, distance: 9.7
click at [525, 241] on p "Empty states provide guidance to users when data is unavailable due to first-ti…" at bounding box center [458, 221] width 371 height 59
click at [534, 247] on p "Empty states provide guidance to users when data is unavailable due to first-ti…" at bounding box center [458, 221] width 371 height 59
click at [554, 248] on p "Empty states provide guidance to users when data is unavailable due to first-ti…" at bounding box center [458, 221] width 371 height 59
drag, startPoint x: 364, startPoint y: 212, endPoint x: 332, endPoint y: 210, distance: 32.5
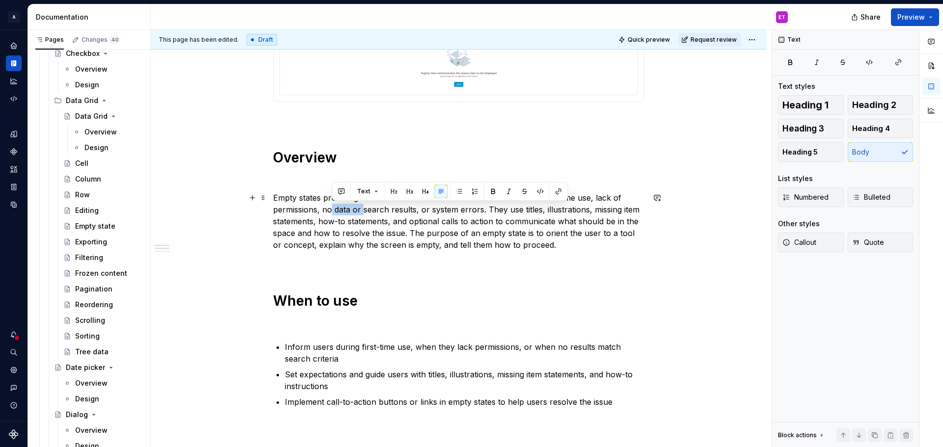
click at [332, 210] on p "Empty states provide guidance to users when data is unavailable due to first-ti…" at bounding box center [458, 221] width 371 height 59
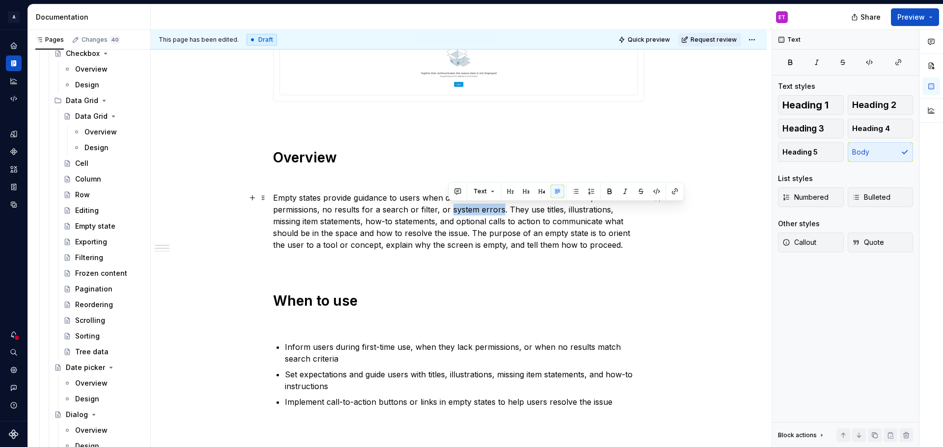
drag, startPoint x: 500, startPoint y: 210, endPoint x: 450, endPoint y: 208, distance: 49.7
click at [450, 208] on p "Empty states provide guidance to users when data is unavailable due to first-ti…" at bounding box center [458, 221] width 371 height 59
click at [464, 246] on p "Empty states provide guidance to users when data is unavailable due to first-ti…" at bounding box center [458, 221] width 371 height 59
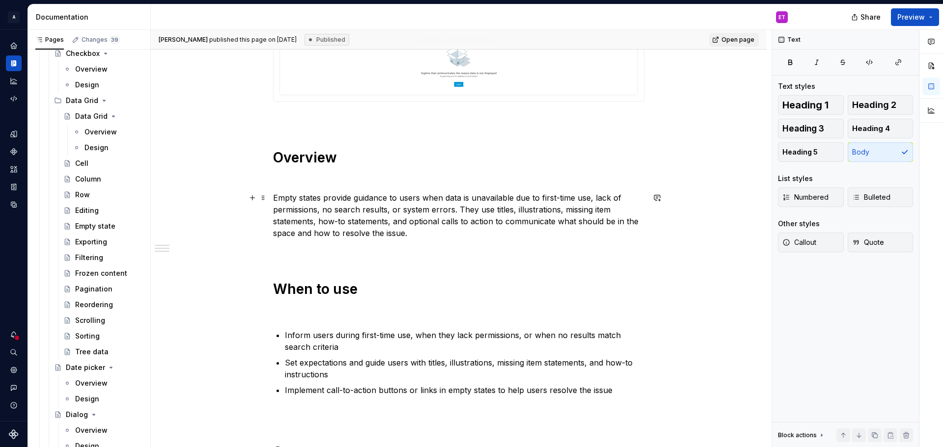
click at [507, 201] on p "Empty states provide guidance to users when data is unavailable due to first-ti…" at bounding box center [458, 215] width 371 height 47
click at [507, 231] on p "Empty states provide guidance to users when data is unavailable due to first-ti…" at bounding box center [458, 215] width 371 height 47
click at [506, 261] on div "**********" at bounding box center [458, 280] width 371 height 836
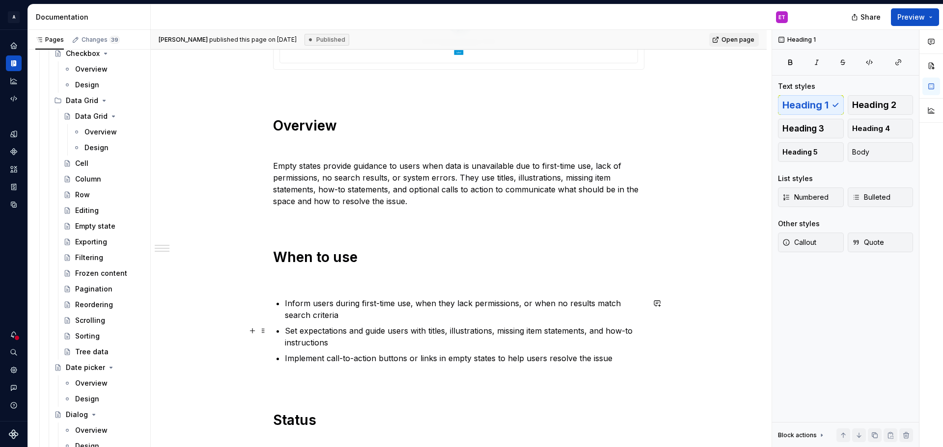
scroll to position [393, 0]
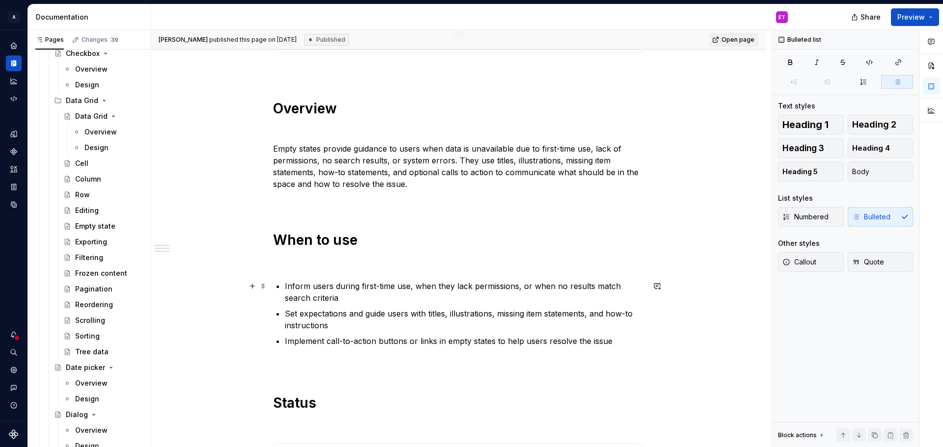
drag, startPoint x: 409, startPoint y: 297, endPoint x: 464, endPoint y: 297, distance: 55.5
click at [409, 297] on p "Inform users during first-time use, when they lack permissions, or when no resu…" at bounding box center [465, 292] width 360 height 24
click at [444, 321] on p "Set expectations and guide users with titles, illustrations, missing item state…" at bounding box center [465, 320] width 360 height 24
click at [455, 327] on p "Set expectations and guide users with titles, illustrations, missing item state…" at bounding box center [465, 320] width 360 height 24
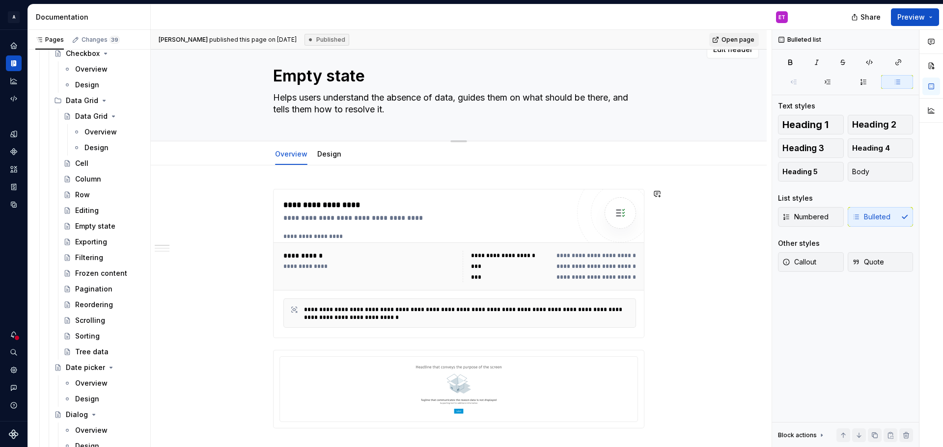
scroll to position [0, 0]
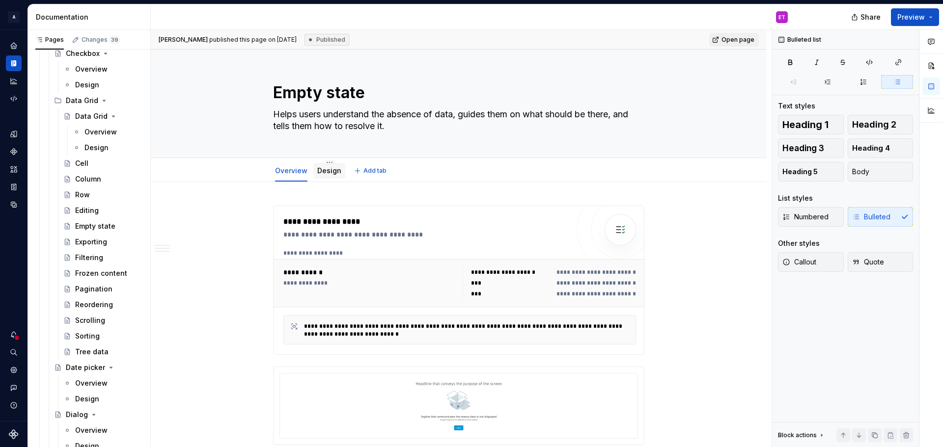
click at [336, 170] on link "Design" at bounding box center [329, 171] width 24 height 8
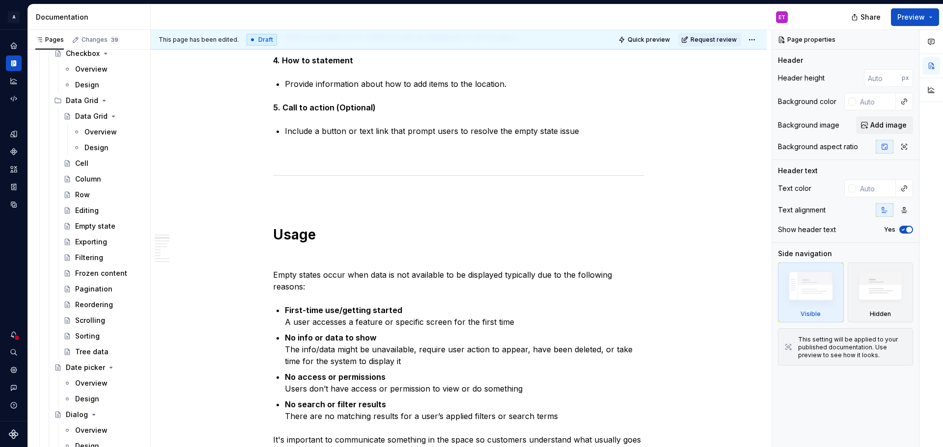
scroll to position [982, 0]
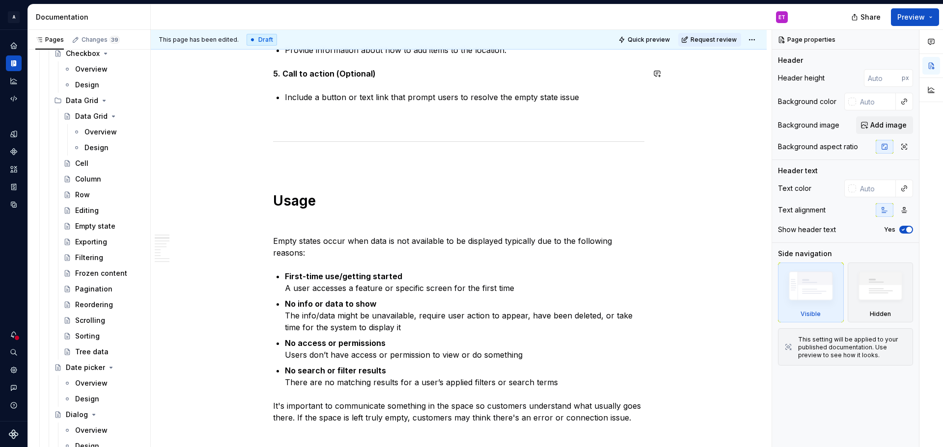
type textarea "*"
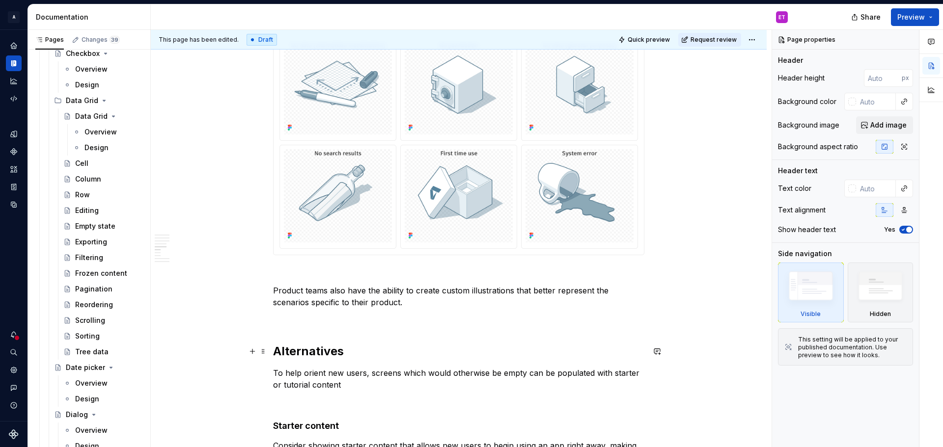
scroll to position [1670, 0]
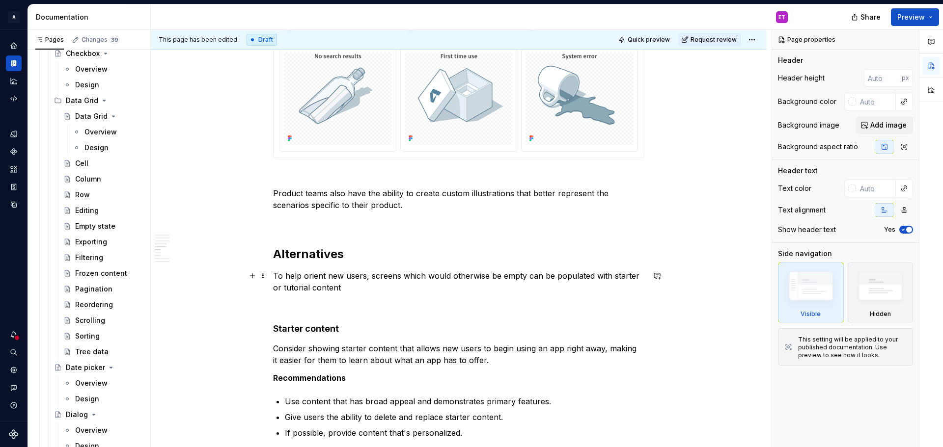
drag, startPoint x: 442, startPoint y: 276, endPoint x: 451, endPoint y: 277, distance: 9.0
click at [443, 276] on p "To help orient new users, screens which would otherwise be empty can be populat…" at bounding box center [458, 282] width 371 height 24
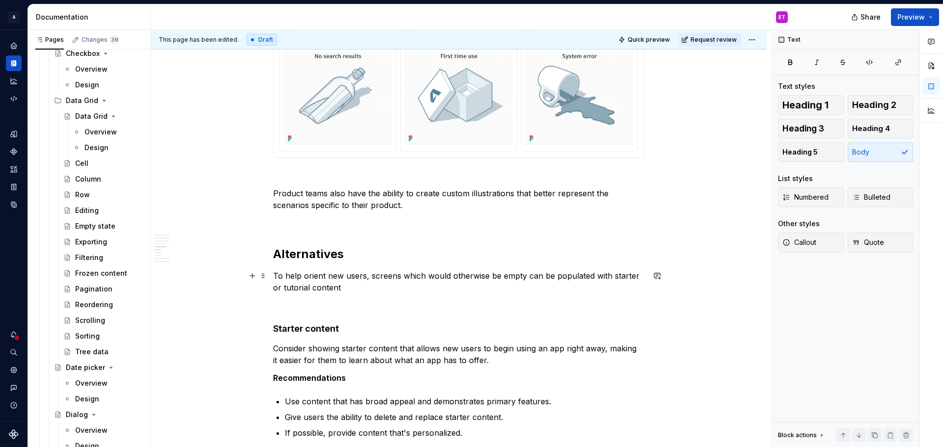
click at [538, 278] on p "To help orient new users, screens which would otherwise be empty can be populat…" at bounding box center [458, 282] width 371 height 24
click at [347, 282] on p "To help orient new users, screens which would otherwise be empty can be populat…" at bounding box center [458, 282] width 371 height 24
click at [351, 288] on p "To help orient new users, screens which would otherwise be empty can be populat…" at bounding box center [458, 282] width 371 height 24
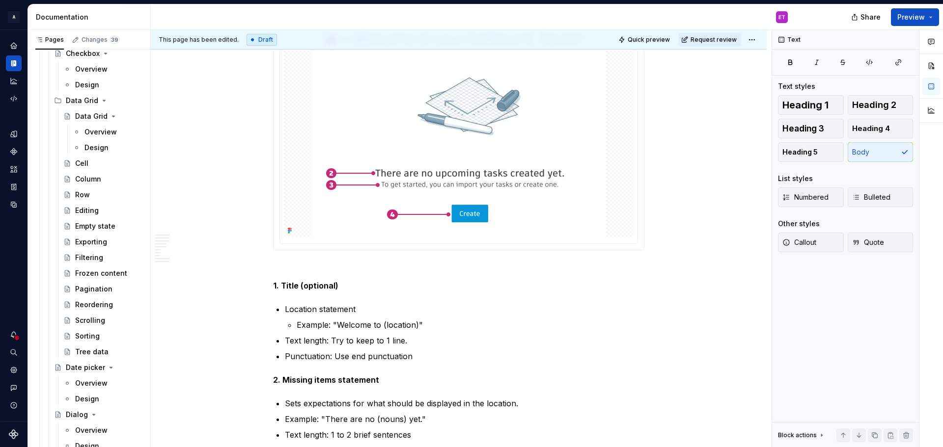
scroll to position [2505, 0]
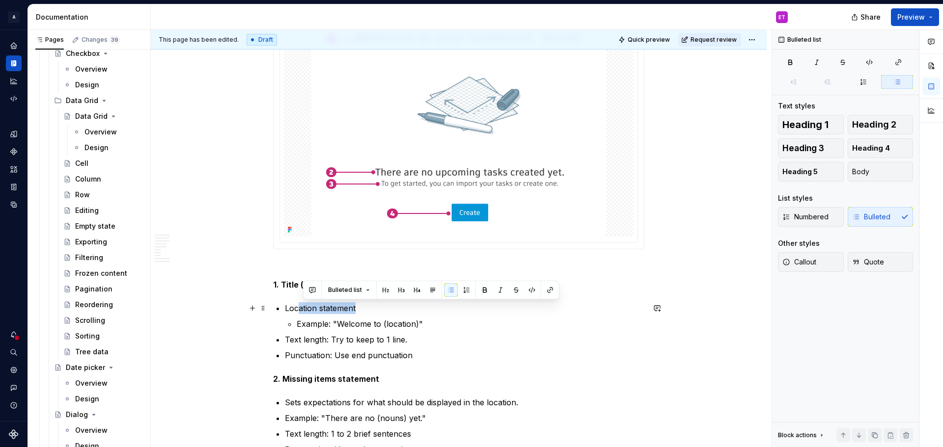
drag, startPoint x: 359, startPoint y: 309, endPoint x: 298, endPoint y: 310, distance: 61.4
click at [298, 309] on p "Location statement" at bounding box center [465, 309] width 360 height 12
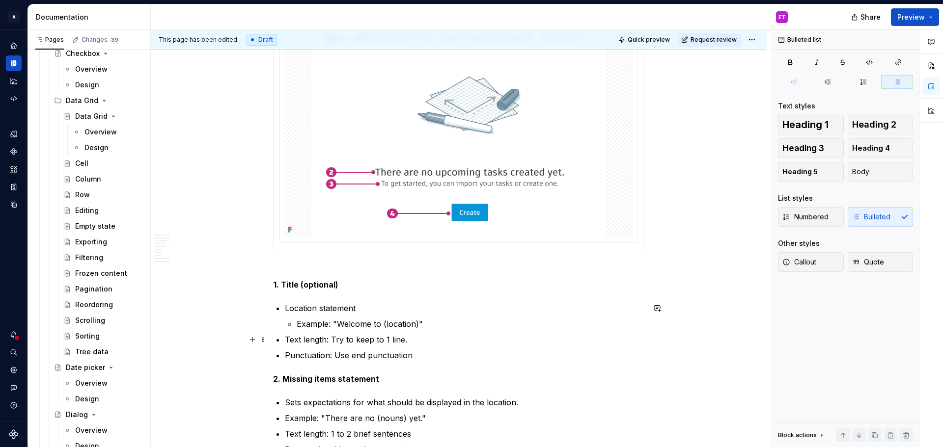
click at [404, 345] on p "Text length: Try to keep to 1 line." at bounding box center [465, 340] width 360 height 12
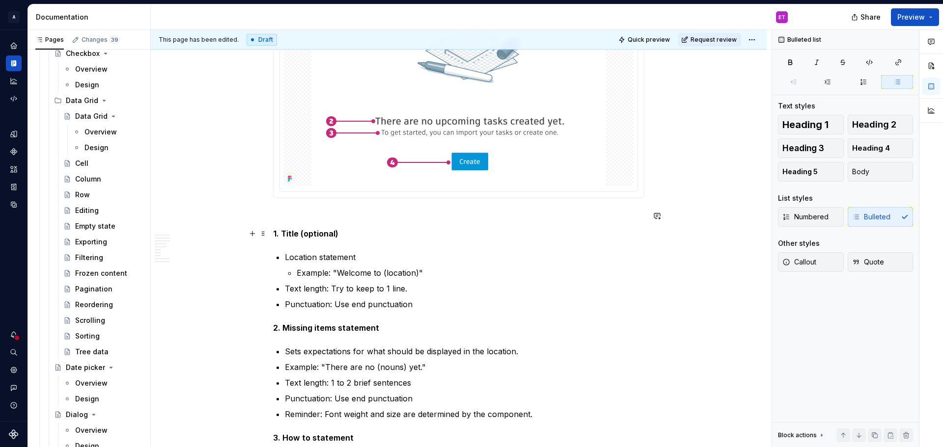
scroll to position [2603, 0]
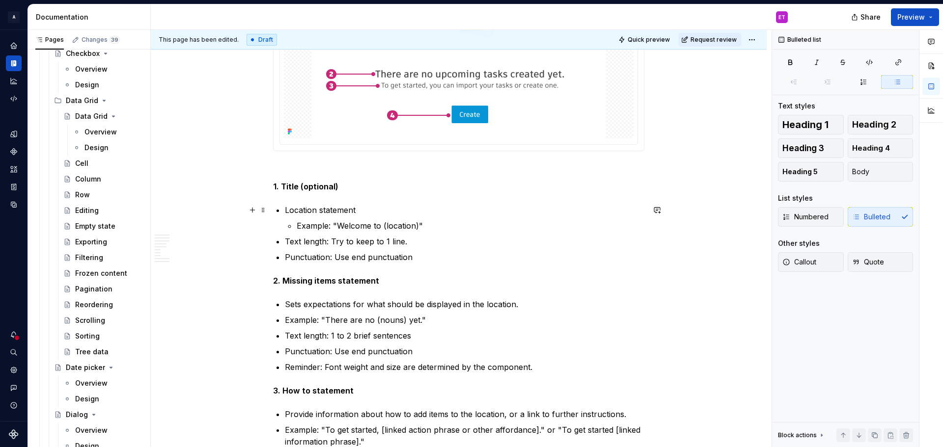
click at [371, 210] on p "Location statement" at bounding box center [465, 210] width 360 height 12
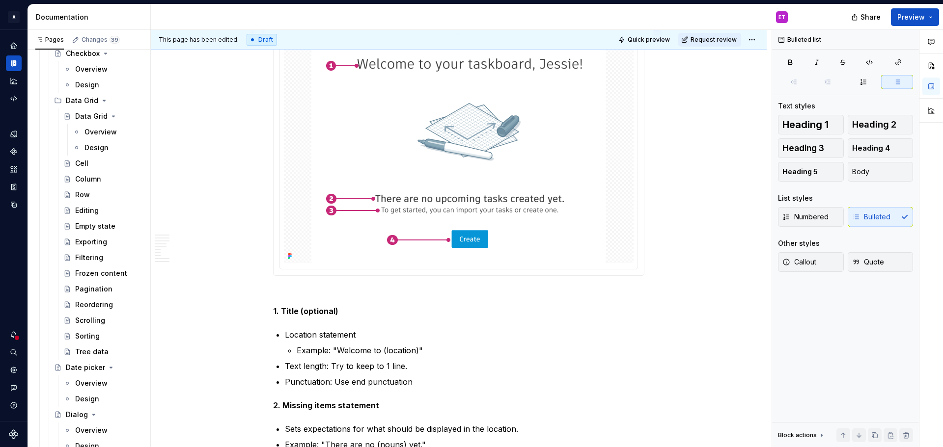
scroll to position [2456, 0]
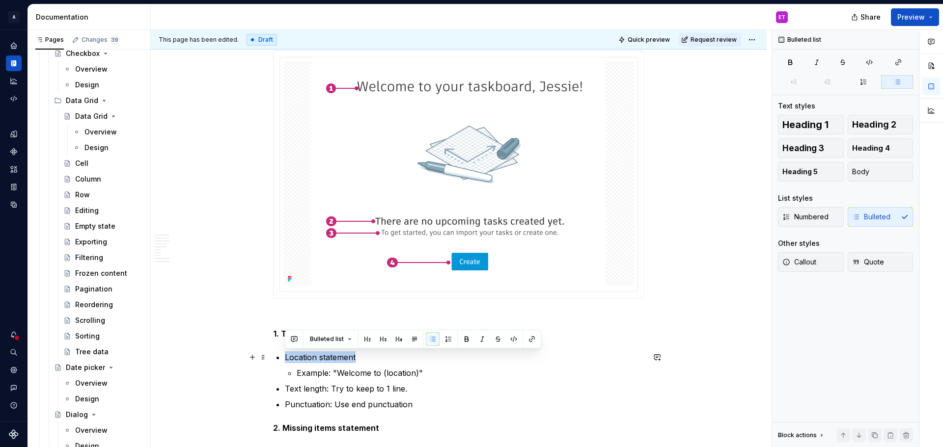
drag, startPoint x: 358, startPoint y: 353, endPoint x: 286, endPoint y: 357, distance: 71.4
click at [286, 357] on p "Location statement" at bounding box center [465, 358] width 360 height 12
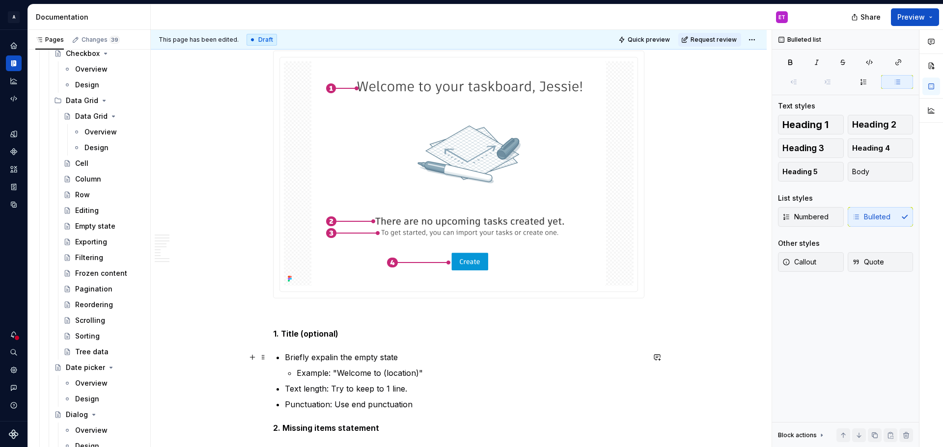
click at [332, 361] on p "Briefly expalin the empty state" at bounding box center [465, 358] width 360 height 12
click at [338, 369] on p "Example: "Welcome to (location)"" at bounding box center [471, 373] width 348 height 12
click at [399, 371] on p "Example: "Welcome to (location)"" at bounding box center [471, 373] width 348 height 12
click at [417, 371] on p "Example: "Welcome to (location)"" at bounding box center [471, 373] width 348 height 12
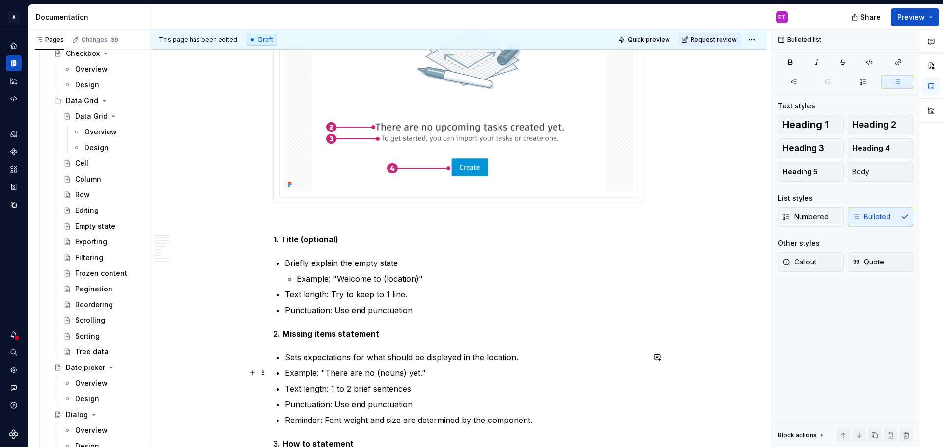
scroll to position [2554, 0]
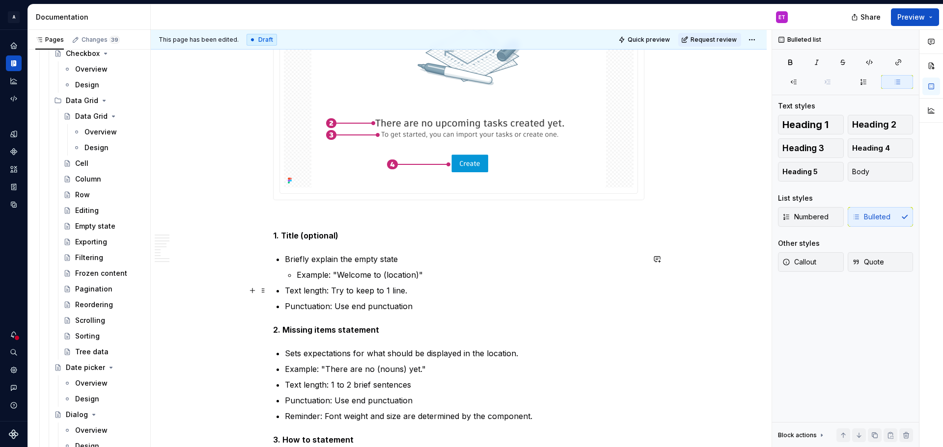
click at [410, 291] on p "Text length: Try to keep to 1 line." at bounding box center [465, 291] width 360 height 12
click at [421, 307] on p "Punctuation: Use end punctuation" at bounding box center [465, 307] width 360 height 12
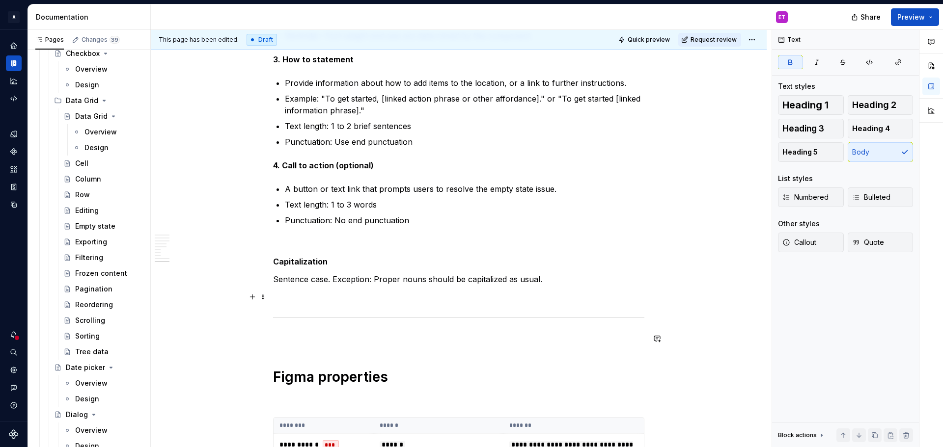
scroll to position [2849, 0]
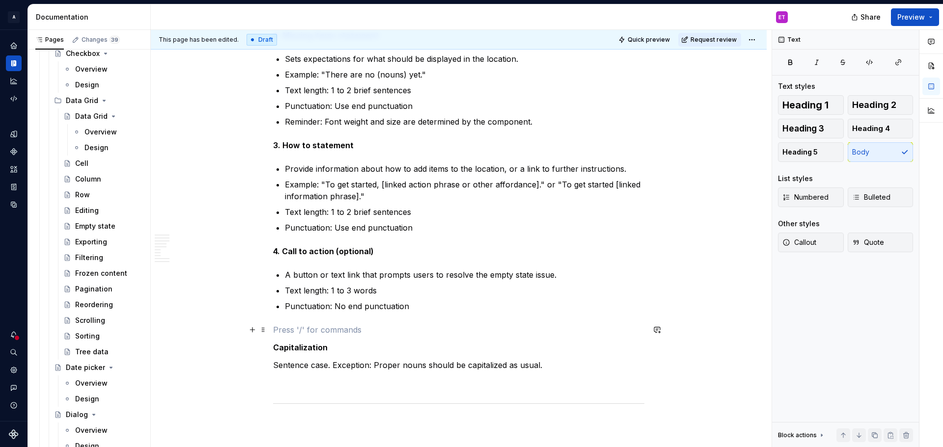
click at [390, 326] on p at bounding box center [458, 330] width 371 height 12
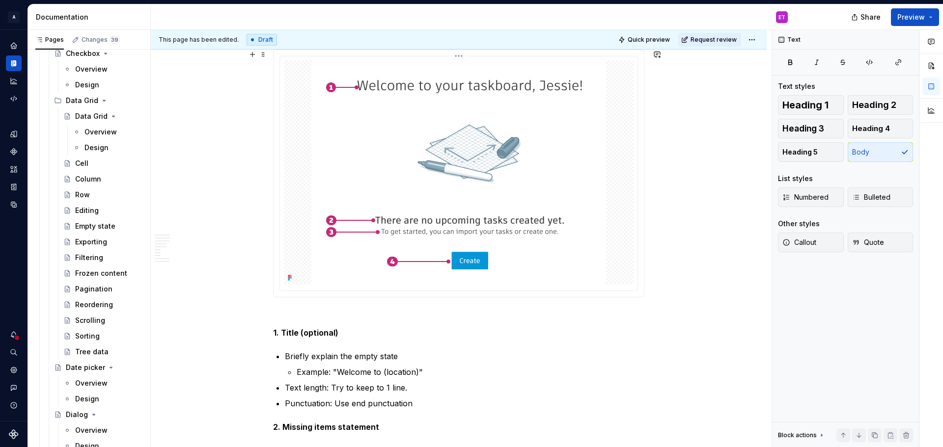
scroll to position [2456, 0]
click at [297, 311] on p at bounding box center [458, 316] width 371 height 12
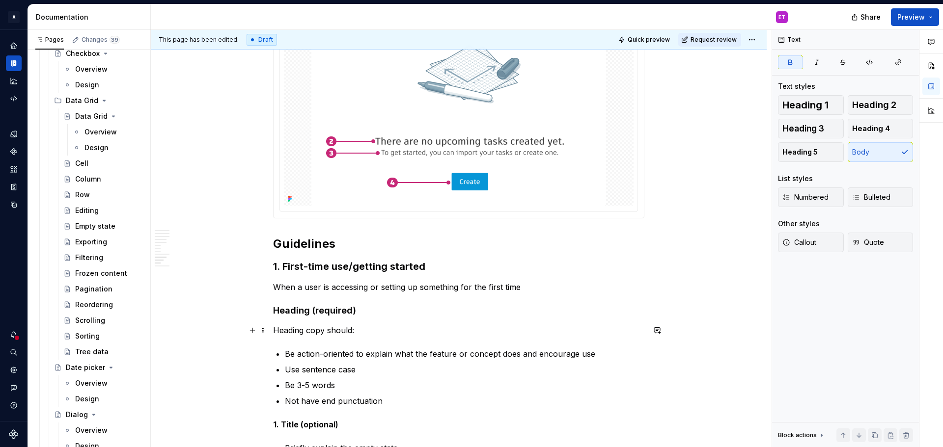
scroll to position [2554, 0]
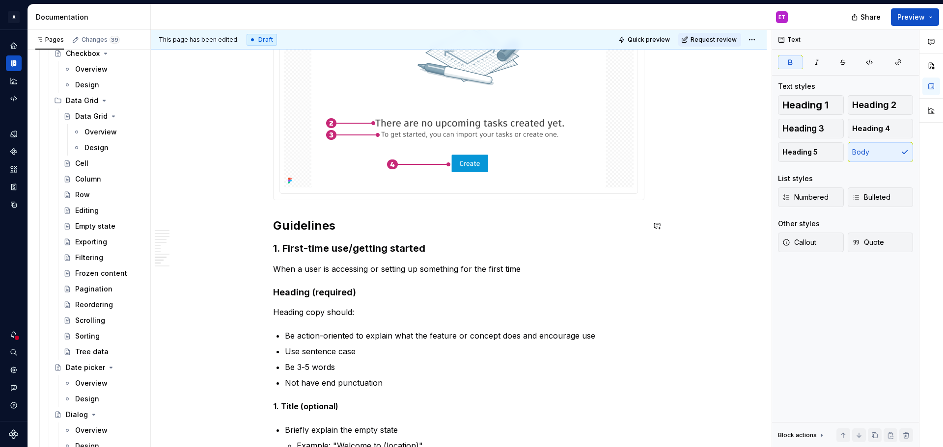
click at [277, 225] on h2 "Guidelines" at bounding box center [458, 226] width 371 height 16
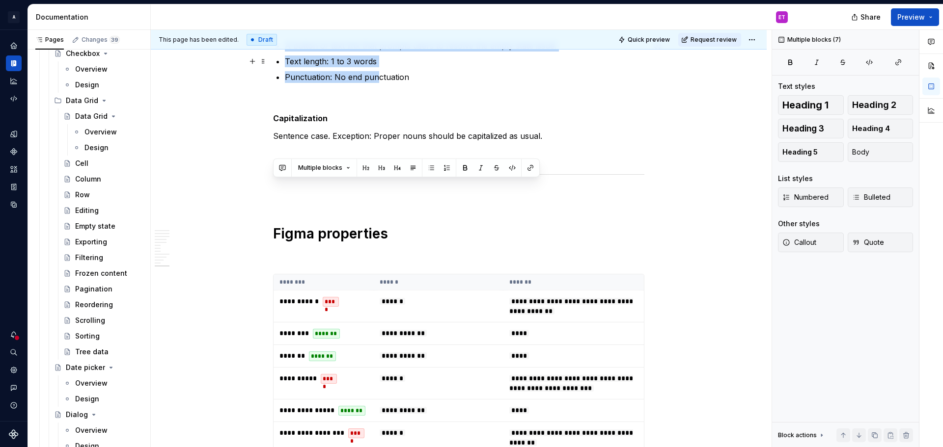
scroll to position [3067, 0]
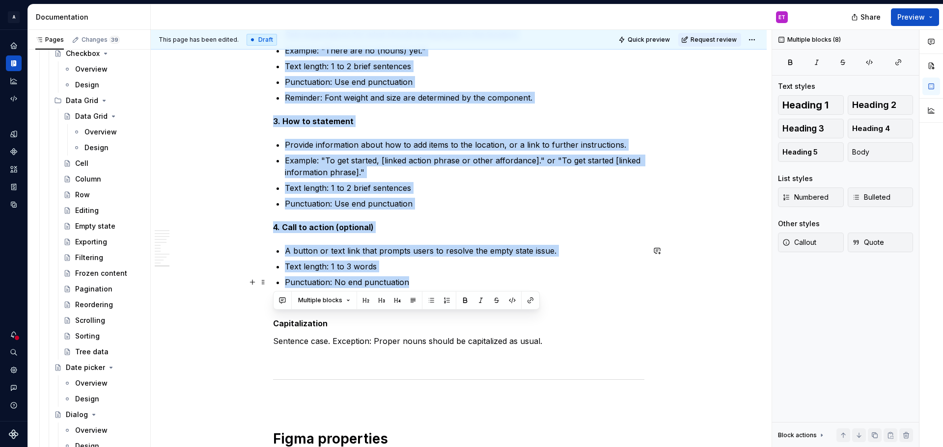
drag, startPoint x: 273, startPoint y: 184, endPoint x: 421, endPoint y: 288, distance: 181.0
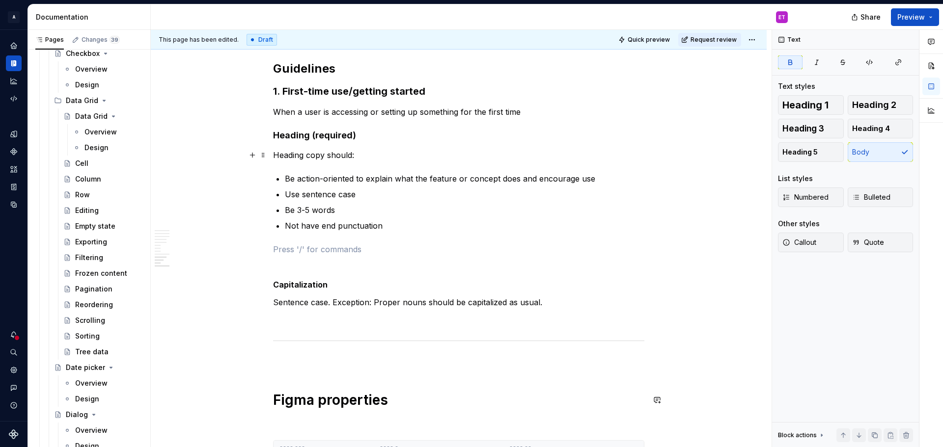
scroll to position [2576, 0]
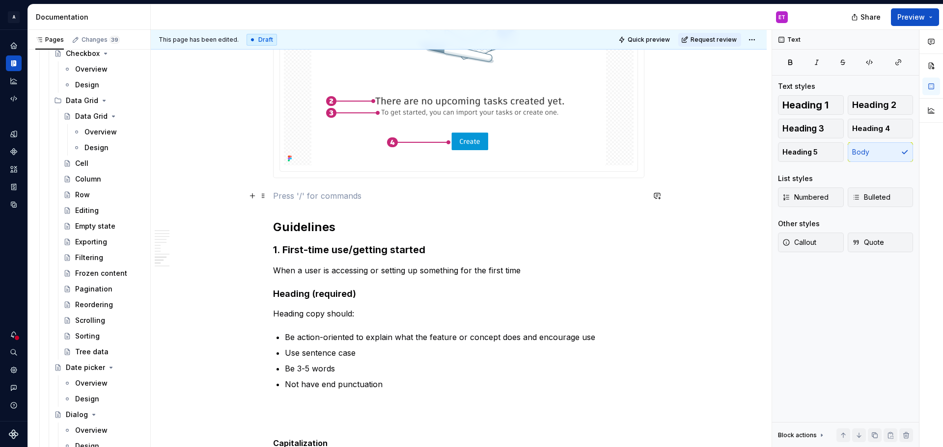
click at [300, 191] on p at bounding box center [458, 196] width 371 height 12
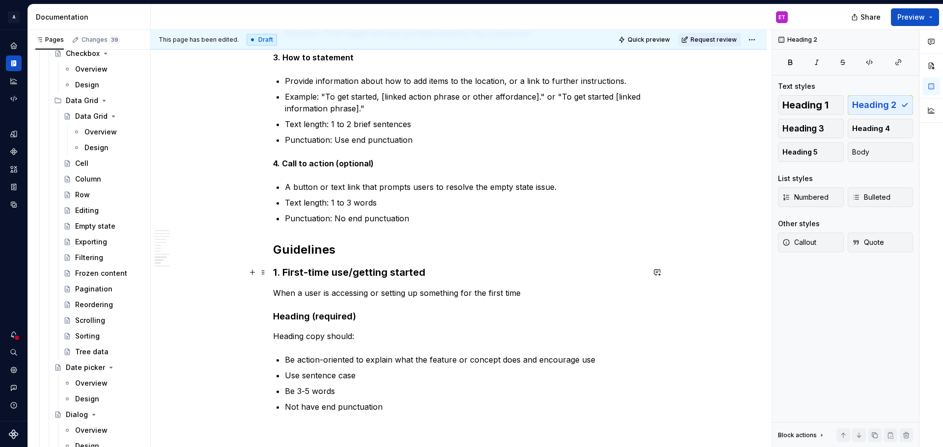
scroll to position [2920, 0]
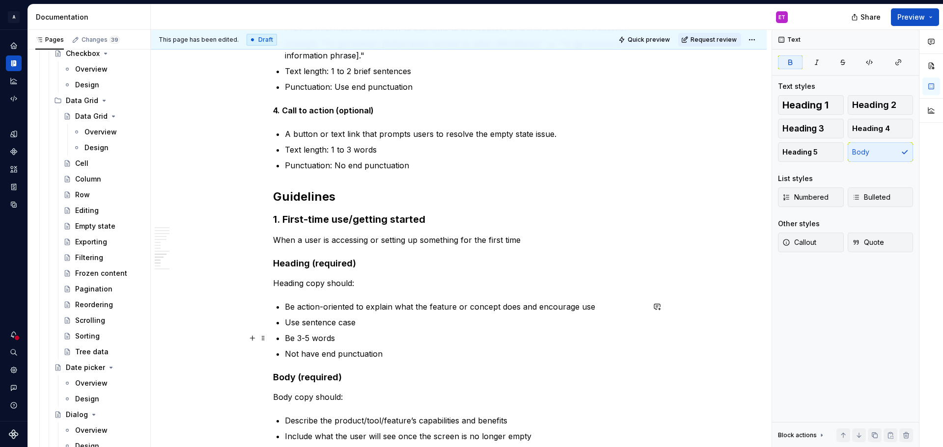
scroll to position [2969, 0]
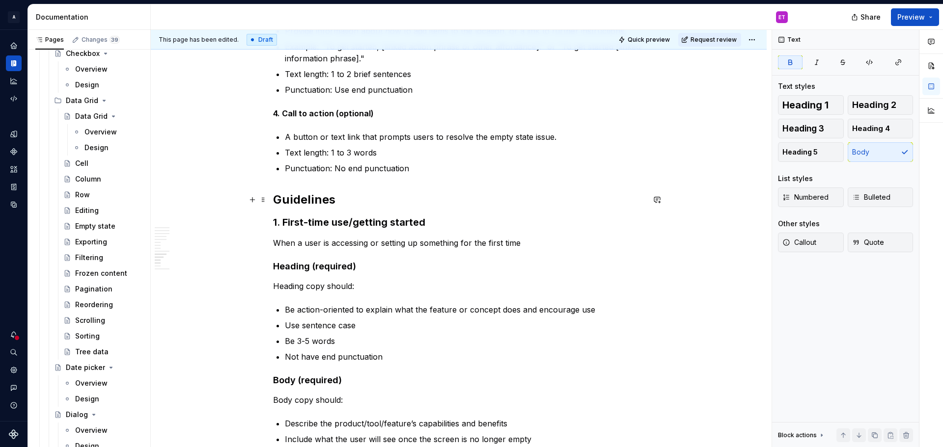
click at [350, 206] on h2 "Guidelines" at bounding box center [458, 200] width 371 height 16
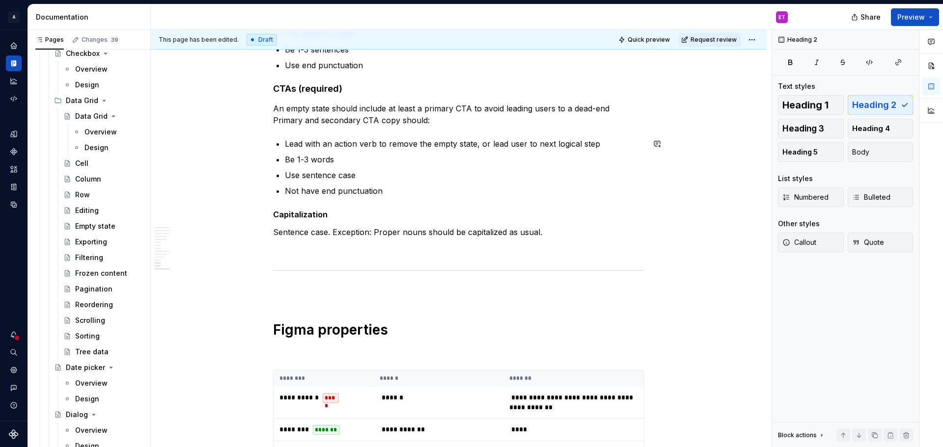
scroll to position [3411, 0]
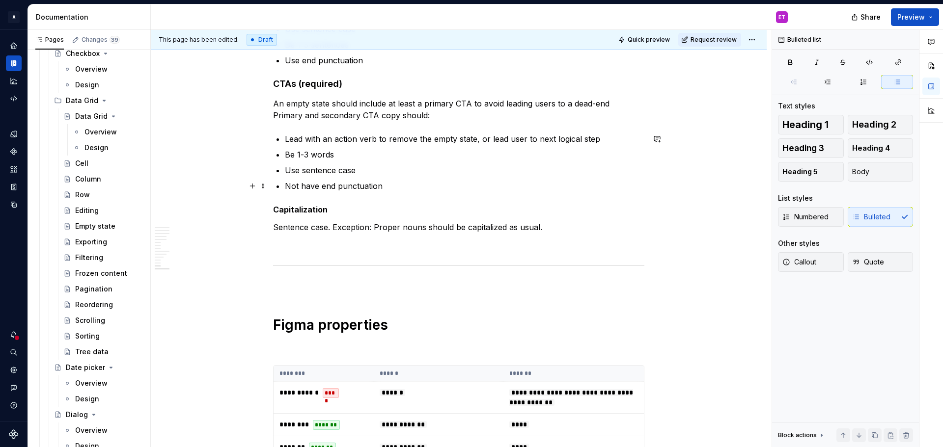
click at [426, 186] on p "Not have end punctuation" at bounding box center [465, 186] width 360 height 12
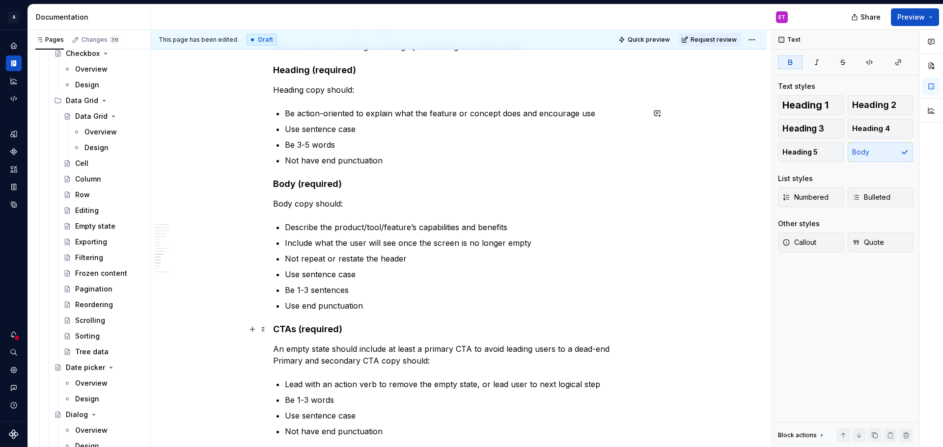
scroll to position [3460, 0]
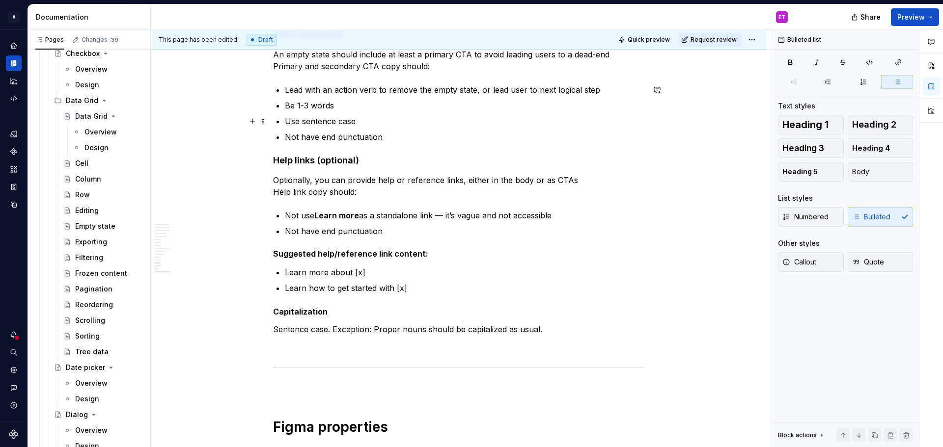
click at [399, 123] on p "Use sentence case" at bounding box center [465, 121] width 360 height 12
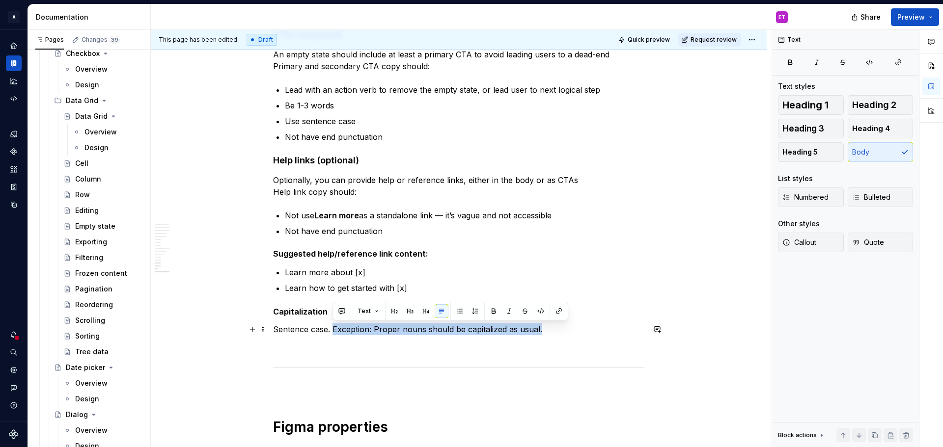
drag, startPoint x: 543, startPoint y: 331, endPoint x: 334, endPoint y: 327, distance: 209.8
click at [334, 327] on p "Sentence case. Exception: Proper nouns should be capitalized as usual." at bounding box center [458, 330] width 371 height 12
copy p "Exception: Proper nouns should be capitalized as usual."
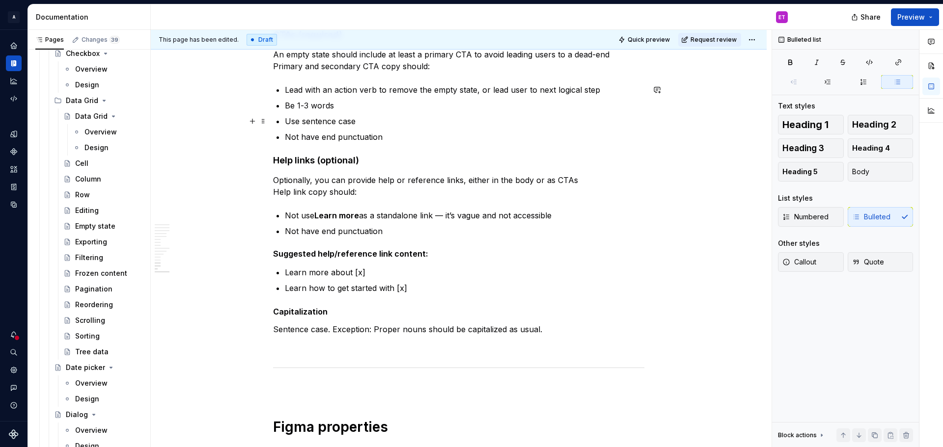
click at [379, 120] on p "Use sentence case" at bounding box center [465, 121] width 360 height 12
click at [359, 120] on p "Use sentence case Exception: Proper nouns should be capitalized as usual." at bounding box center [465, 121] width 360 height 12
click at [577, 123] on p "Use sentence case (Exception: Proper nouns should be capitalized as usual." at bounding box center [465, 121] width 360 height 12
click at [366, 122] on p "Use sentence case (Exception: Proper nouns should be capitalized as usual)" at bounding box center [465, 121] width 360 height 12
click at [558, 134] on p "Not have end punctuation" at bounding box center [465, 137] width 360 height 12
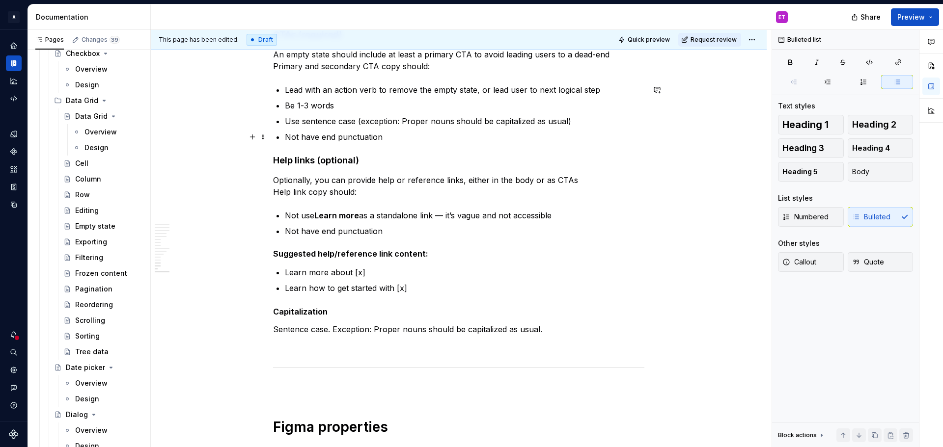
scroll to position [3411, 0]
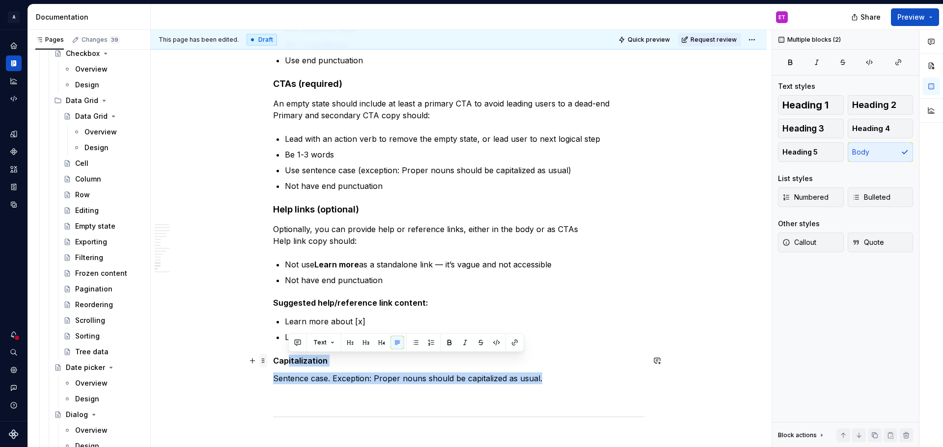
drag, startPoint x: 546, startPoint y: 382, endPoint x: 266, endPoint y: 360, distance: 280.8
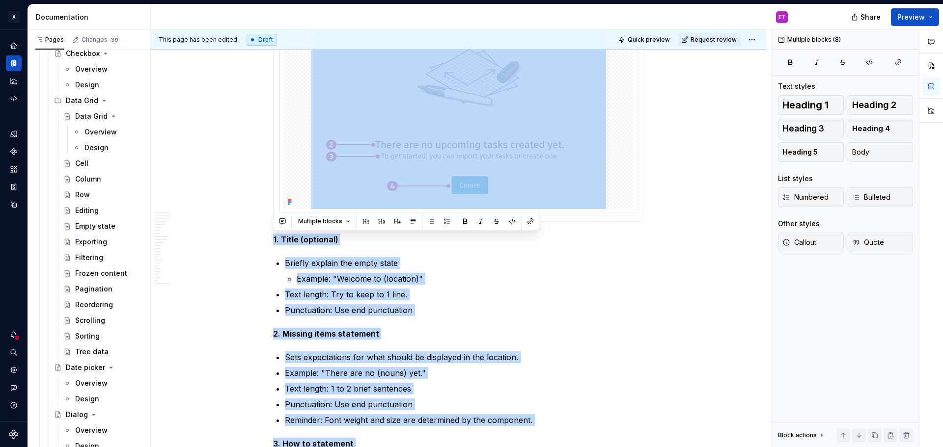
scroll to position [2445, 0]
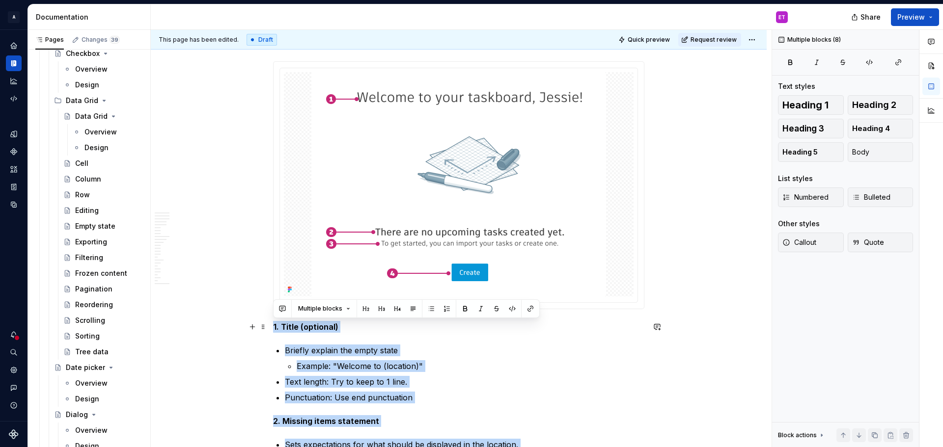
drag, startPoint x: 408, startPoint y: 218, endPoint x: 270, endPoint y: 326, distance: 176.0
click at [270, 326] on div "**********" at bounding box center [459, 184] width 616 height 4894
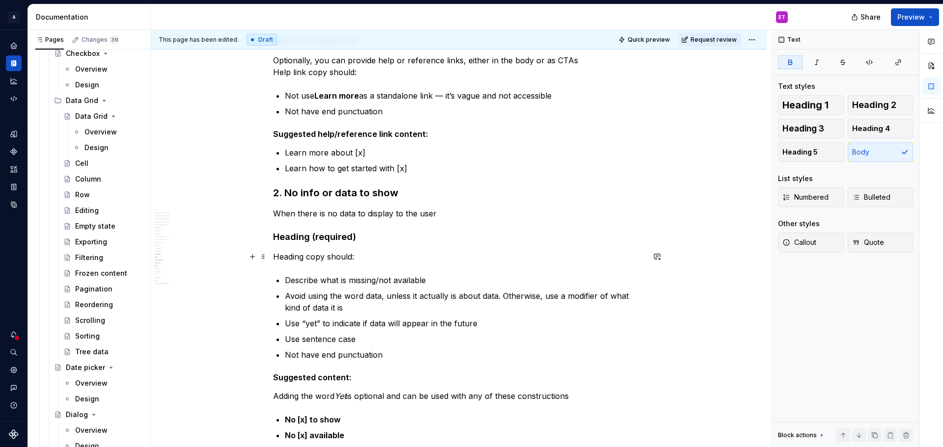
scroll to position [3231, 0]
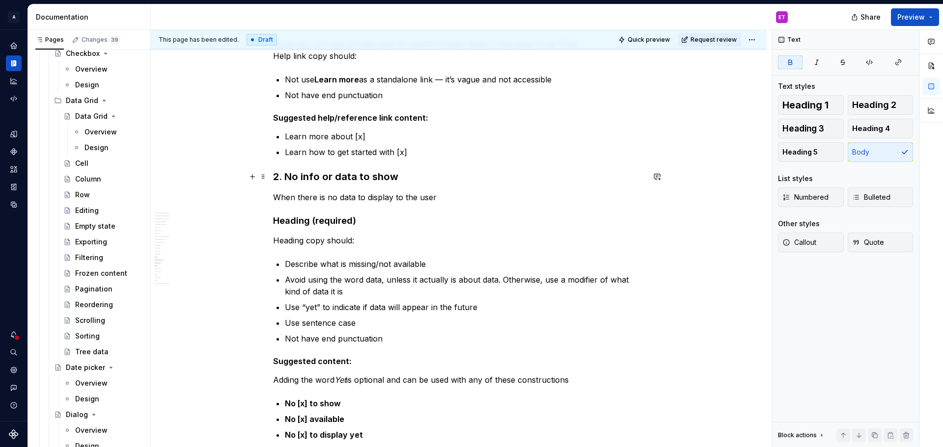
click at [301, 172] on h3 "2. No info or data to show" at bounding box center [458, 177] width 371 height 14
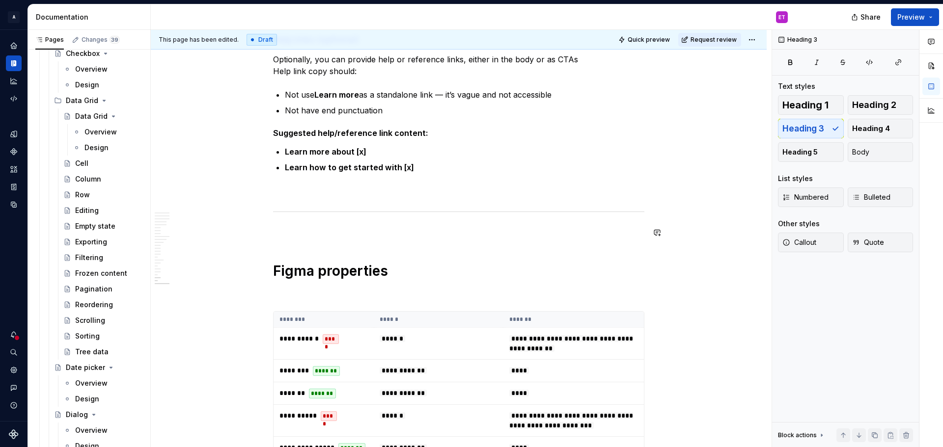
scroll to position [4017, 0]
click at [279, 194] on p at bounding box center [458, 192] width 371 height 12
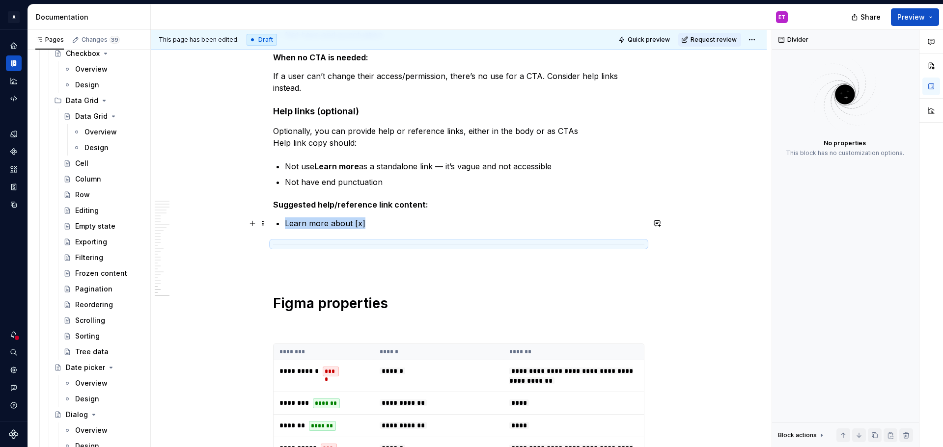
scroll to position [4704, 0]
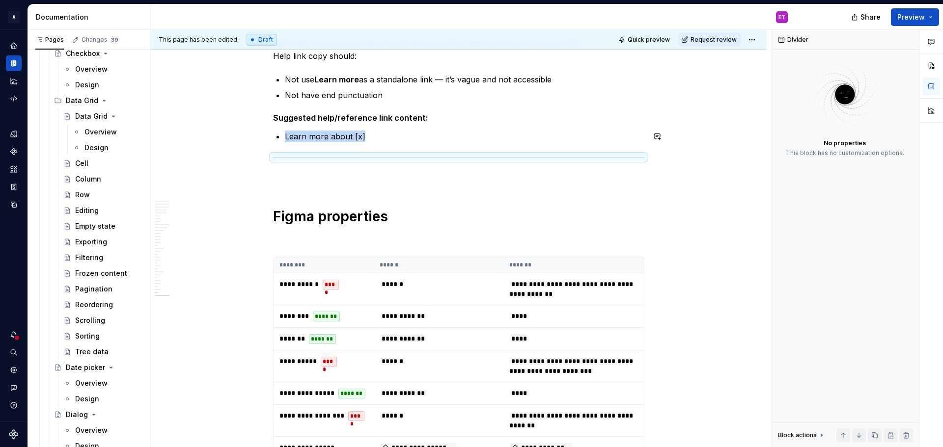
click at [390, 139] on p "Learn more about [x]" at bounding box center [465, 137] width 360 height 12
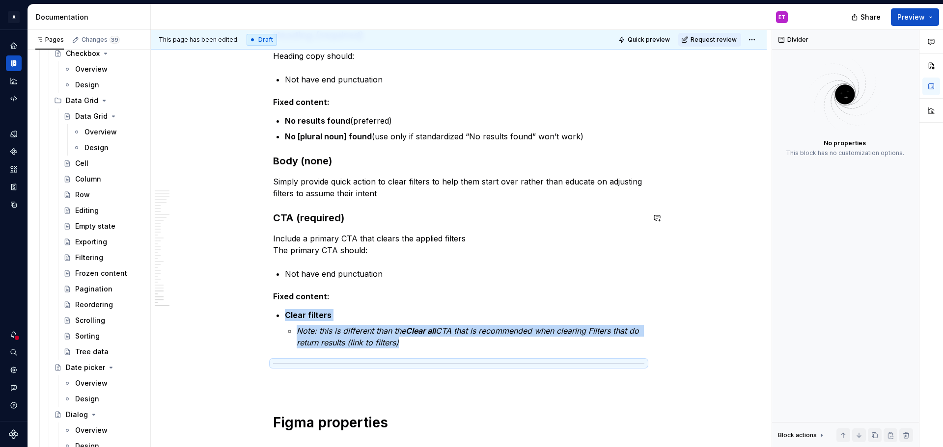
scroll to position [4999, 0]
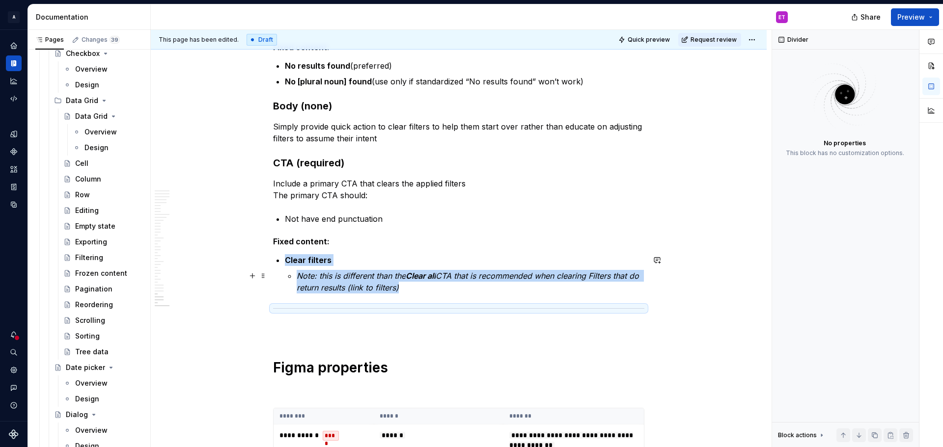
click at [445, 287] on p "Note: this is different than the Clear all CTA that is recommended when clearin…" at bounding box center [471, 282] width 348 height 24
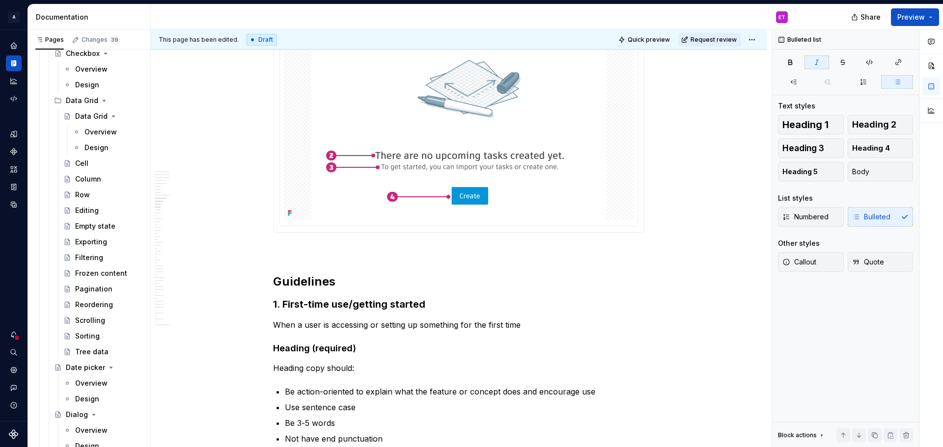
scroll to position [2543, 0]
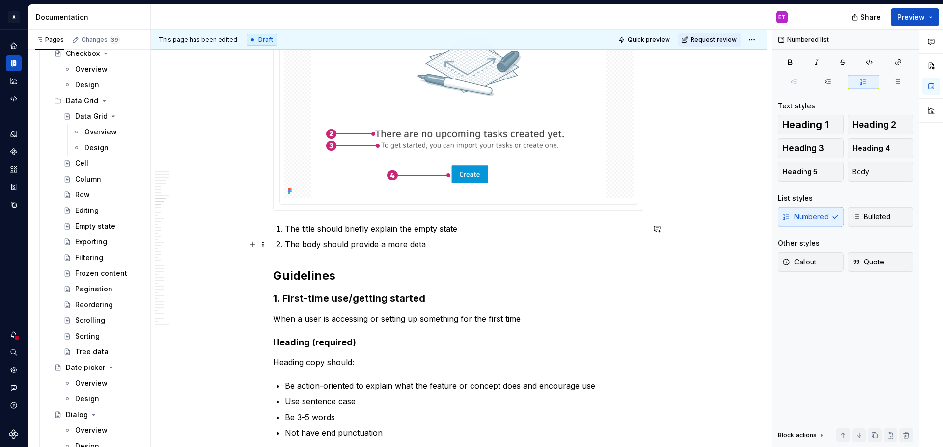
click at [481, 250] on p "The body should provide a more deta" at bounding box center [465, 245] width 360 height 12
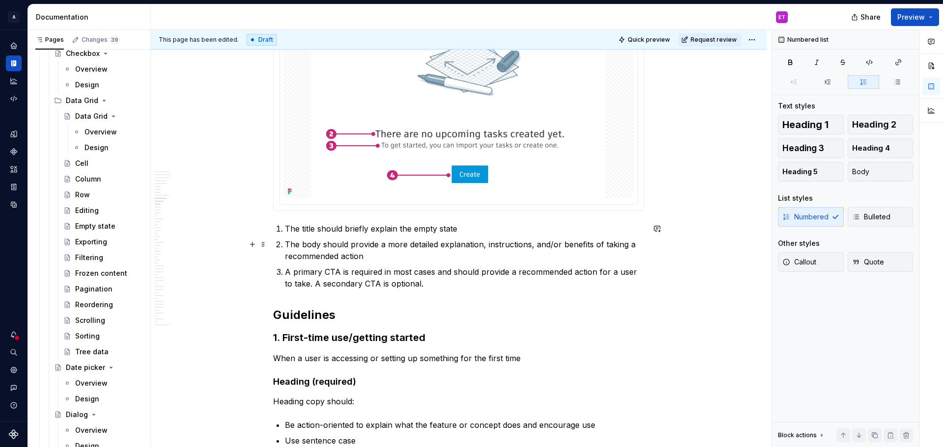
click at [392, 257] on p "The body should provide a more detailed explanation, instructions, and/or benef…" at bounding box center [465, 251] width 360 height 24
click at [461, 230] on p "The title should briefly explain the empty state" at bounding box center [465, 229] width 360 height 12
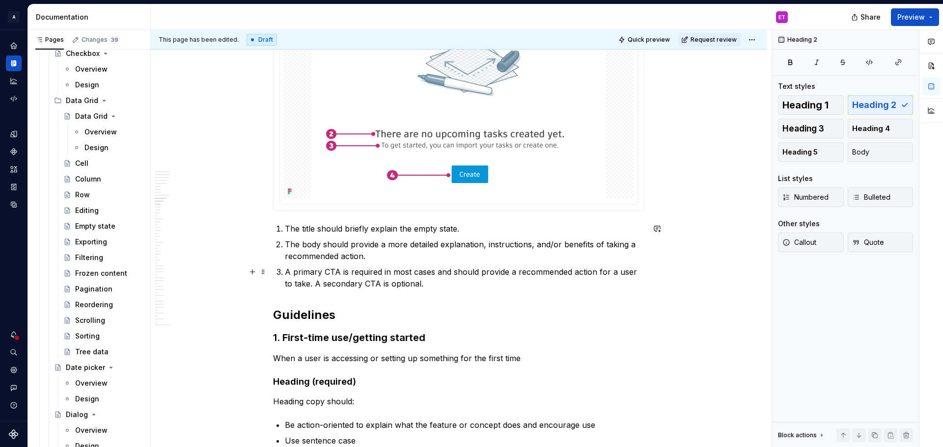
click at [462, 285] on p "A primary CTA is required in most cases and should provide a recommended action…" at bounding box center [465, 278] width 360 height 24
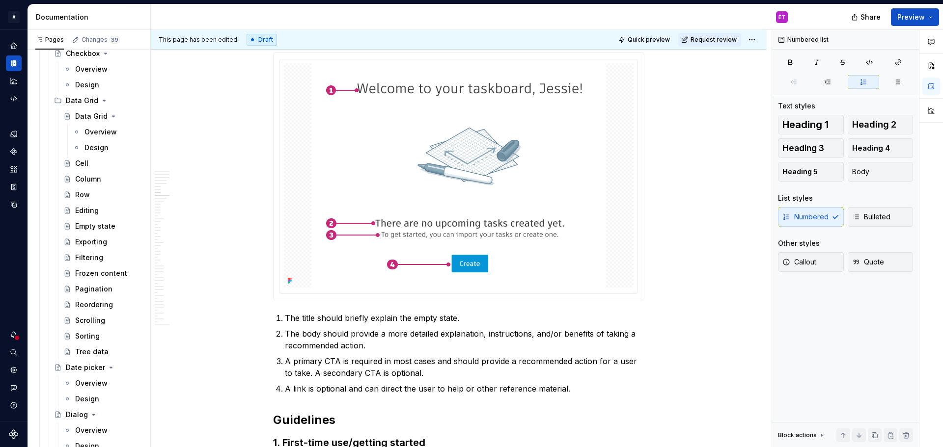
scroll to position [2494, 0]
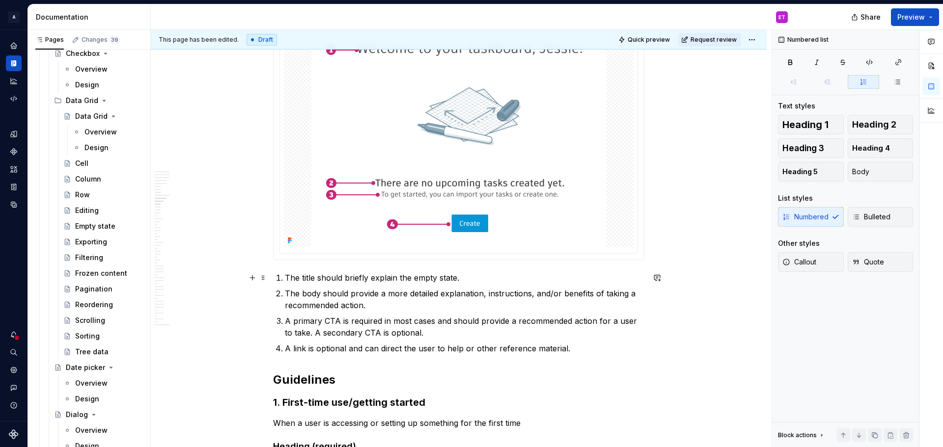
click at [310, 279] on p "The title should briefly explain the empty state." at bounding box center [465, 278] width 360 height 12
drag, startPoint x: 314, startPoint y: 279, endPoint x: 301, endPoint y: 278, distance: 13.3
click at [301, 278] on p "The title should briefly explain the empty state." at bounding box center [465, 278] width 360 height 12
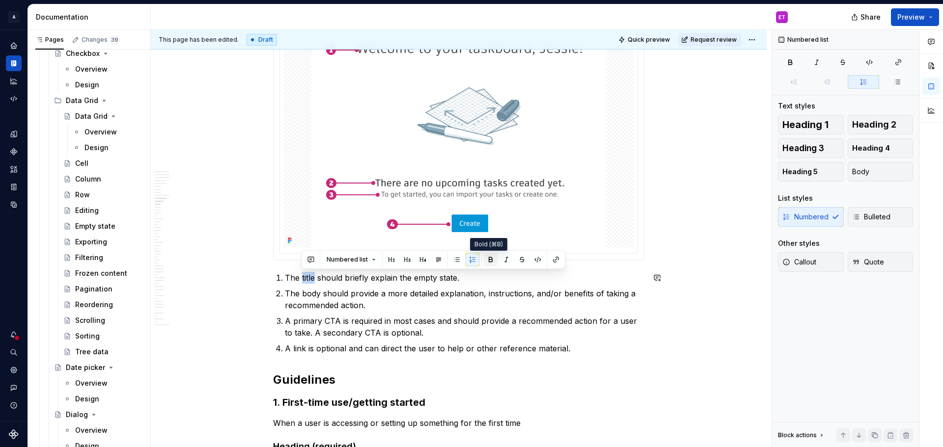
click at [492, 258] on button "button" at bounding box center [491, 260] width 14 height 14
click at [341, 278] on p "The title should briefly explain the empty state." at bounding box center [465, 278] width 360 height 12
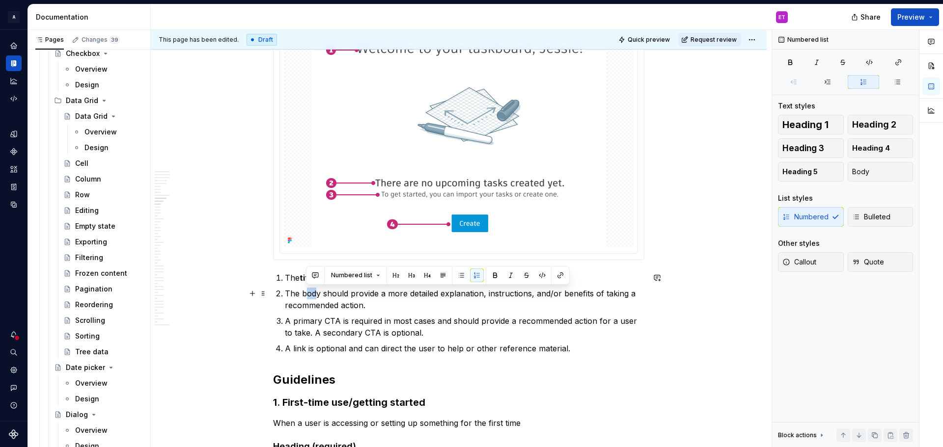
drag, startPoint x: 318, startPoint y: 294, endPoint x: 306, endPoint y: 294, distance: 11.3
click at [306, 294] on p "The body should provide a more detailed explanation, instructions, and/or benef…" at bounding box center [465, 300] width 360 height 24
drag, startPoint x: 319, startPoint y: 296, endPoint x: 306, endPoint y: 295, distance: 12.9
click at [301, 295] on p "The body should provide a more detailed explanation, instructions, and/or benef…" at bounding box center [465, 300] width 360 height 24
click at [490, 280] on button "button" at bounding box center [491, 276] width 14 height 14
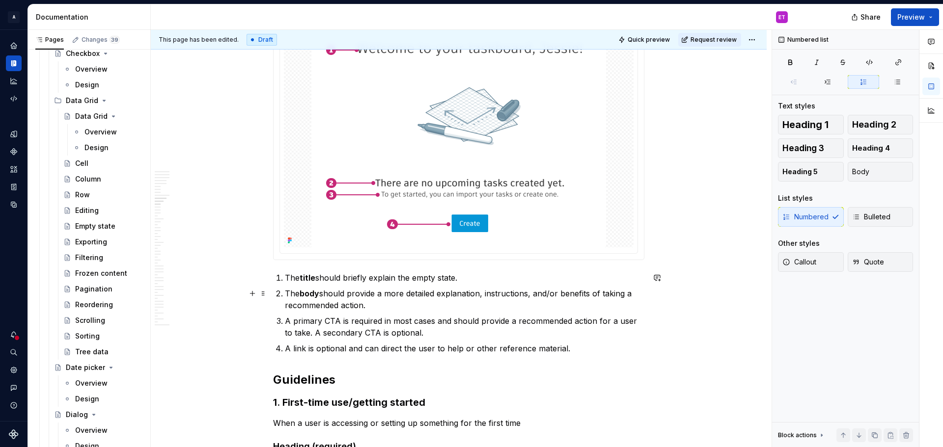
click at [480, 304] on p "The body should provide a more detailed explanation, instructions, and/or benef…" at bounding box center [465, 300] width 360 height 24
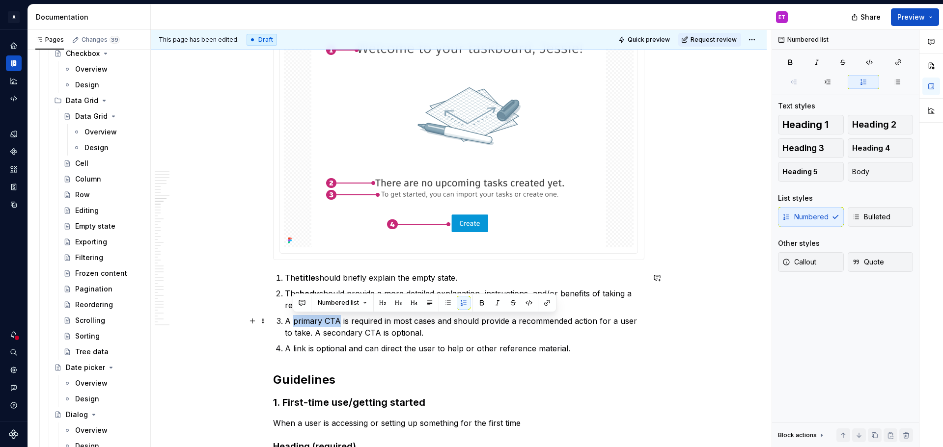
drag, startPoint x: 293, startPoint y: 319, endPoint x: 338, endPoint y: 322, distance: 44.8
click at [338, 322] on p "A primary CTA is required in most cases and should provide a recommended action…" at bounding box center [465, 327] width 360 height 24
click at [480, 302] on button "button" at bounding box center [482, 303] width 14 height 14
click at [479, 339] on ol "The title should briefly explain the empty state. The body should provide a mor…" at bounding box center [465, 313] width 360 height 83
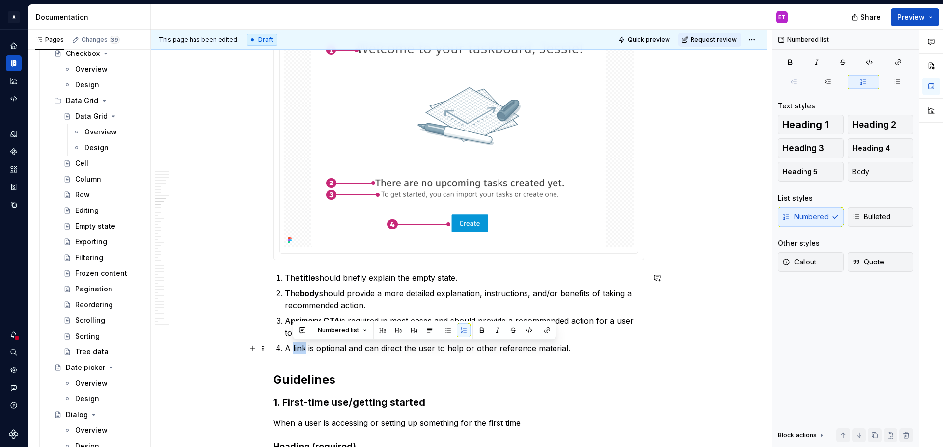
drag, startPoint x: 292, startPoint y: 349, endPoint x: 305, endPoint y: 349, distance: 12.8
click at [305, 349] on p "A link is optional and can direct the user to help or other reference material." at bounding box center [465, 349] width 360 height 12
click at [477, 333] on button "button" at bounding box center [482, 331] width 14 height 14
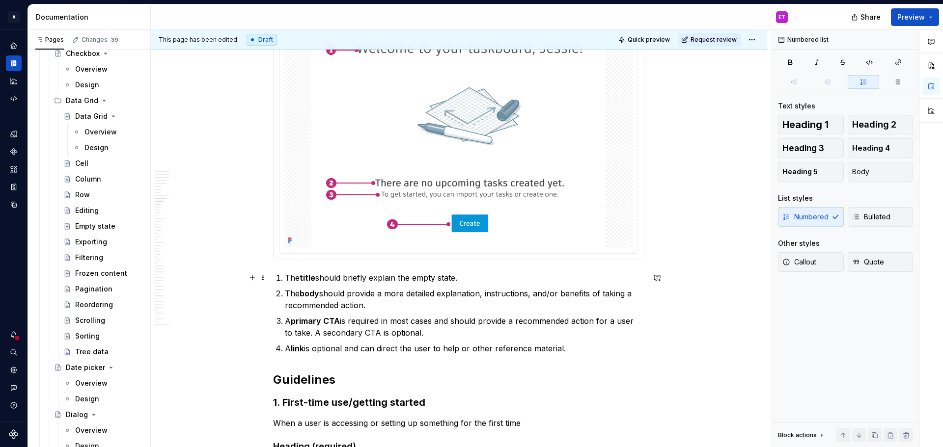
click at [442, 282] on p "The title should briefly explain the empty state." at bounding box center [465, 278] width 360 height 12
click at [374, 334] on p "A primary CTA is required in most cases and should provide a recommended action…" at bounding box center [465, 327] width 360 height 24
drag, startPoint x: 379, startPoint y: 334, endPoint x: 323, endPoint y: 333, distance: 56.0
click at [323, 333] on p "A primary CTA is required in most cases and should provide a recommended action…" at bounding box center [465, 327] width 360 height 24
click at [511, 313] on button "button" at bounding box center [511, 315] width 14 height 14
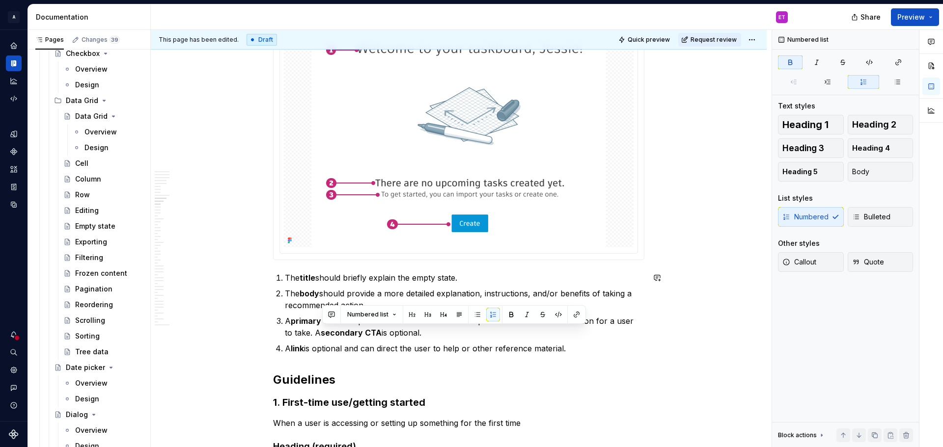
click at [513, 339] on p "A primary CTA is required in most cases and should provide a recommended action…" at bounding box center [465, 327] width 360 height 24
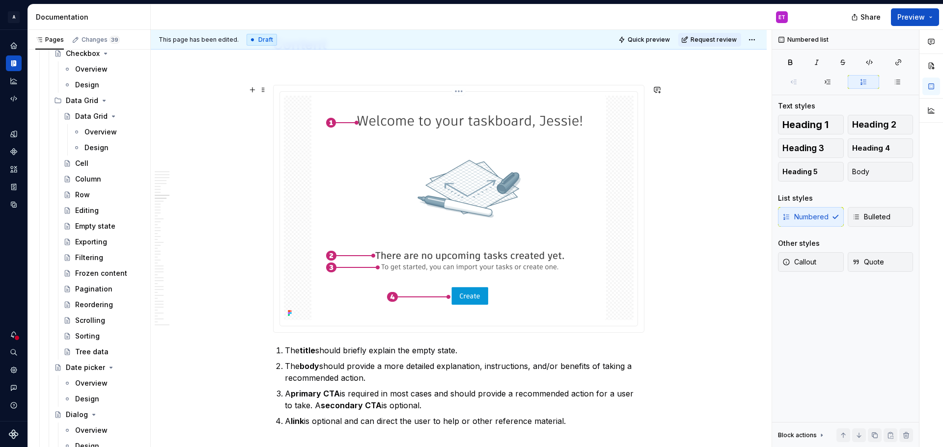
scroll to position [2445, 0]
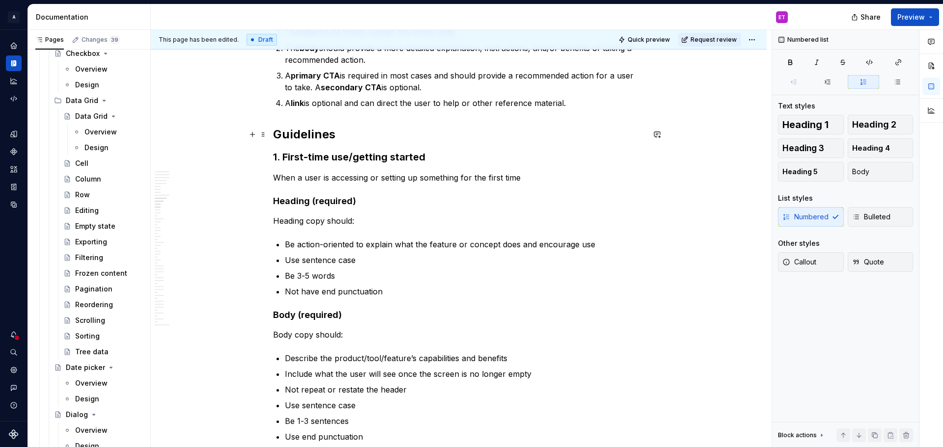
click at [354, 142] on h2 "Guidelines" at bounding box center [458, 135] width 371 height 16
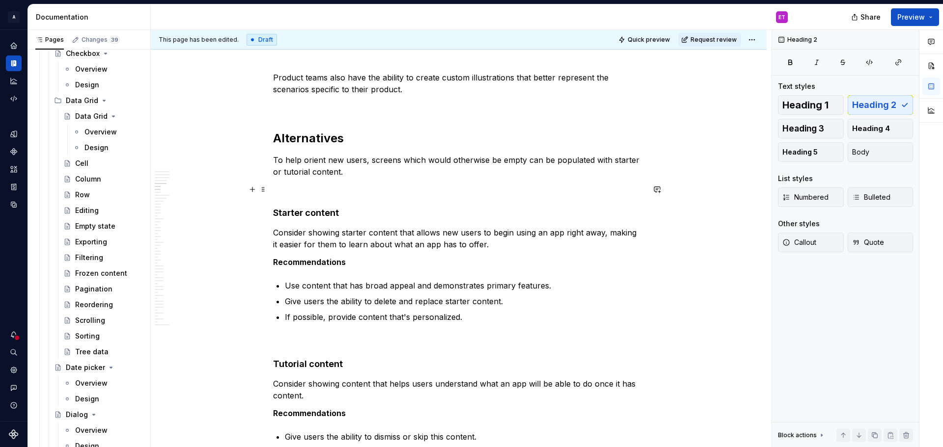
scroll to position [1708, 0]
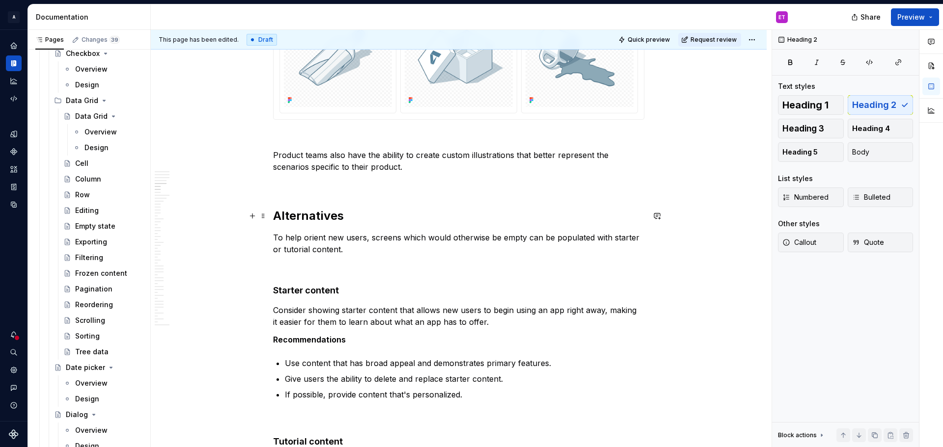
click at [298, 215] on h2 "Alternatives" at bounding box center [458, 216] width 371 height 16
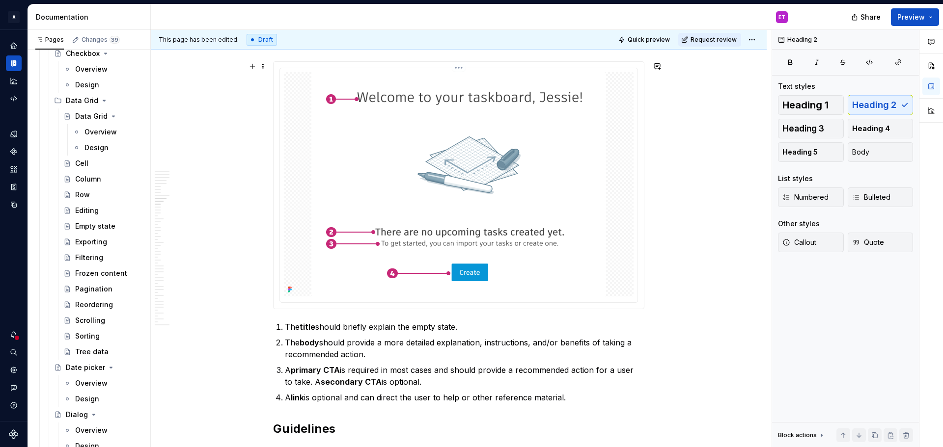
scroll to position [2642, 0]
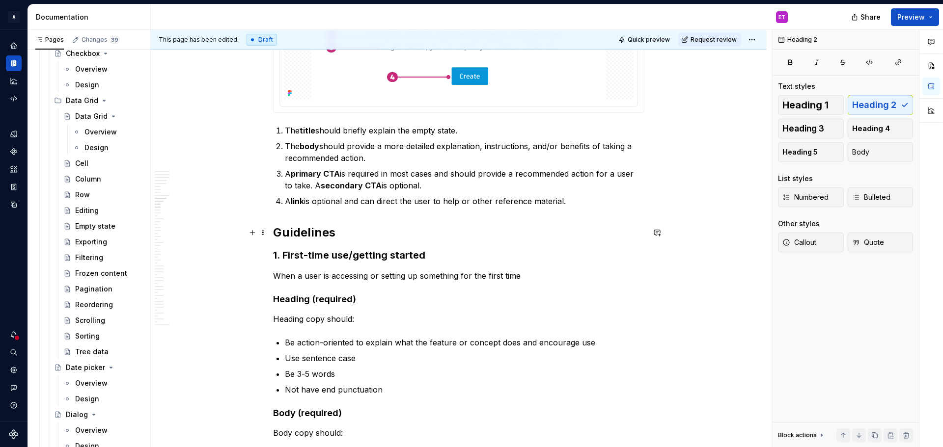
click at [323, 231] on h2 "Guidelines" at bounding box center [458, 233] width 371 height 16
click at [344, 235] on h2 "Guidelines" at bounding box center [458, 233] width 371 height 16
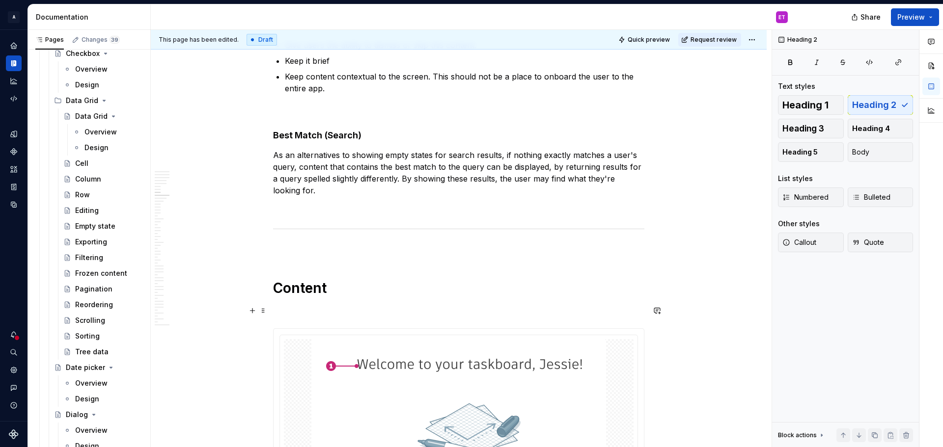
scroll to position [2199, 0]
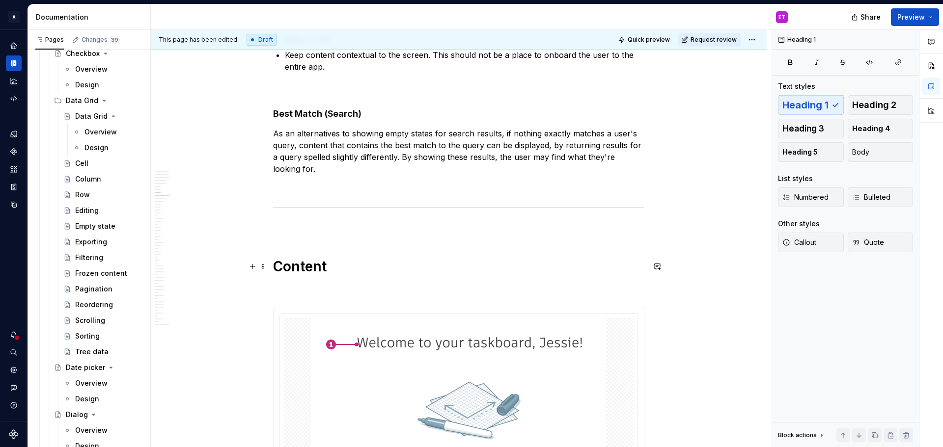
click at [333, 270] on h1 "Content" at bounding box center [458, 267] width 371 height 18
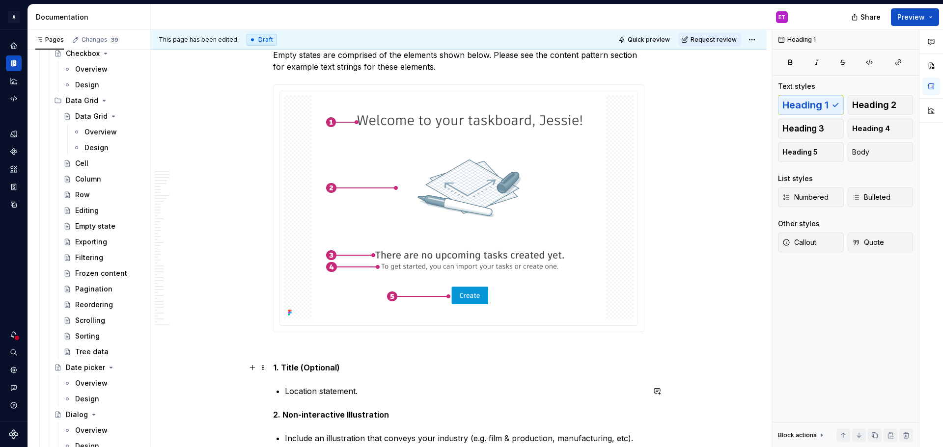
scroll to position [333, 0]
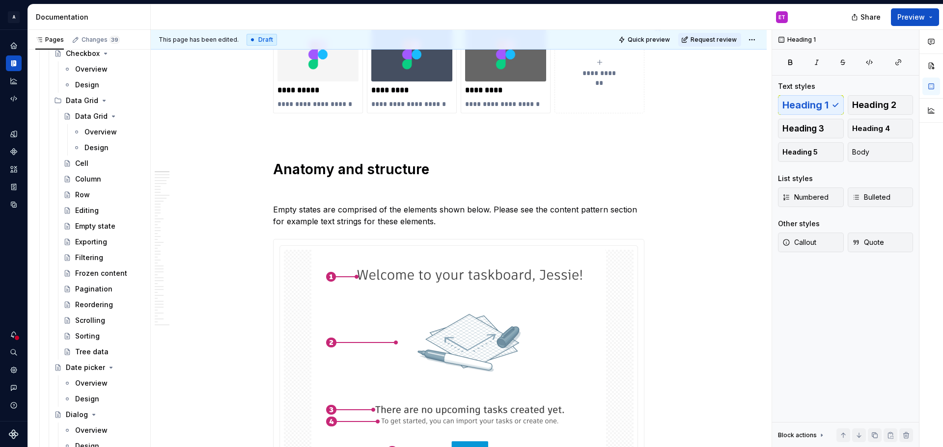
type textarea "*"
